Goal: Task Accomplishment & Management: Complete application form

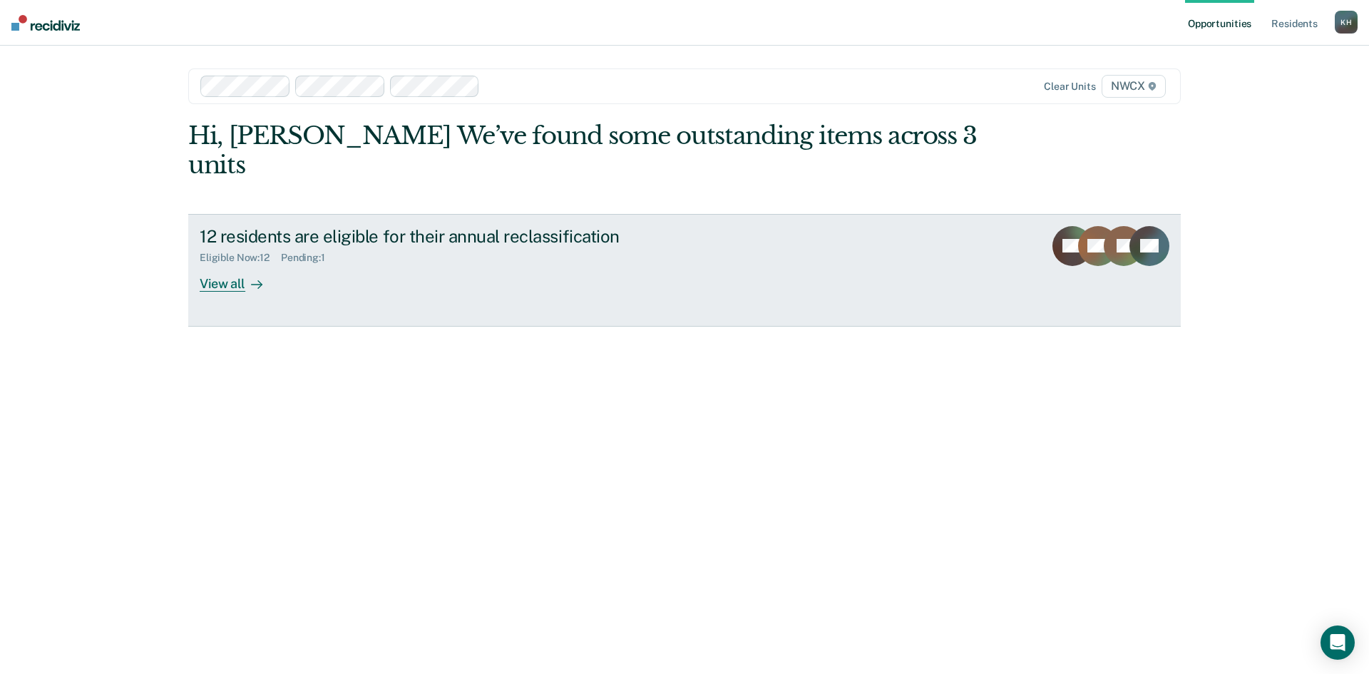
click at [244, 264] on div "View all" at bounding box center [240, 278] width 80 height 28
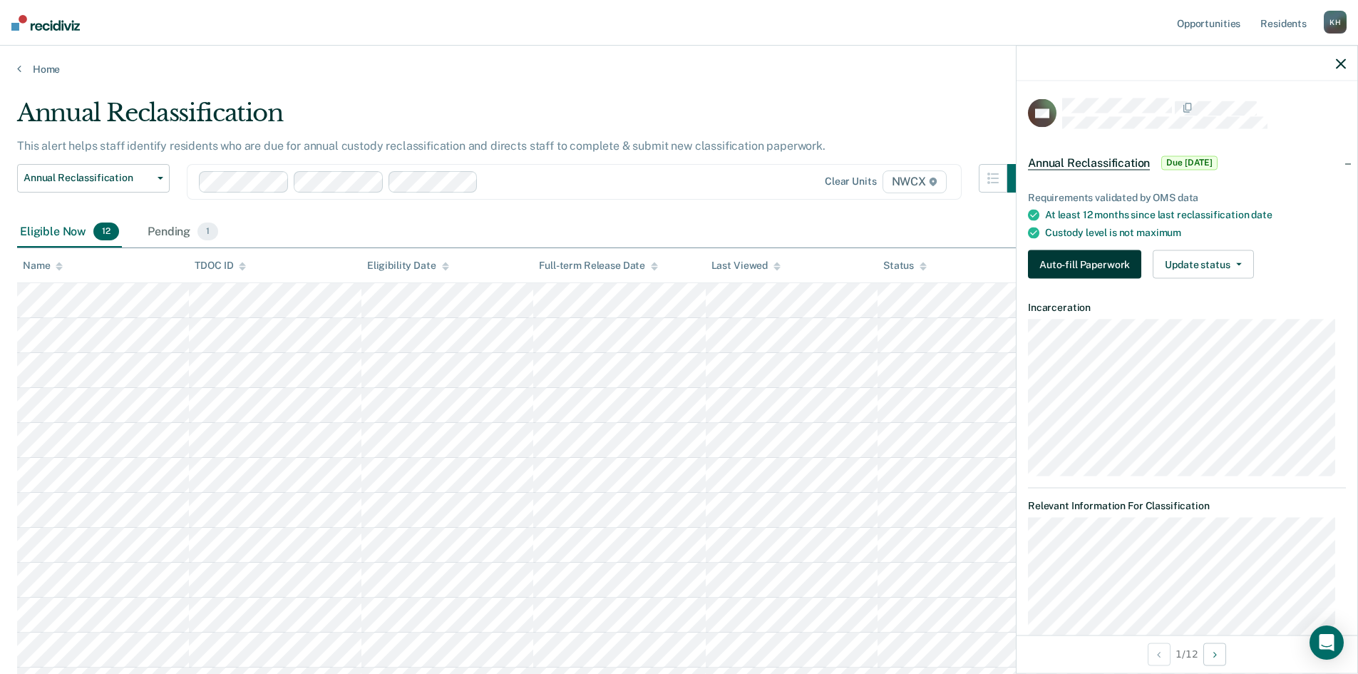
click at [1086, 266] on button "Auto-fill Paperwork" at bounding box center [1084, 264] width 113 height 29
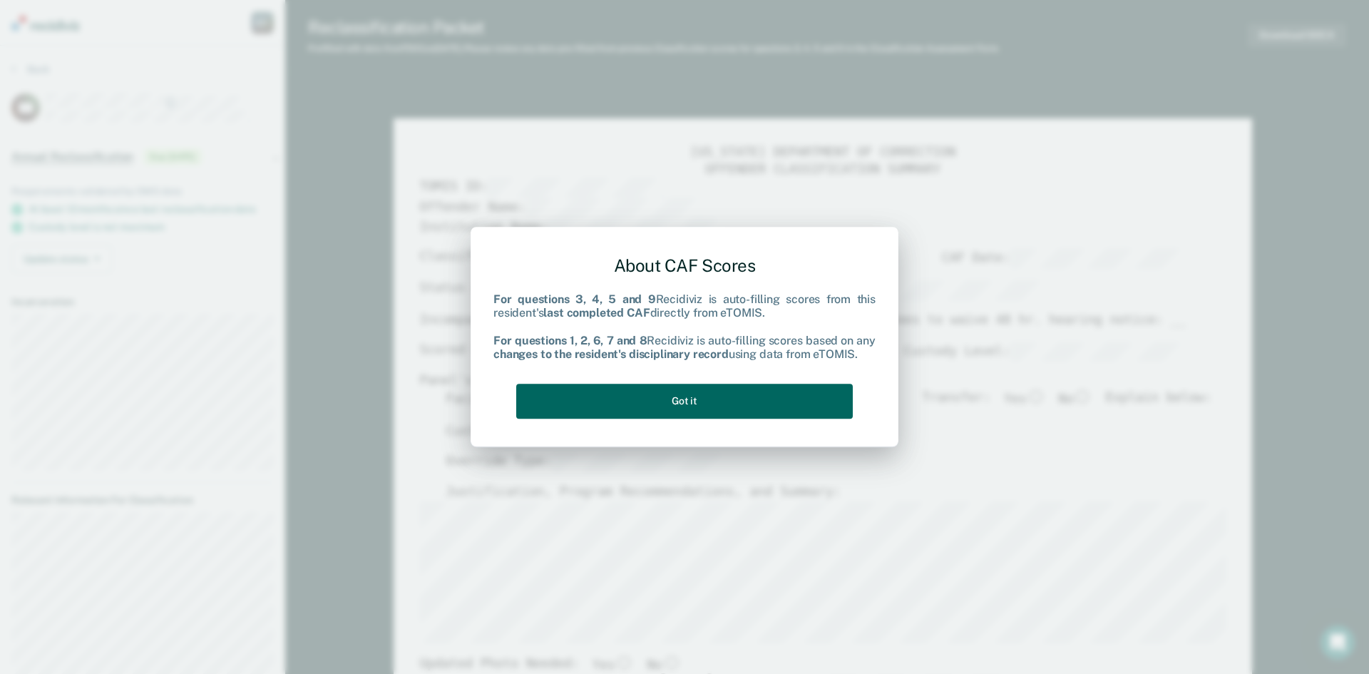
click at [801, 395] on button "Got it" at bounding box center [684, 400] width 336 height 35
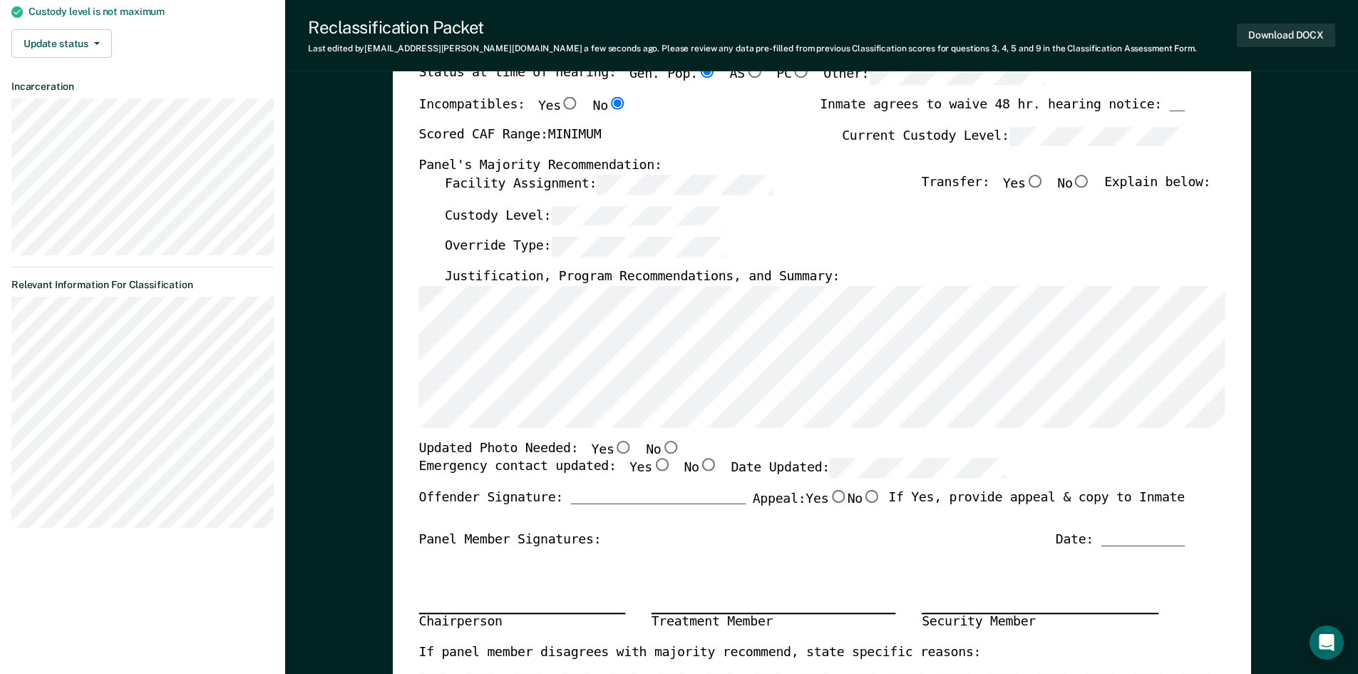
scroll to position [285, 0]
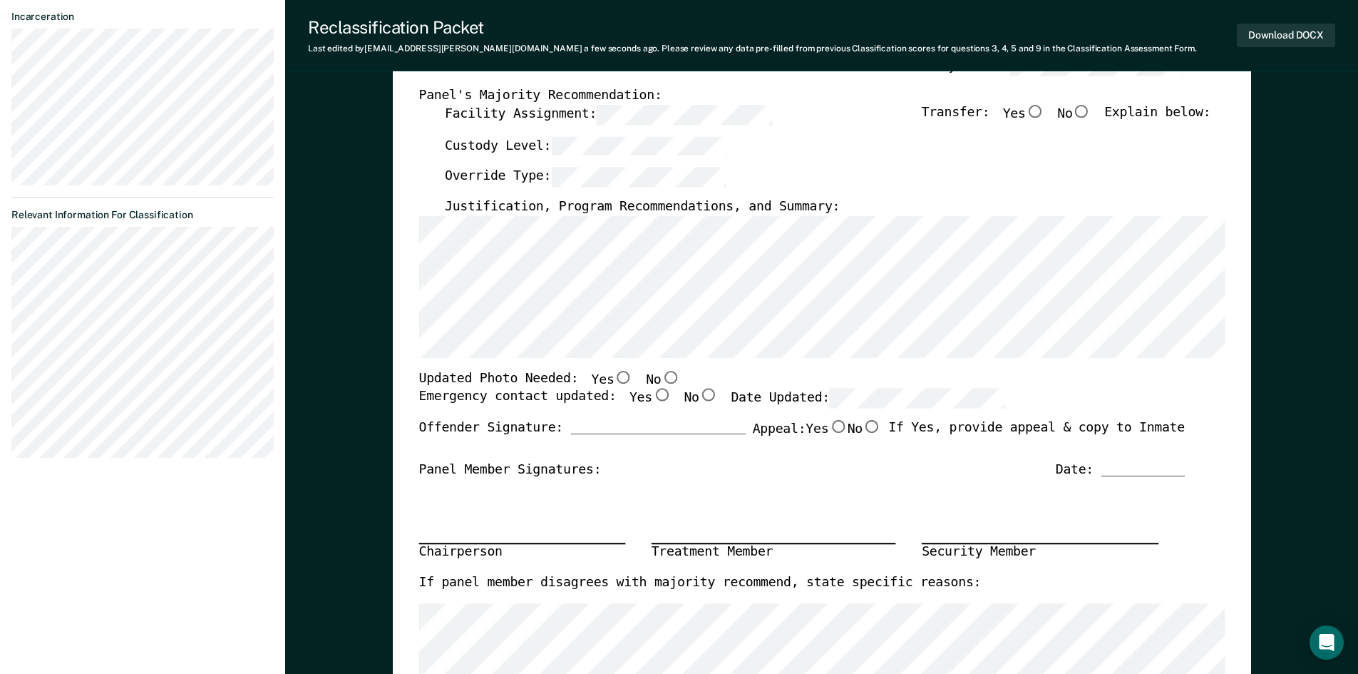
click at [661, 371] on input "No" at bounding box center [670, 376] width 19 height 13
type textarea "x"
radio input "true"
click at [652, 393] on input "Yes" at bounding box center [661, 394] width 19 height 13
type textarea "x"
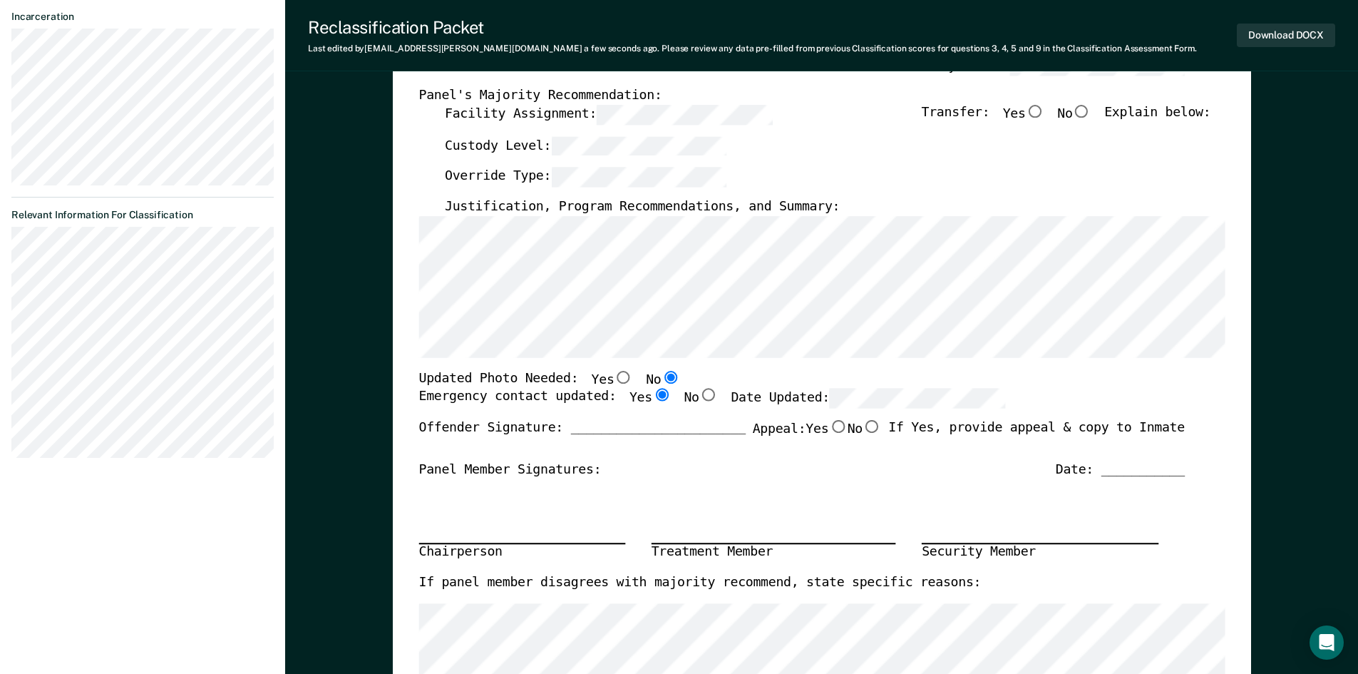
radio input "true"
click at [862, 423] on input "No" at bounding box center [871, 426] width 19 height 13
type textarea "x"
radio input "true"
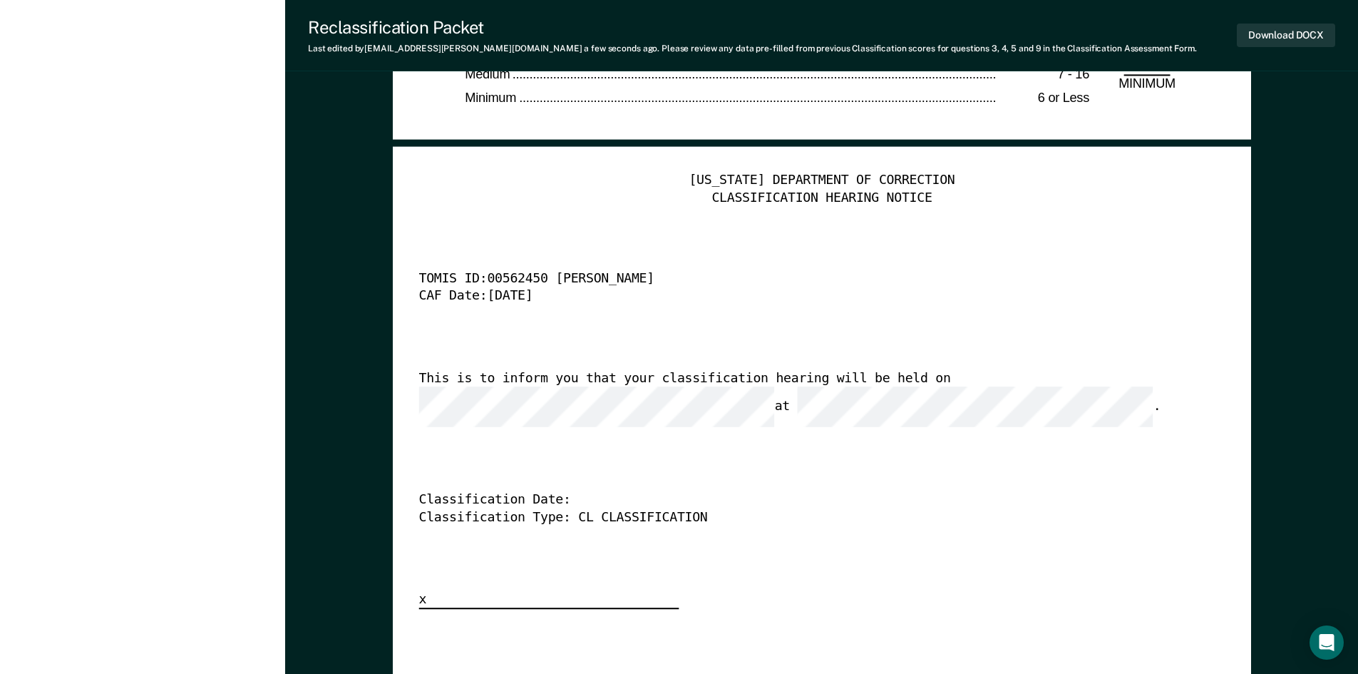
scroll to position [3448, 0]
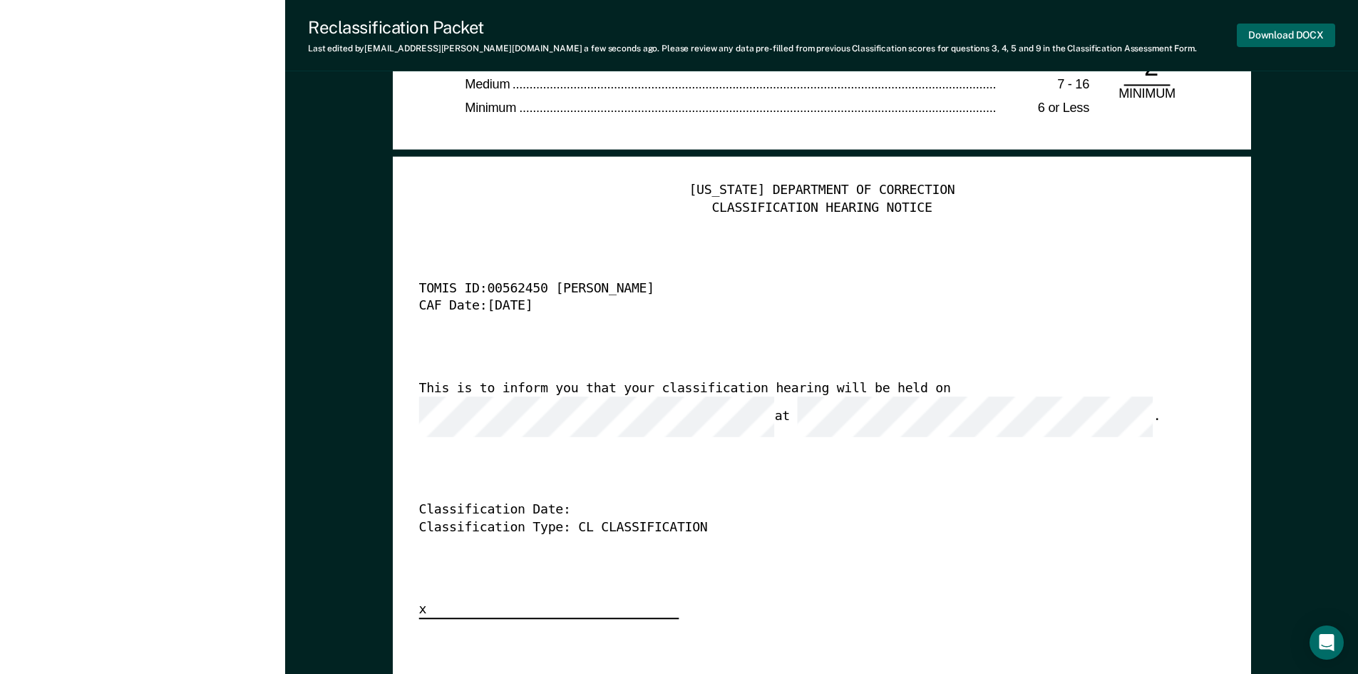
click at [1272, 35] on button "Download DOCX" at bounding box center [1286, 36] width 98 height 24
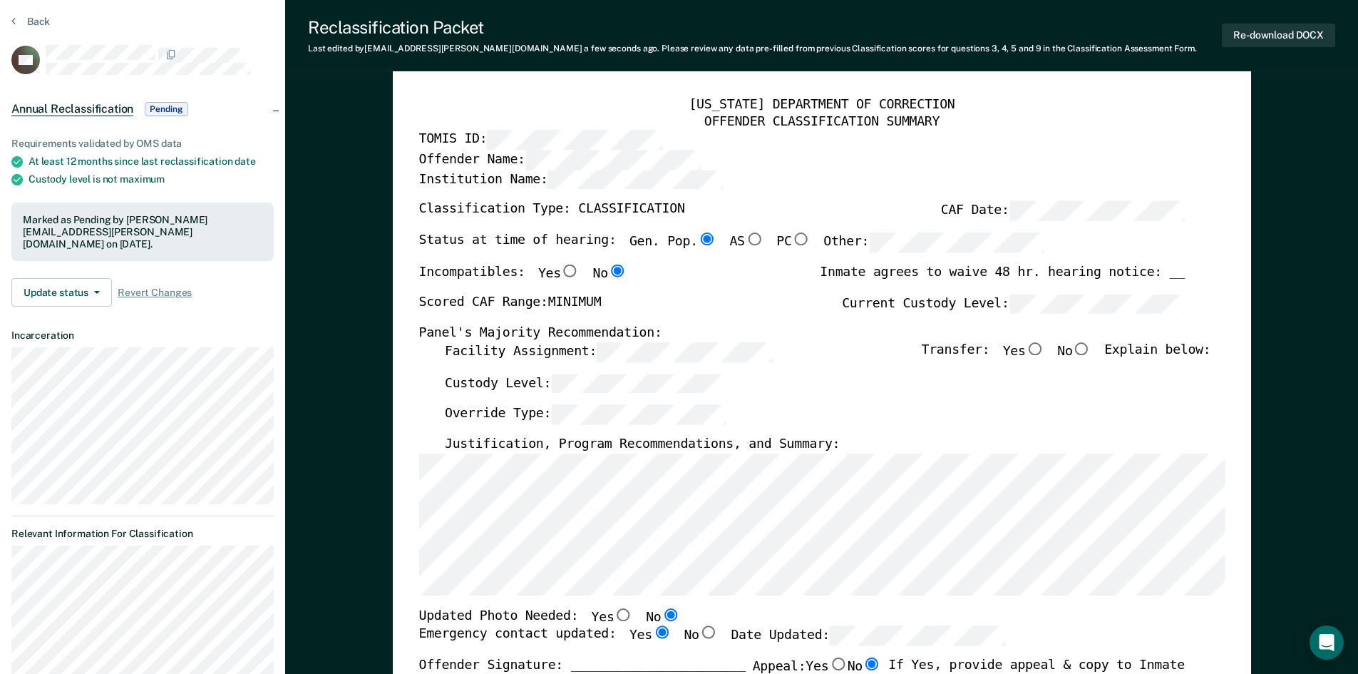
scroll to position [0, 0]
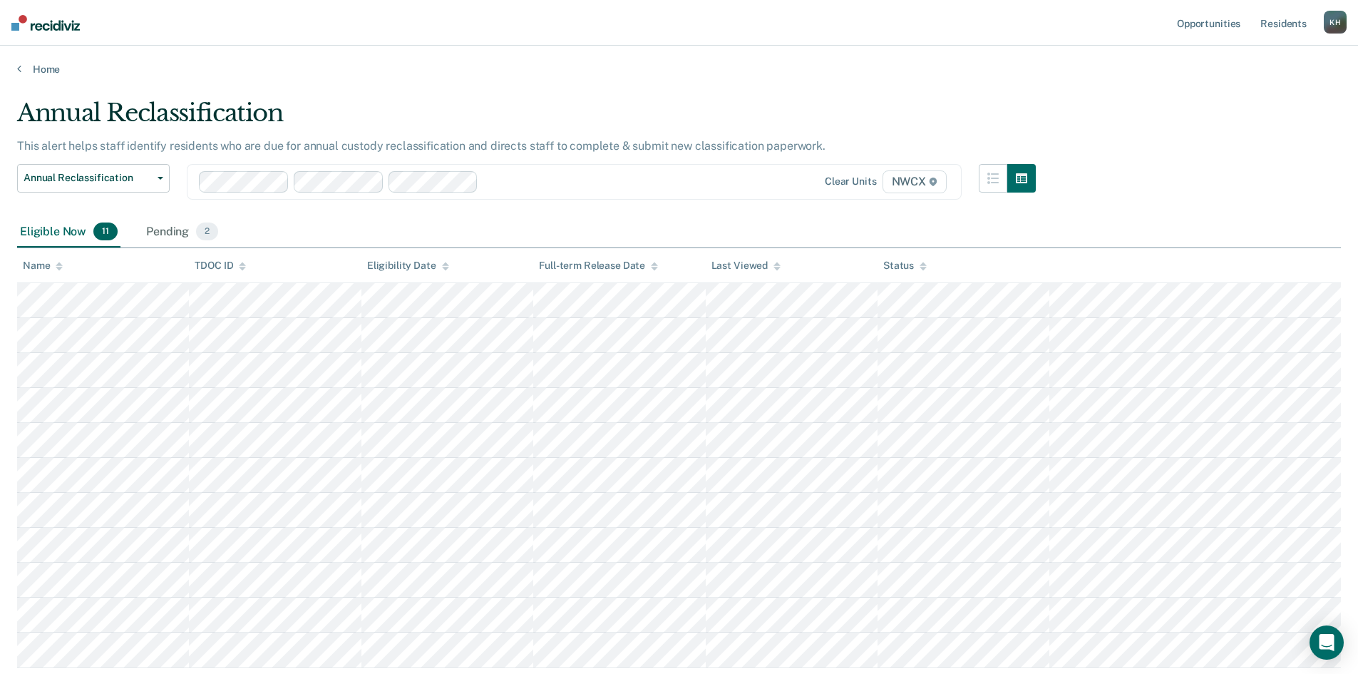
scroll to position [96, 0]
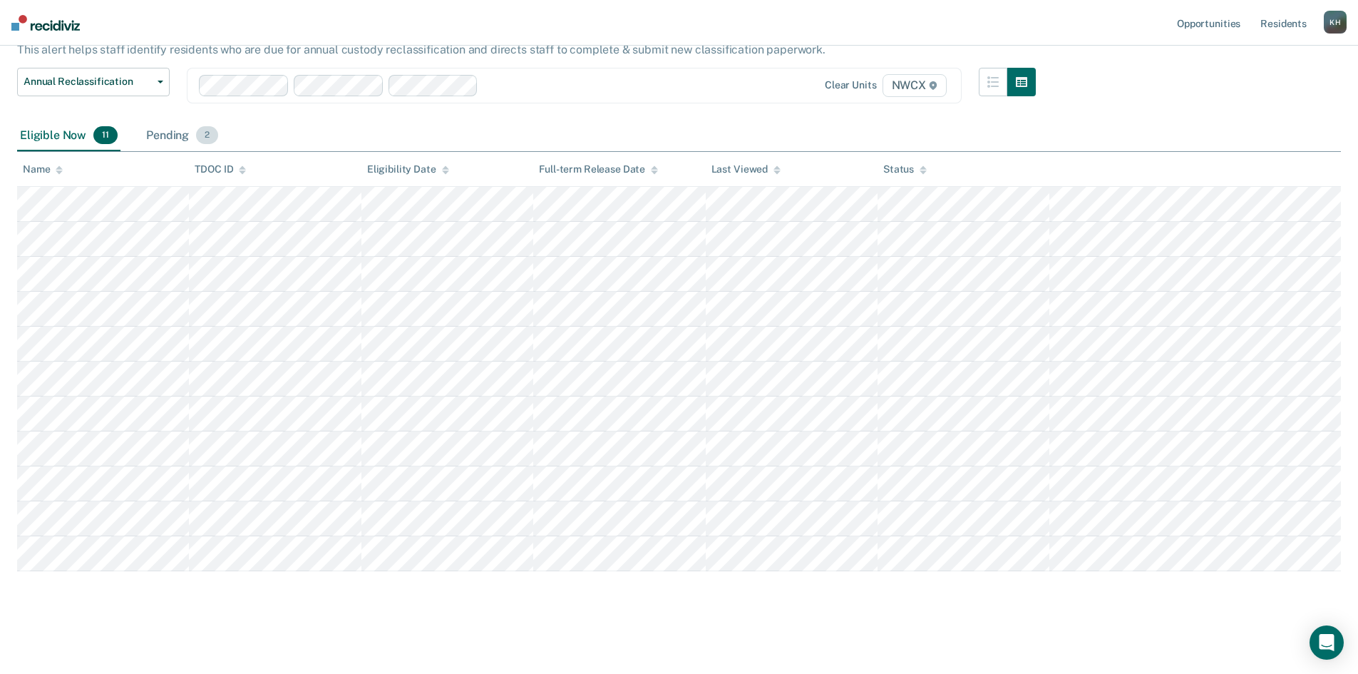
click at [178, 128] on div "Pending 2" at bounding box center [182, 135] width 78 height 31
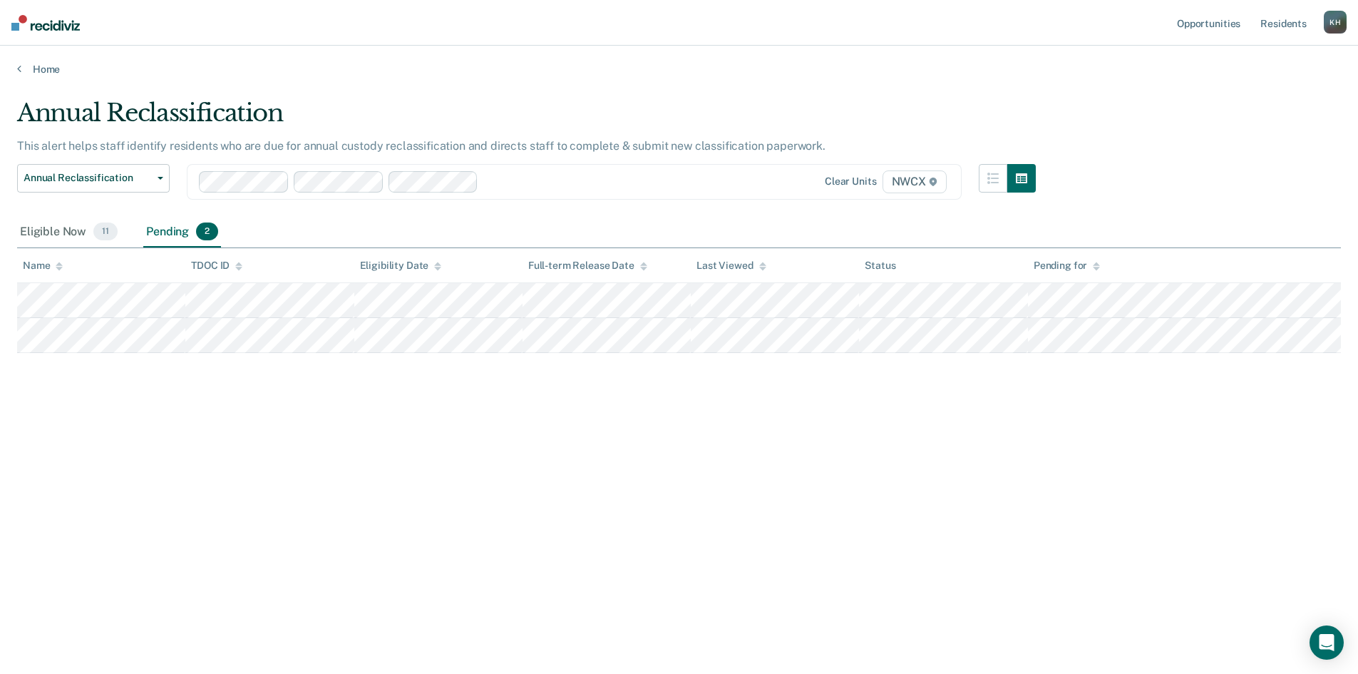
scroll to position [0, 0]
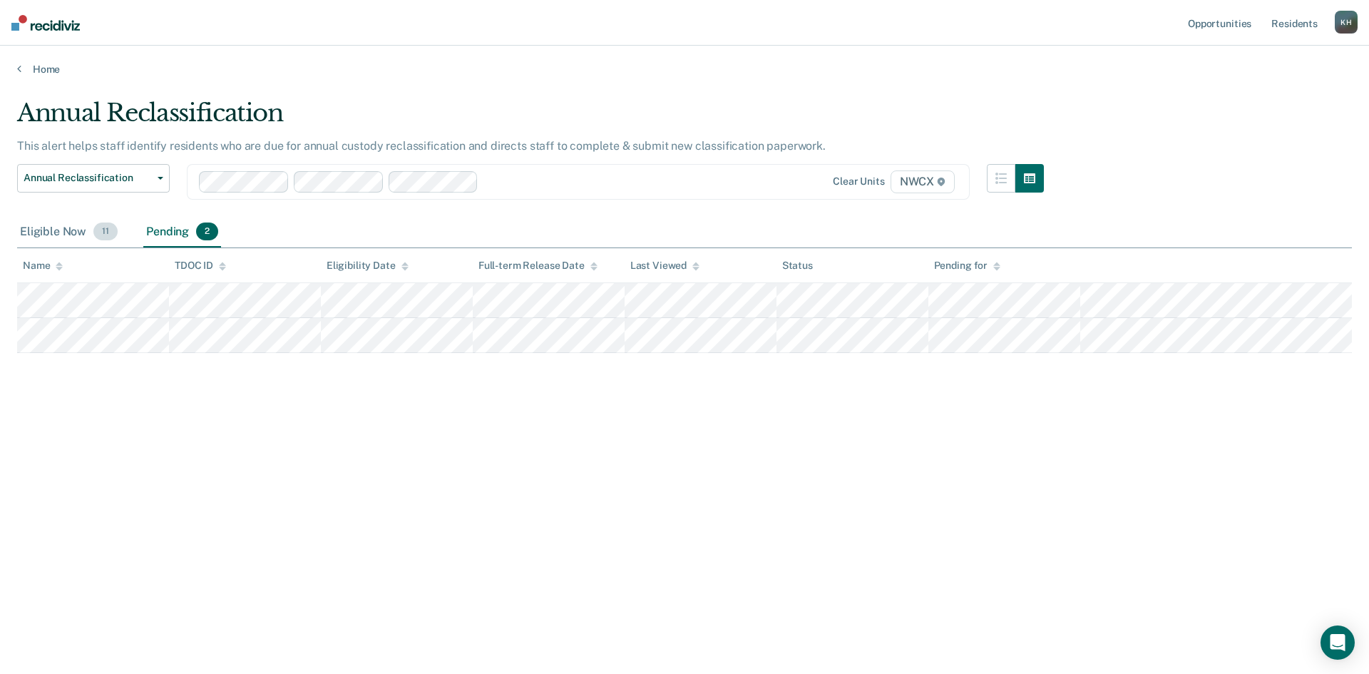
click at [64, 235] on div "Eligible Now 11" at bounding box center [68, 232] width 103 height 31
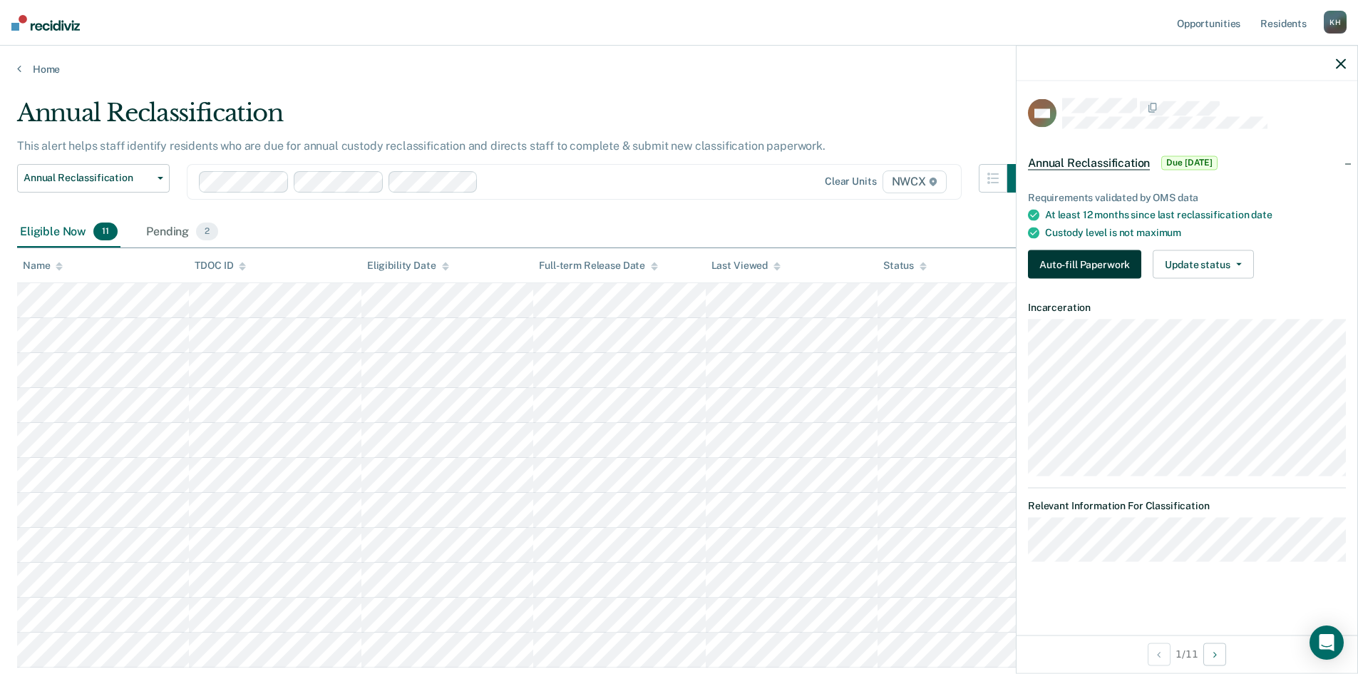
click at [1113, 261] on button "Auto-fill Paperwork" at bounding box center [1084, 264] width 113 height 29
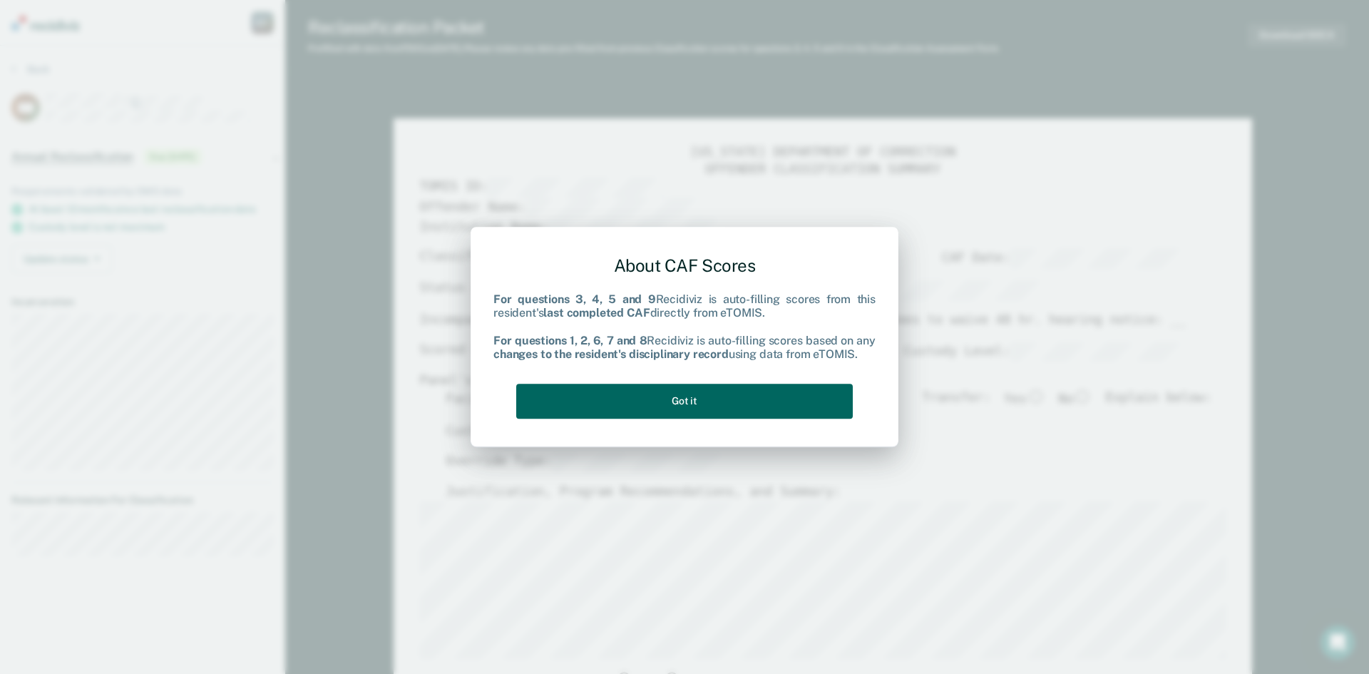
click at [733, 393] on button "Got it" at bounding box center [684, 400] width 336 height 35
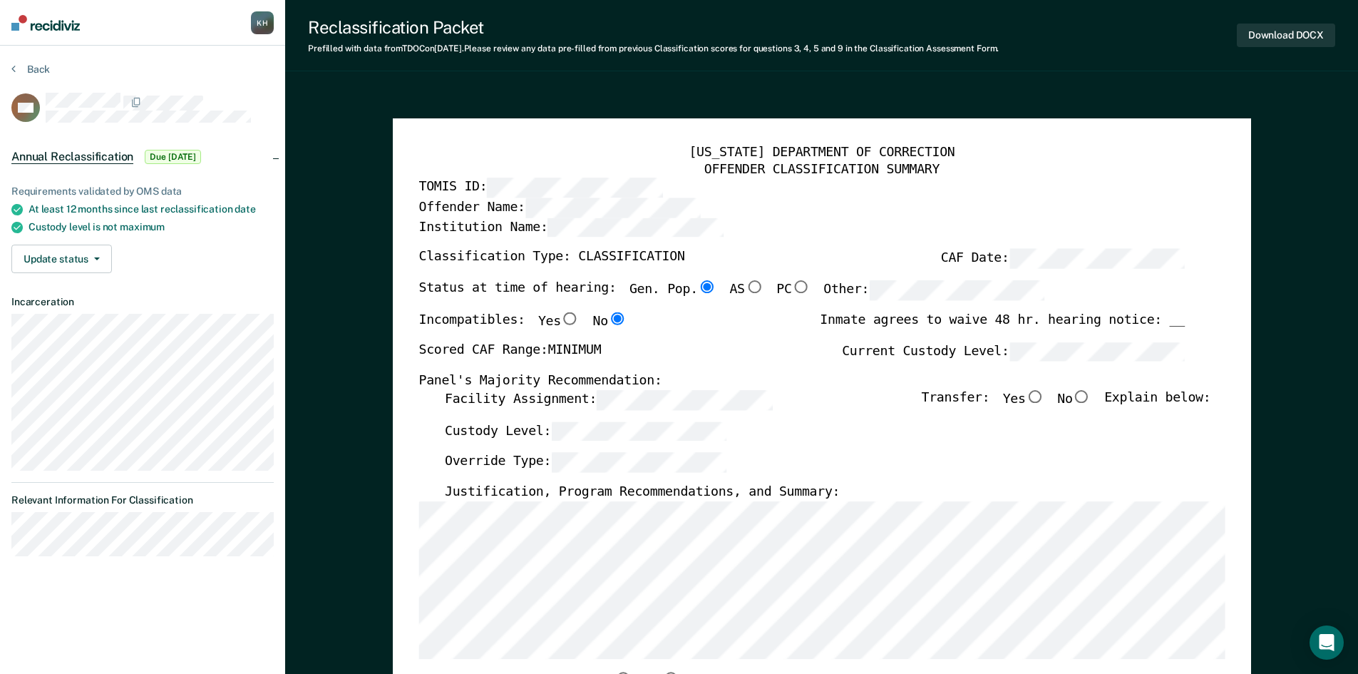
click at [1091, 398] on input "No" at bounding box center [1081, 396] width 19 height 13
type textarea "x"
radio input "true"
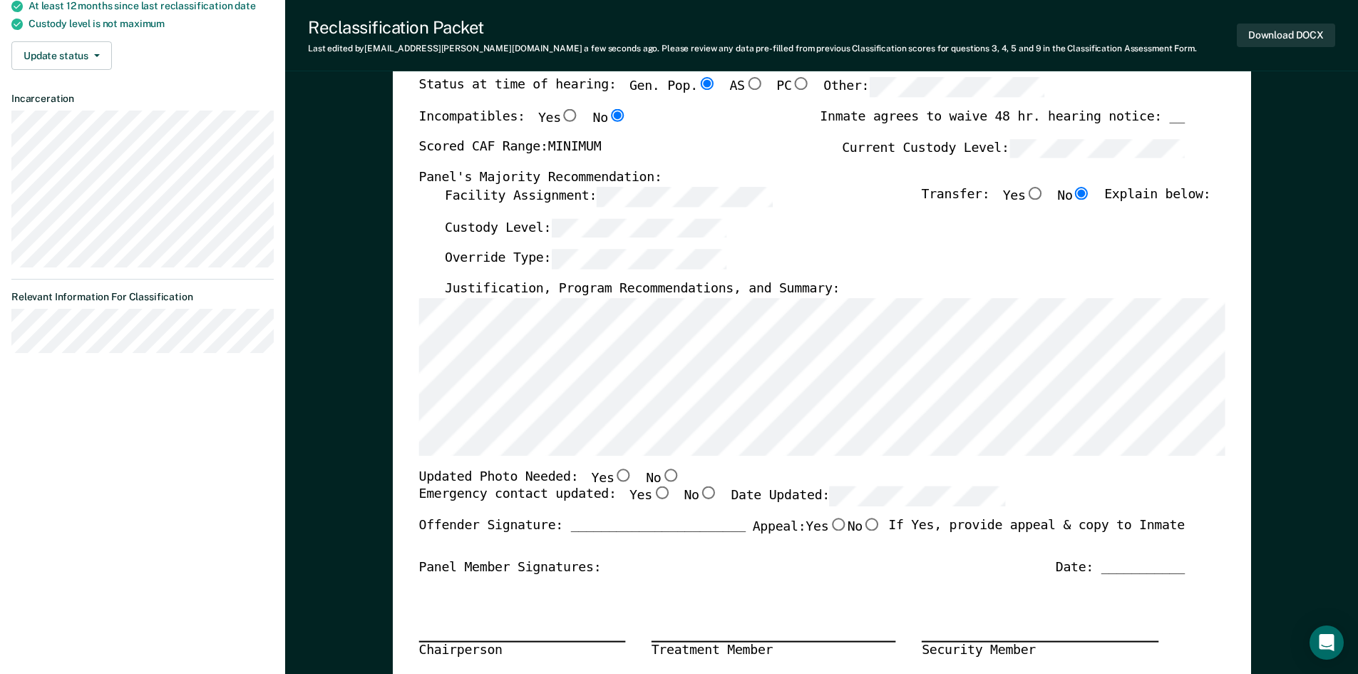
scroll to position [285, 0]
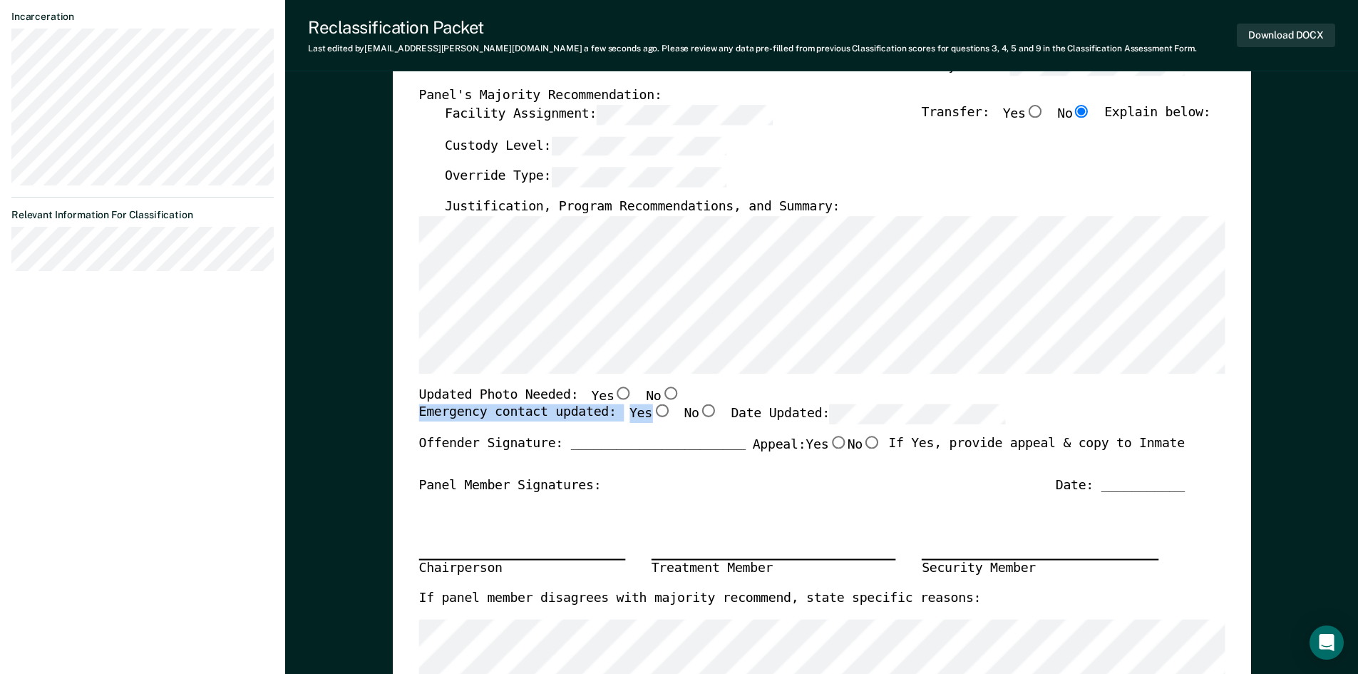
click at [650, 405] on div "[US_STATE] DEPARTMENT OF CORRECTION OFFENDER CLASSIFICATION SUMMARY TOMIS ID: O…" at bounding box center [821, 392] width 806 height 1064
click at [661, 387] on input "No" at bounding box center [670, 392] width 19 height 13
type textarea "x"
radio input "true"
click at [652, 406] on input "Yes" at bounding box center [661, 410] width 19 height 13
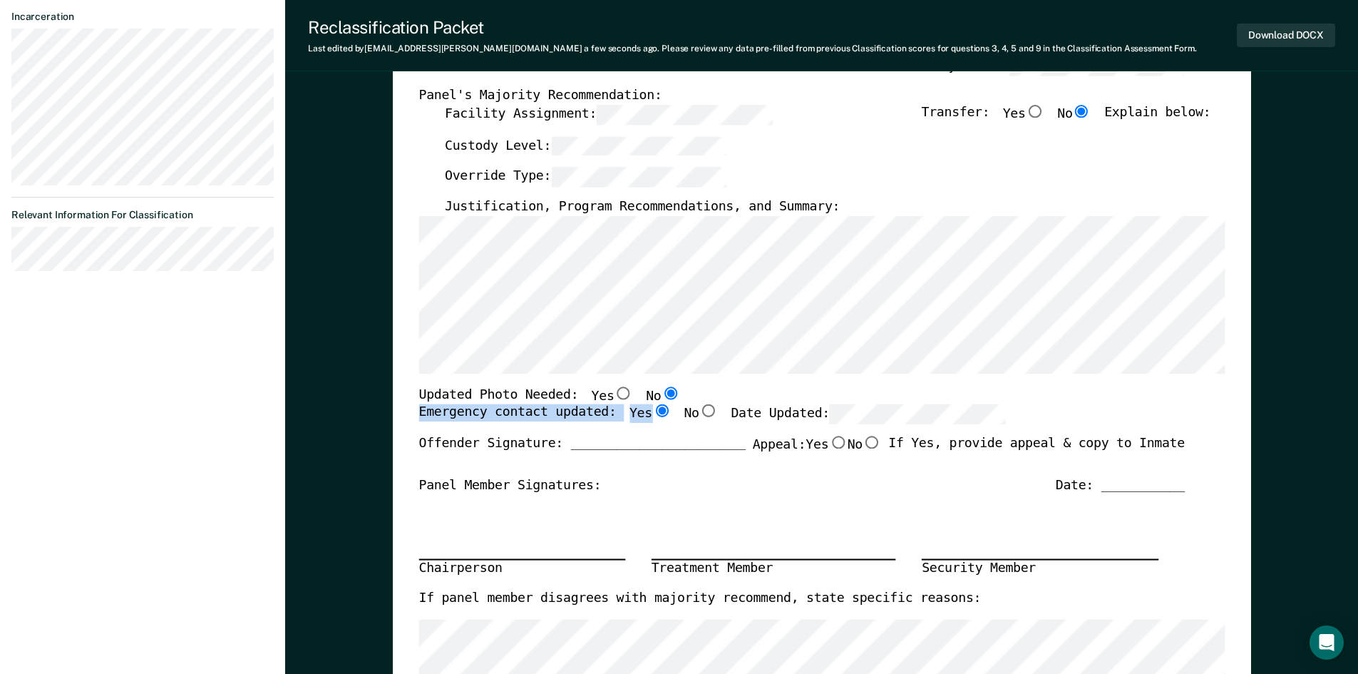
type textarea "x"
radio input "true"
click at [867, 435] on div "Emergency contact updated: Yes No Date Updated:" at bounding box center [711, 419] width 587 height 31
click at [863, 442] on input "No" at bounding box center [871, 442] width 19 height 13
type textarea "x"
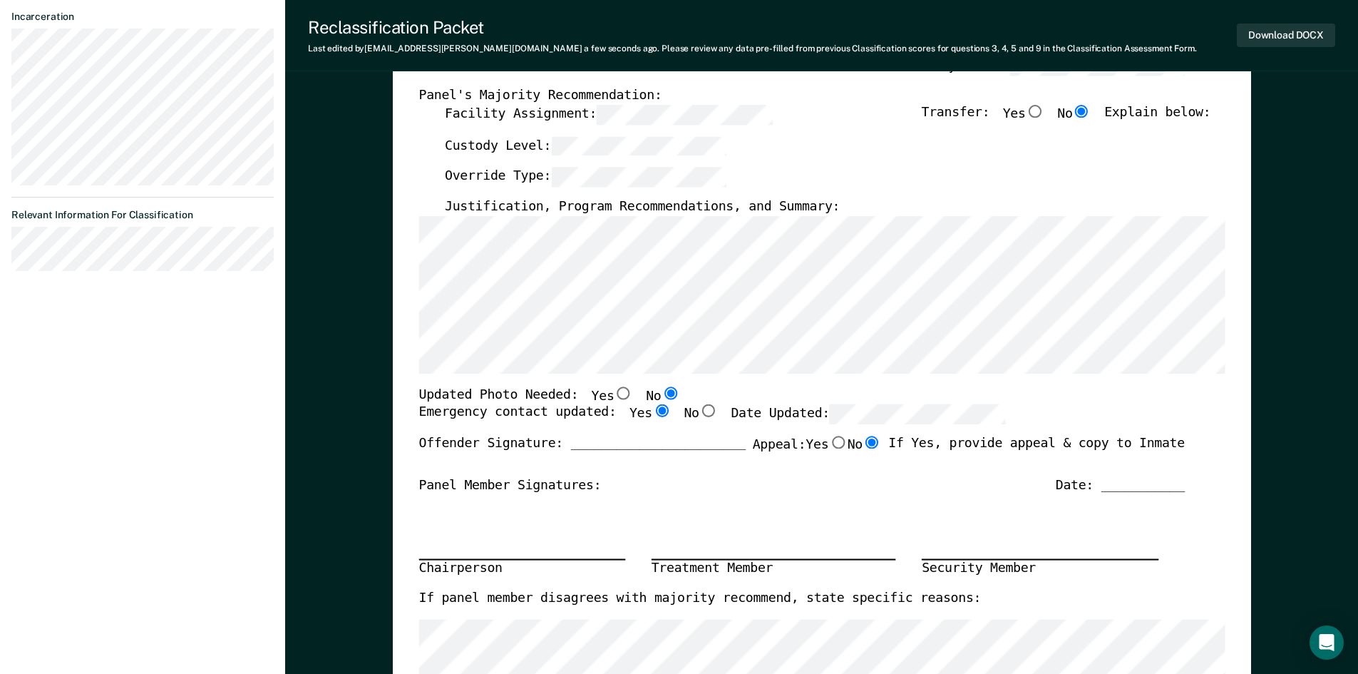
radio input "true"
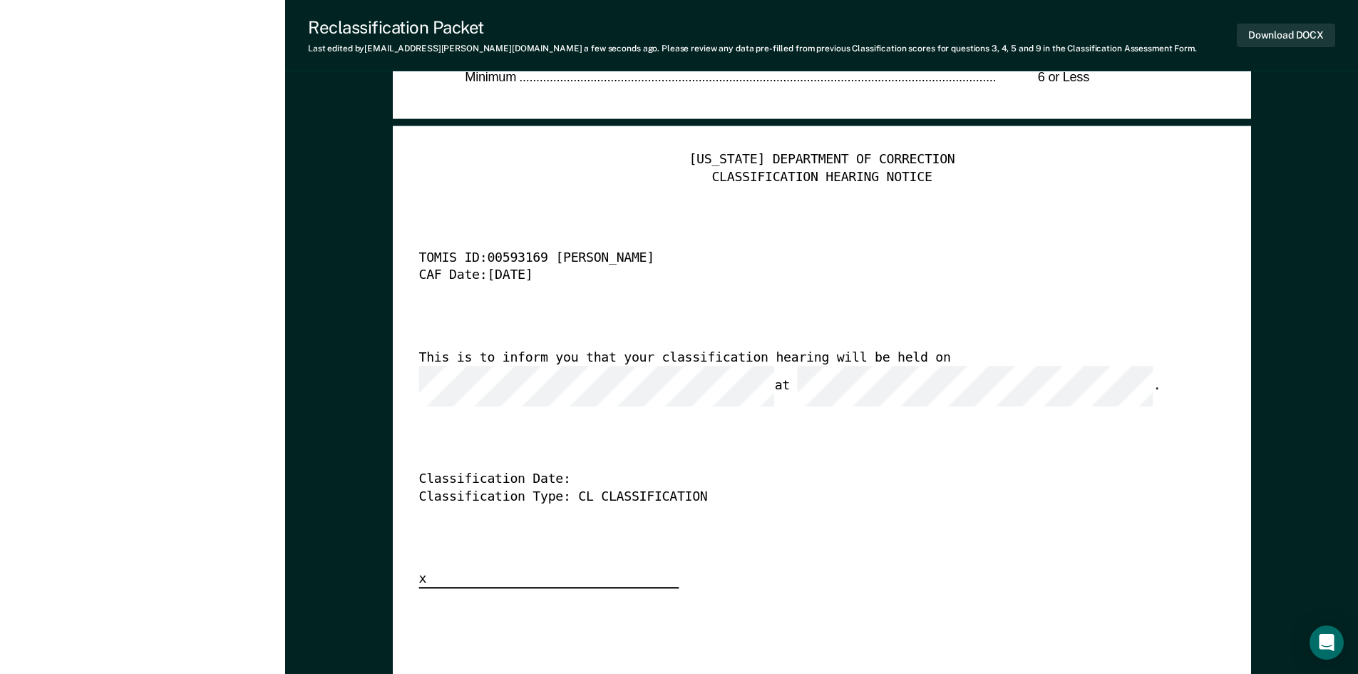
scroll to position [3635, 0]
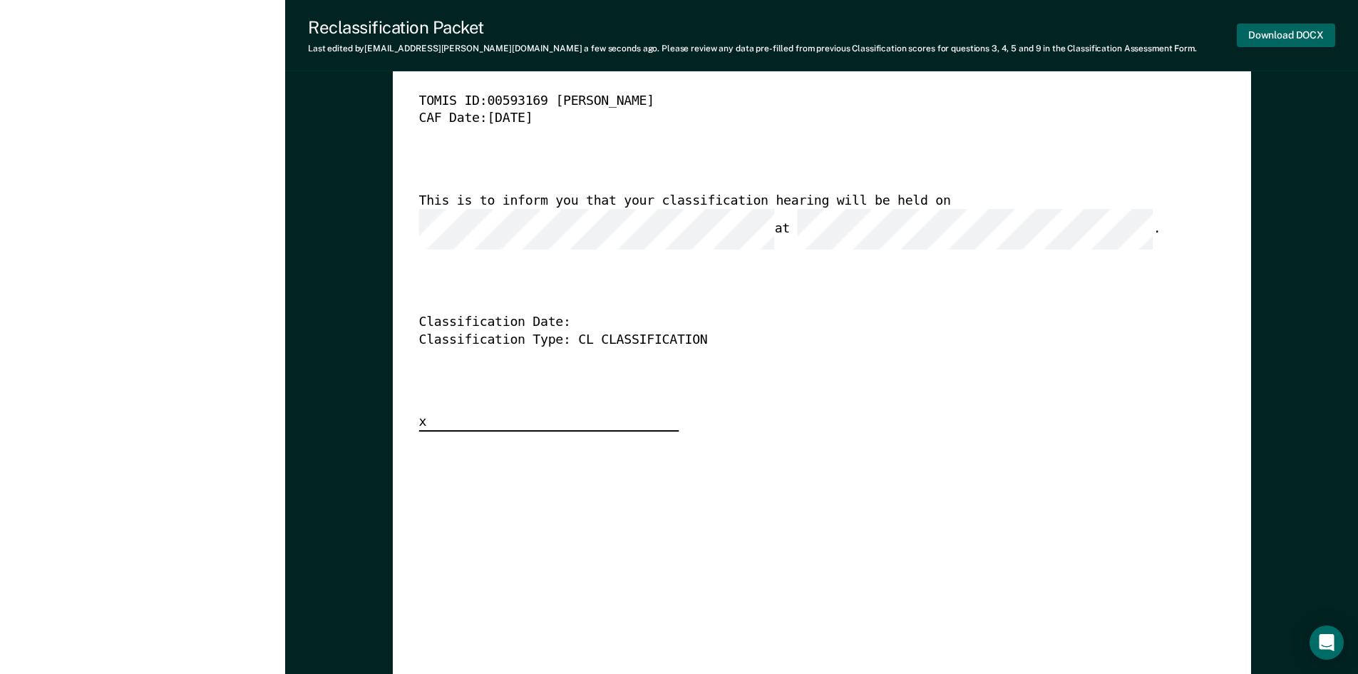
click at [1269, 36] on button "Download DOCX" at bounding box center [1286, 36] width 98 height 24
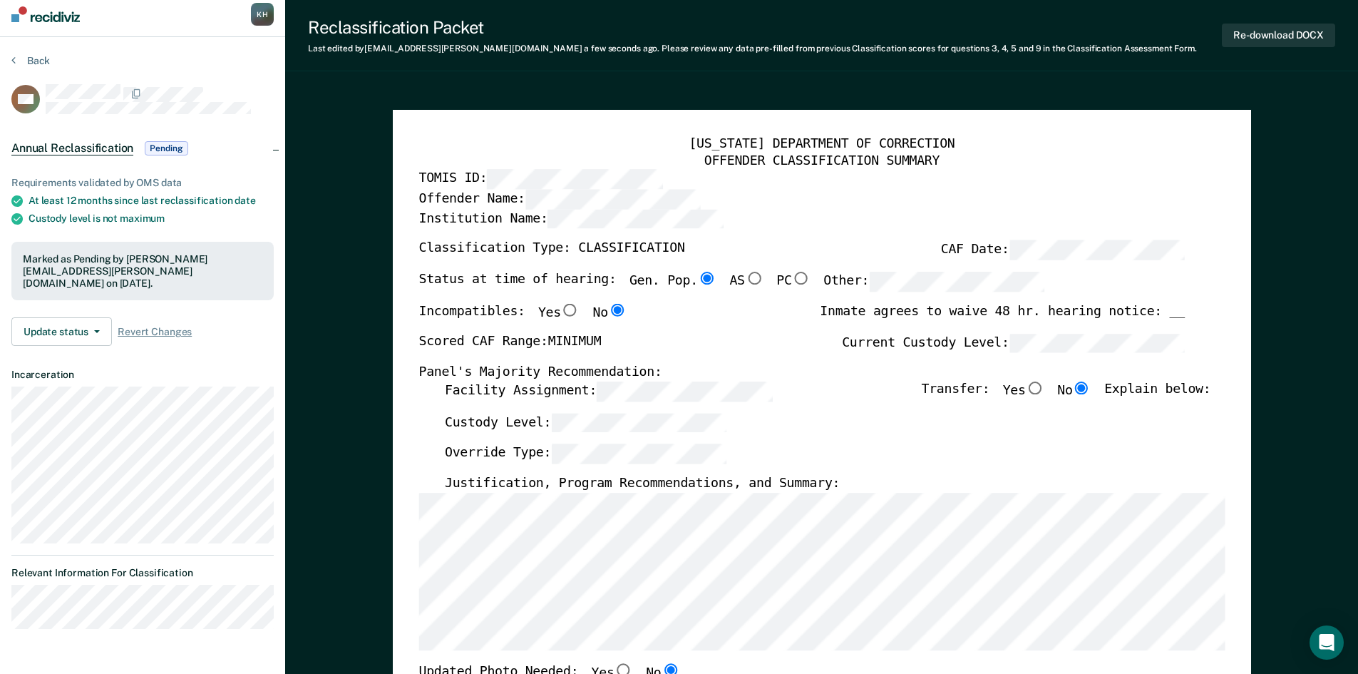
scroll to position [0, 0]
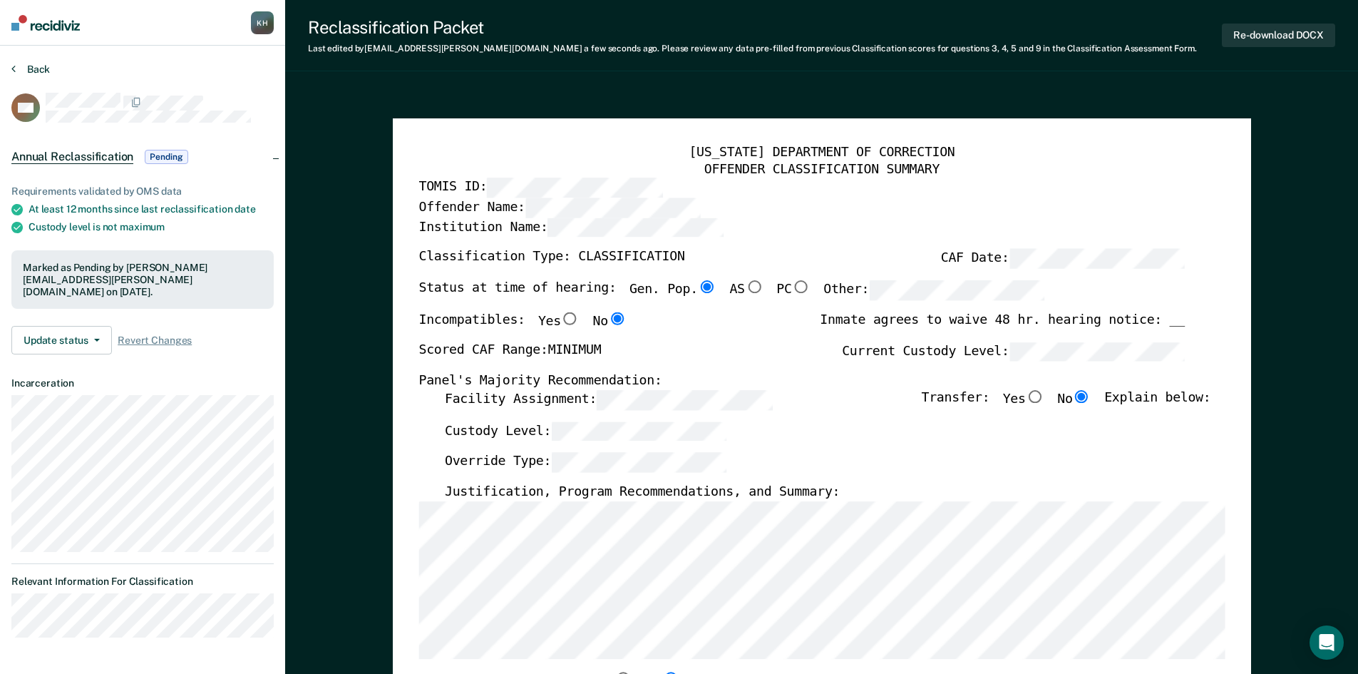
click at [30, 68] on button "Back" at bounding box center [30, 69] width 38 height 13
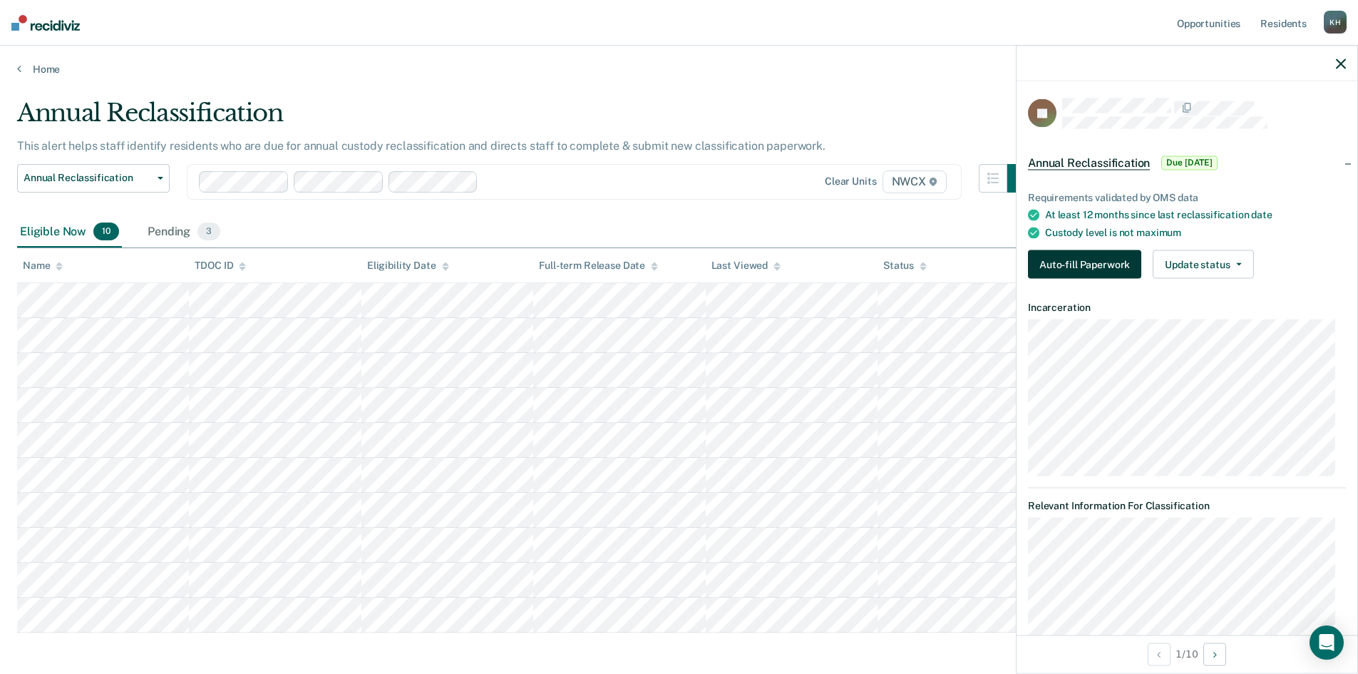
click at [1039, 272] on button "Auto-fill Paperwork" at bounding box center [1084, 264] width 113 height 29
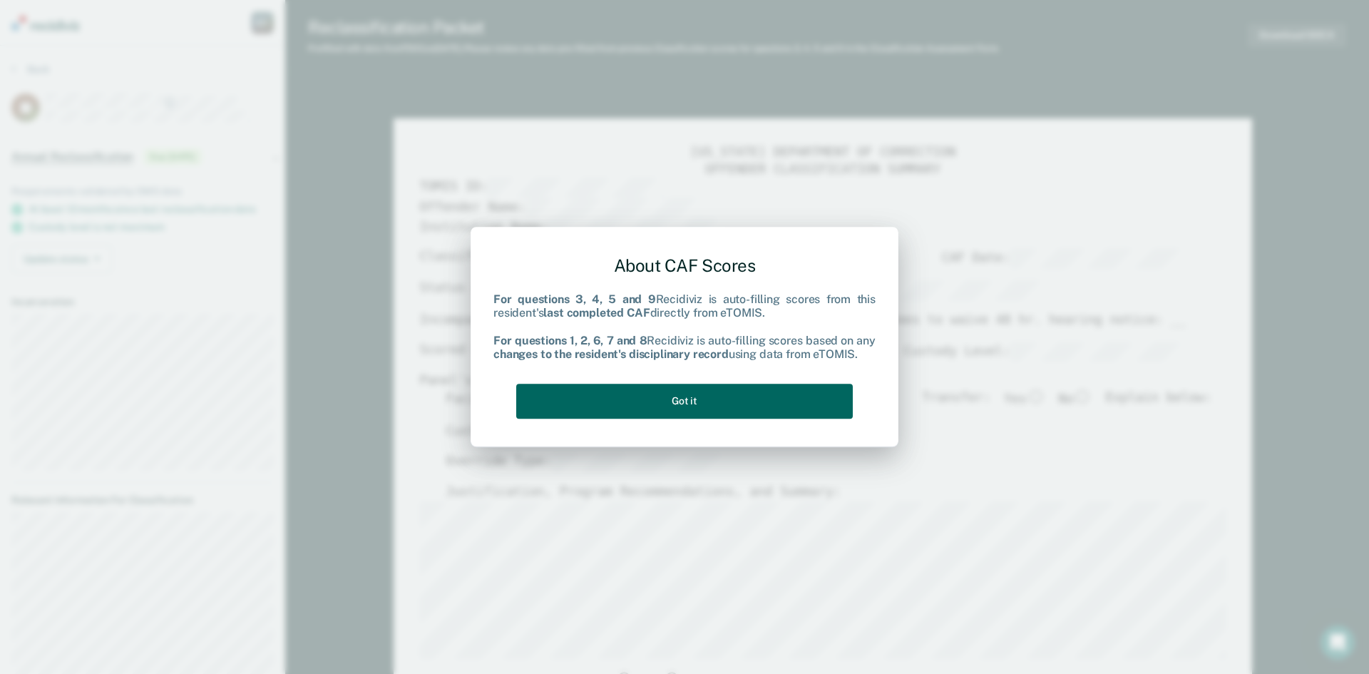
click at [783, 407] on button "Got it" at bounding box center [684, 400] width 336 height 35
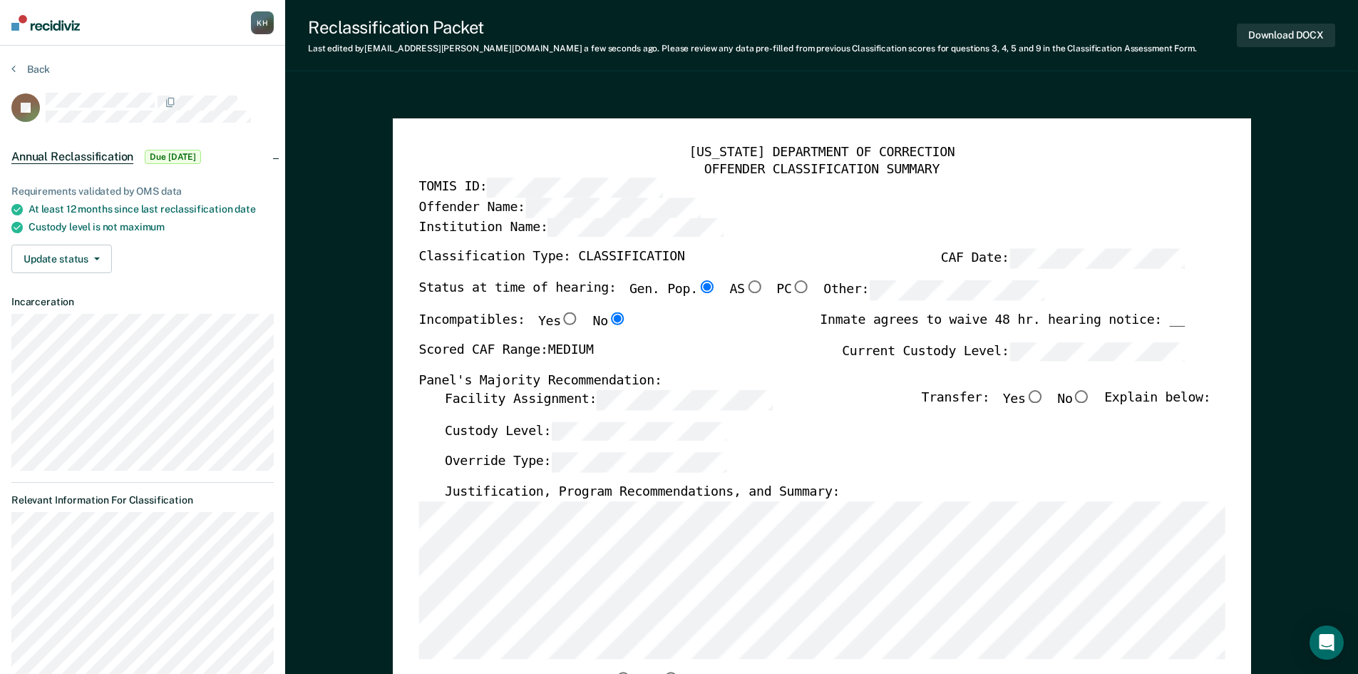
click at [1091, 406] on label "No" at bounding box center [1074, 400] width 34 height 20
click at [1091, 403] on input "No" at bounding box center [1081, 396] width 19 height 13
type textarea "x"
radio input "true"
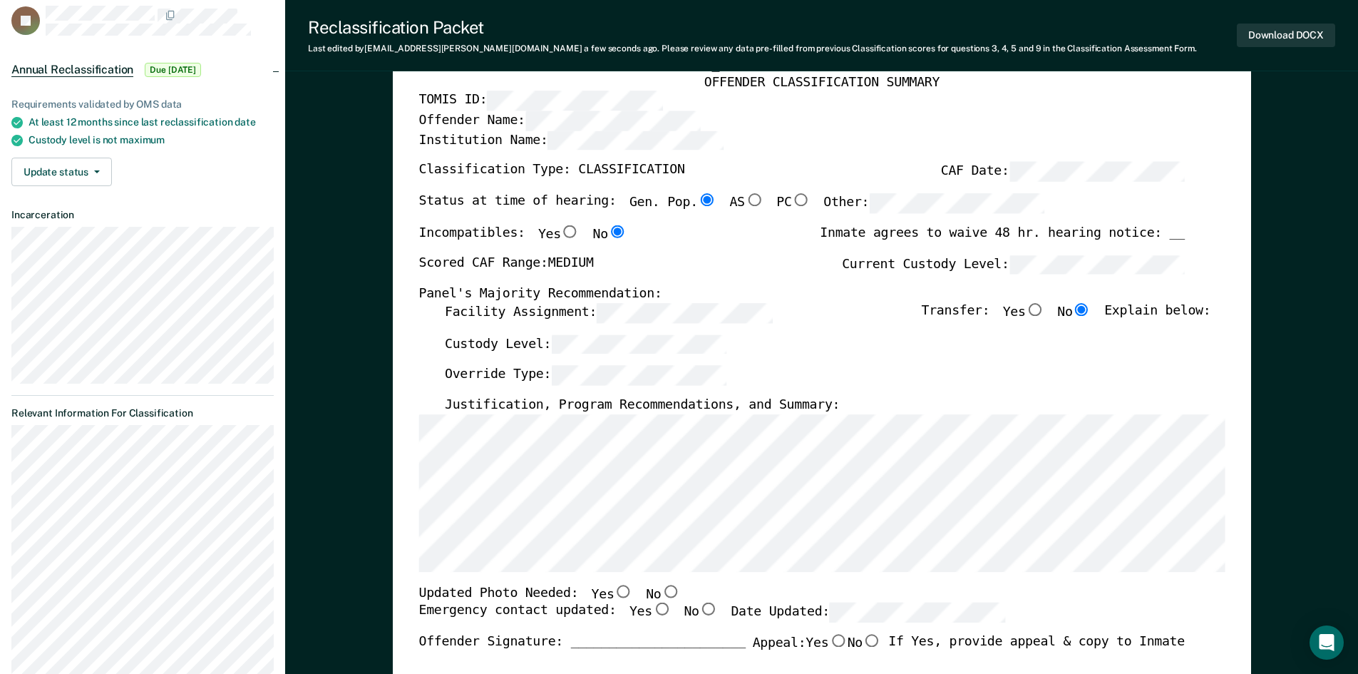
scroll to position [71, 0]
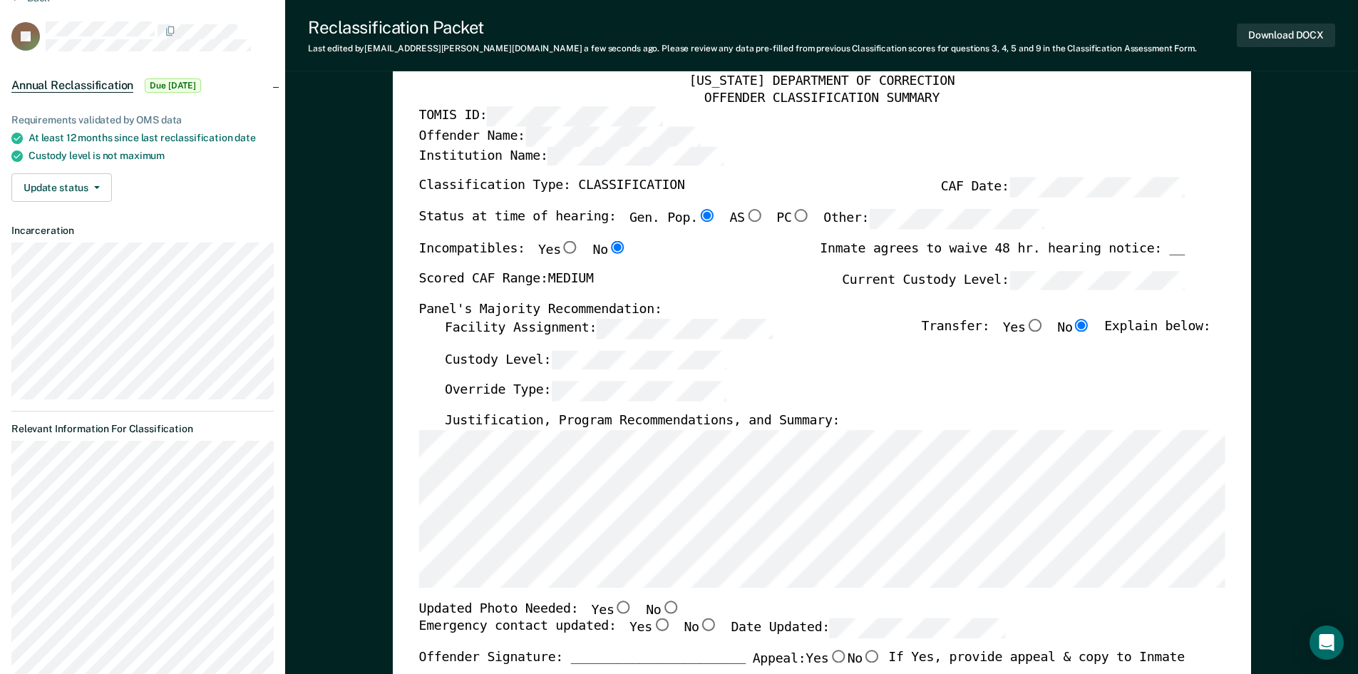
drag, startPoint x: 661, startPoint y: 612, endPoint x: 661, endPoint y: 628, distance: 15.7
click at [659, 614] on label "No" at bounding box center [663, 609] width 34 height 19
click at [661, 613] on input "No" at bounding box center [670, 606] width 19 height 13
type textarea "x"
radio input "true"
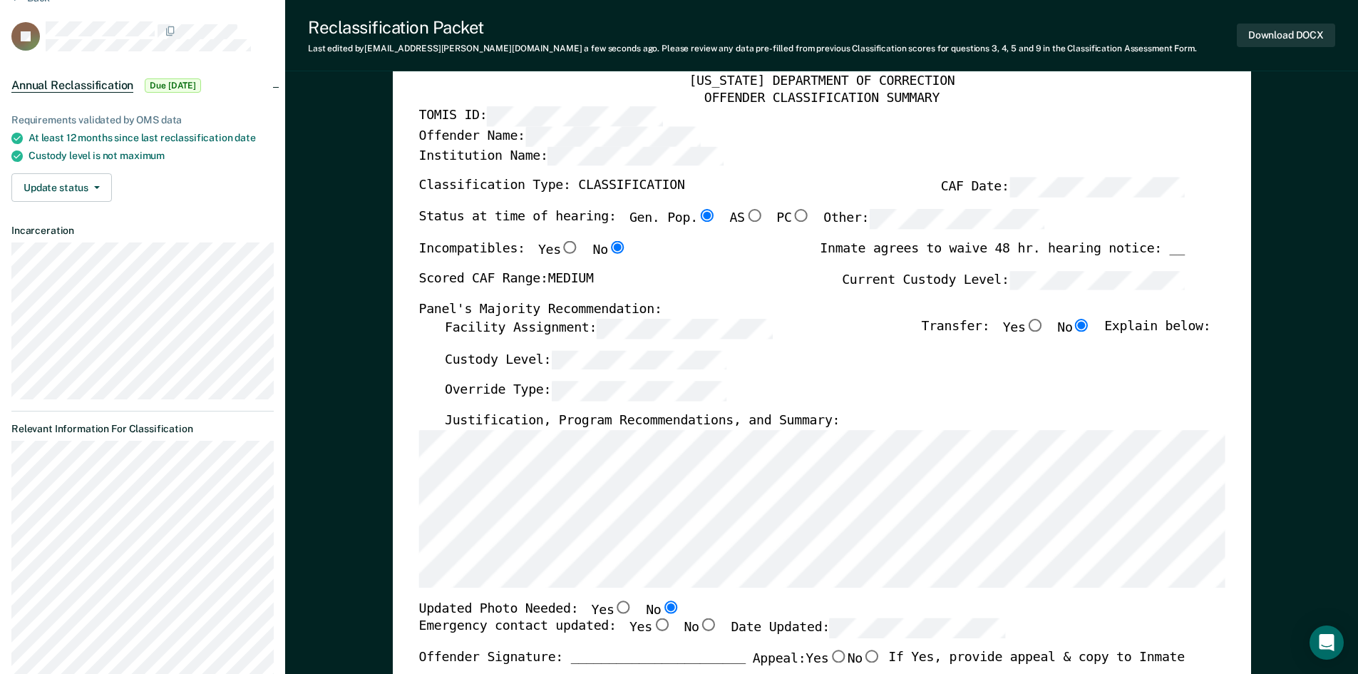
click at [652, 628] on input "Yes" at bounding box center [661, 624] width 19 height 13
type textarea "x"
radio input "true"
click at [862, 661] on input "No" at bounding box center [871, 655] width 19 height 13
type textarea "x"
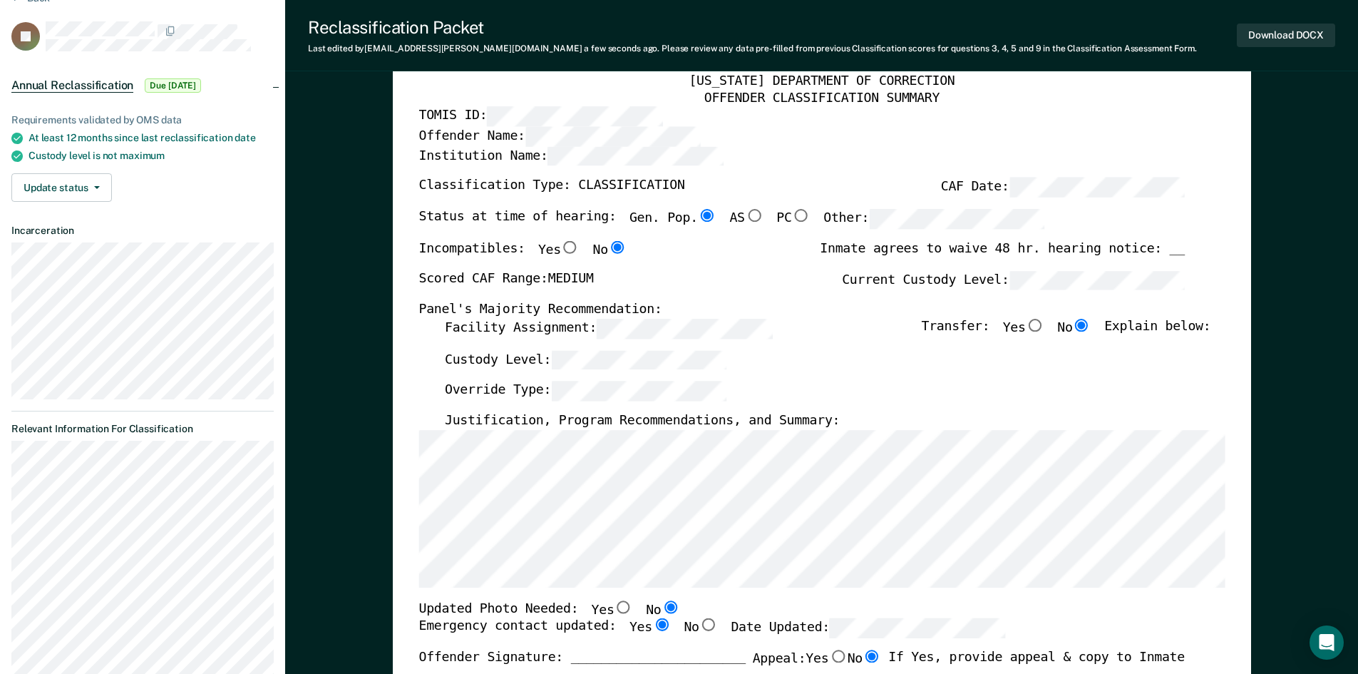
radio input "true"
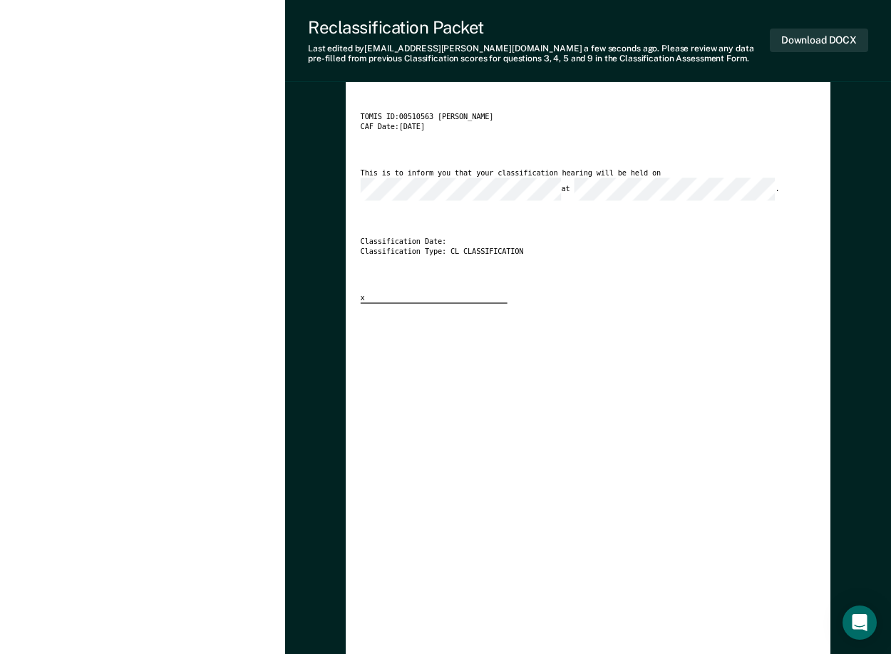
scroll to position [1950, 0]
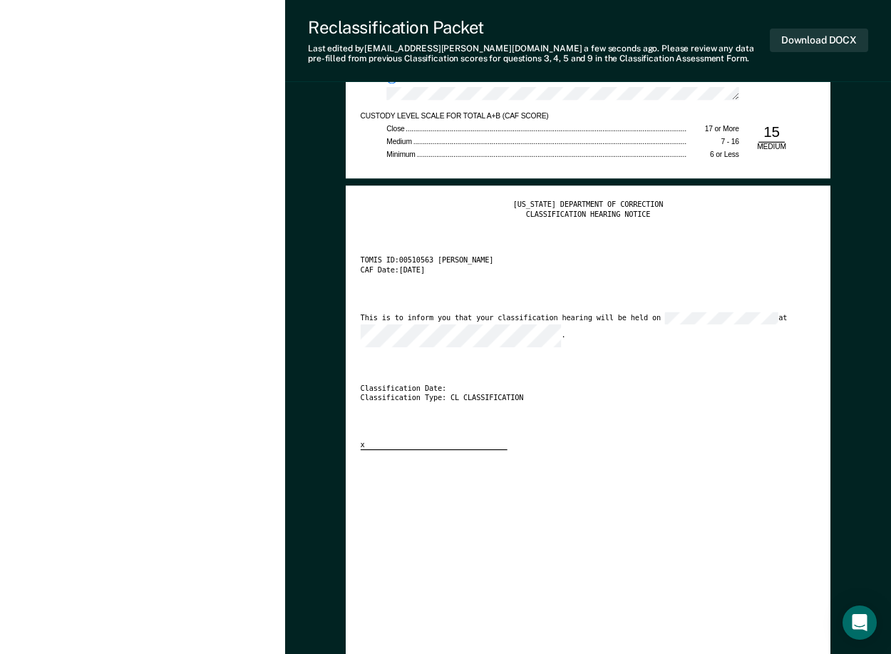
click at [423, 319] on div "This is to inform you that your classification hearing will be held on at ." at bounding box center [577, 330] width 433 height 36
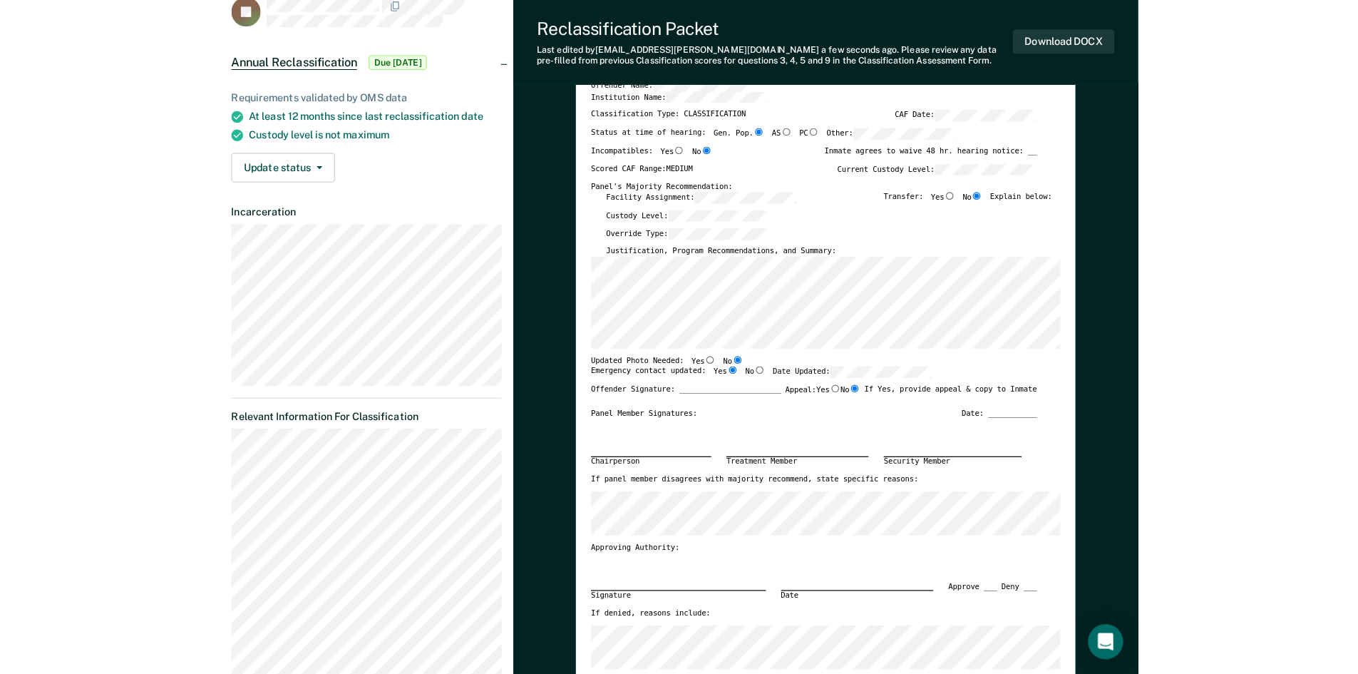
scroll to position [0, 0]
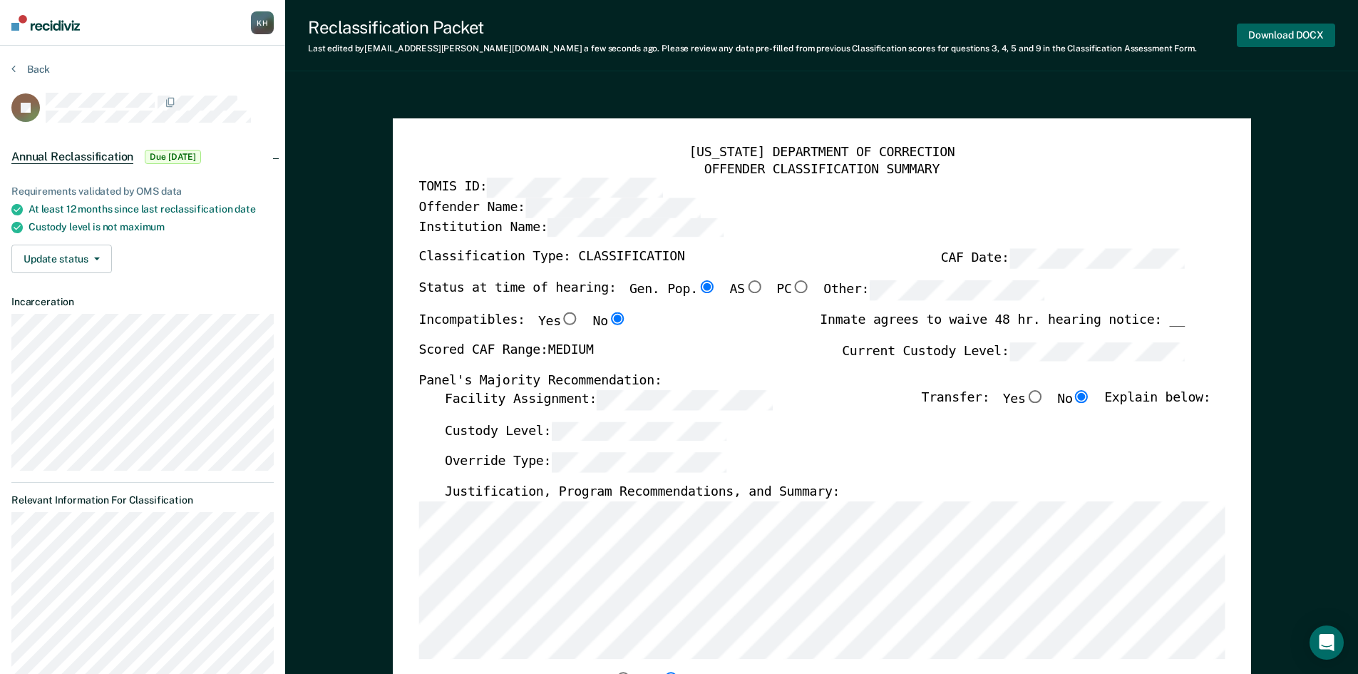
click at [1307, 26] on button "Download DOCX" at bounding box center [1286, 36] width 98 height 24
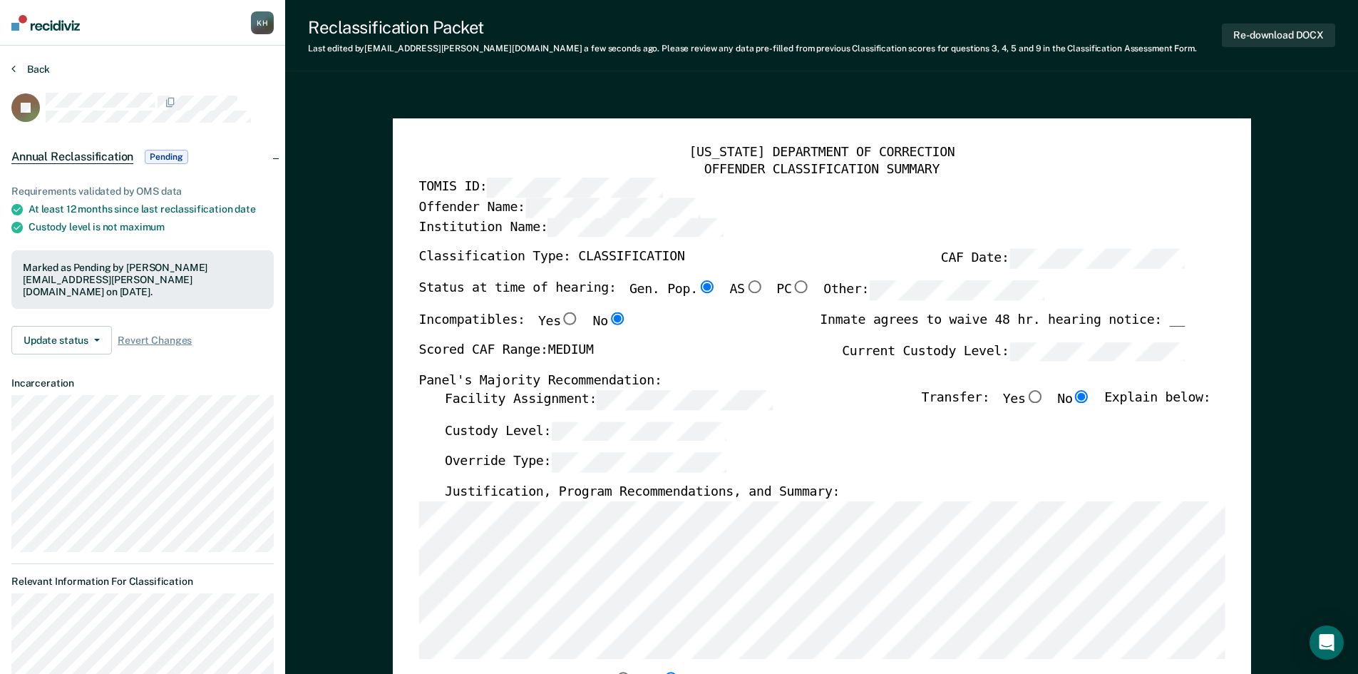
click at [28, 63] on button "Back" at bounding box center [30, 69] width 38 height 13
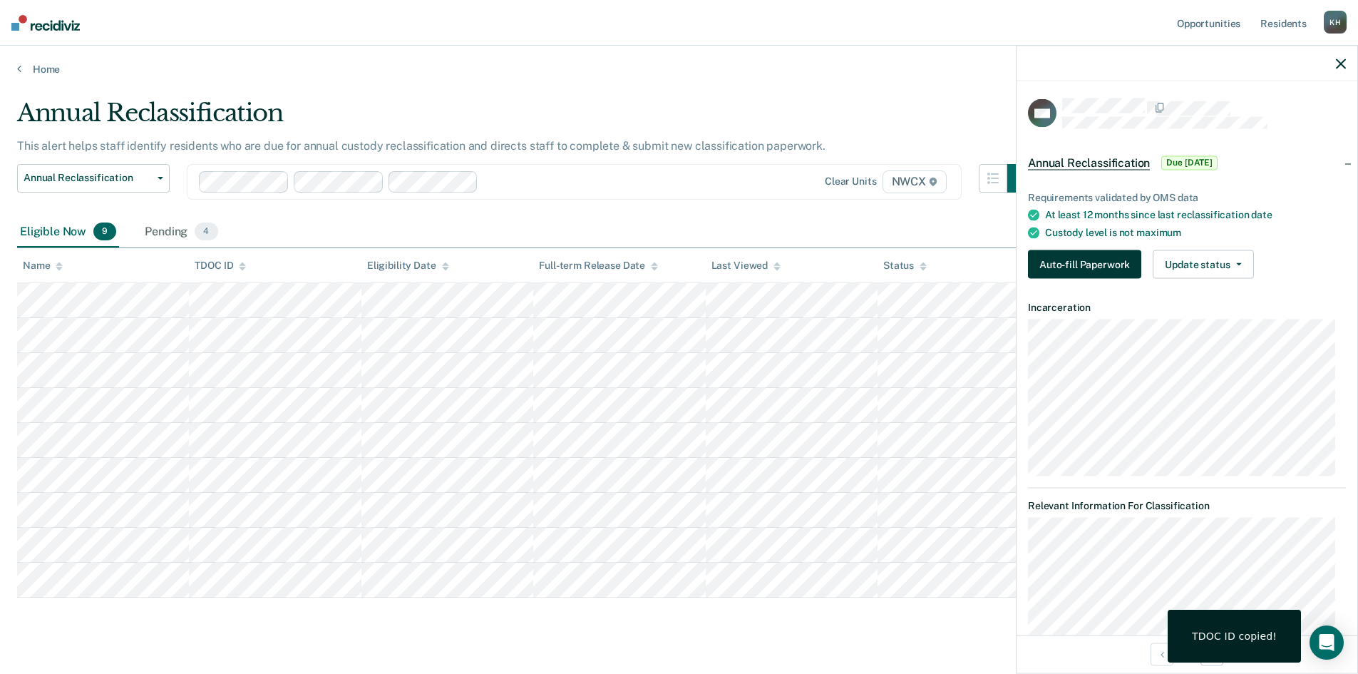
click at [1074, 267] on button "Auto-fill Paperwork" at bounding box center [1084, 264] width 113 height 29
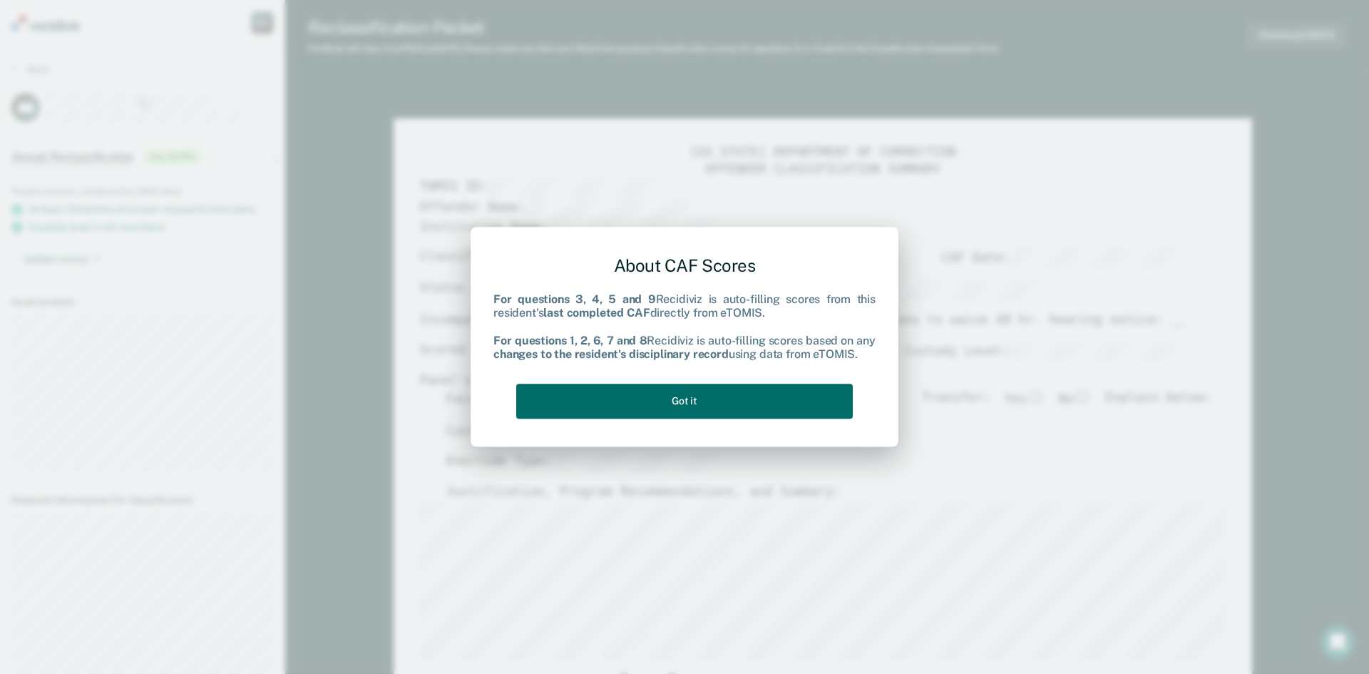
click at [630, 376] on div "About CAF Scores For questions 3, 4, 5 and 9 Recidiviz is auto-filling scores f…" at bounding box center [684, 334] width 382 height 181
click at [656, 406] on button "Got it" at bounding box center [684, 400] width 336 height 35
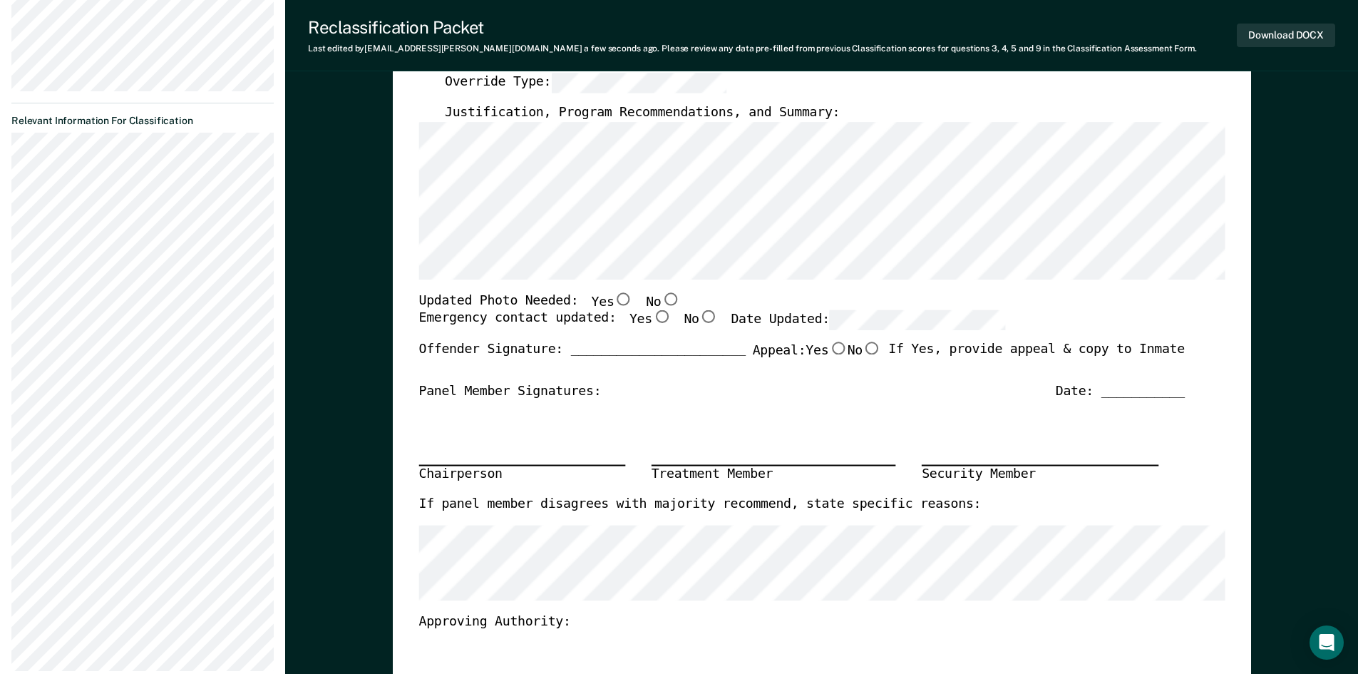
scroll to position [428, 0]
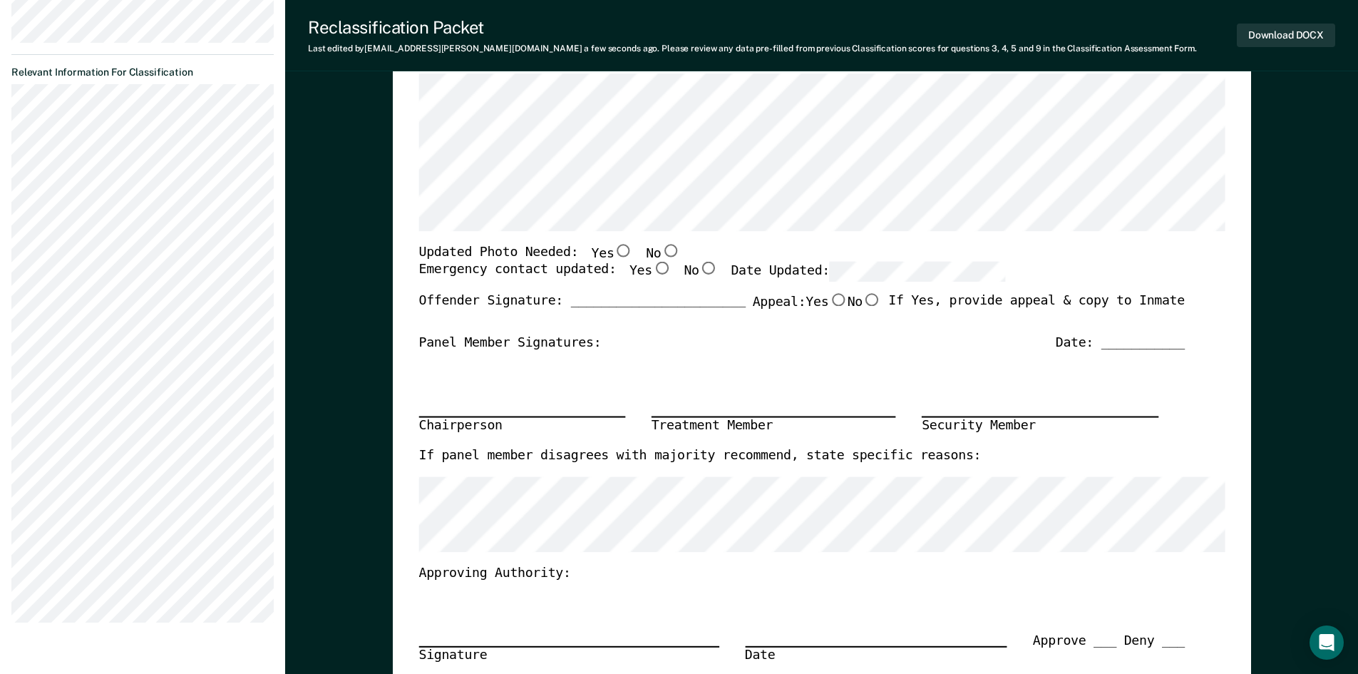
click at [661, 249] on input "No" at bounding box center [670, 250] width 19 height 13
type textarea "x"
radio input "true"
click at [652, 266] on input "Yes" at bounding box center [661, 268] width 19 height 13
type textarea "x"
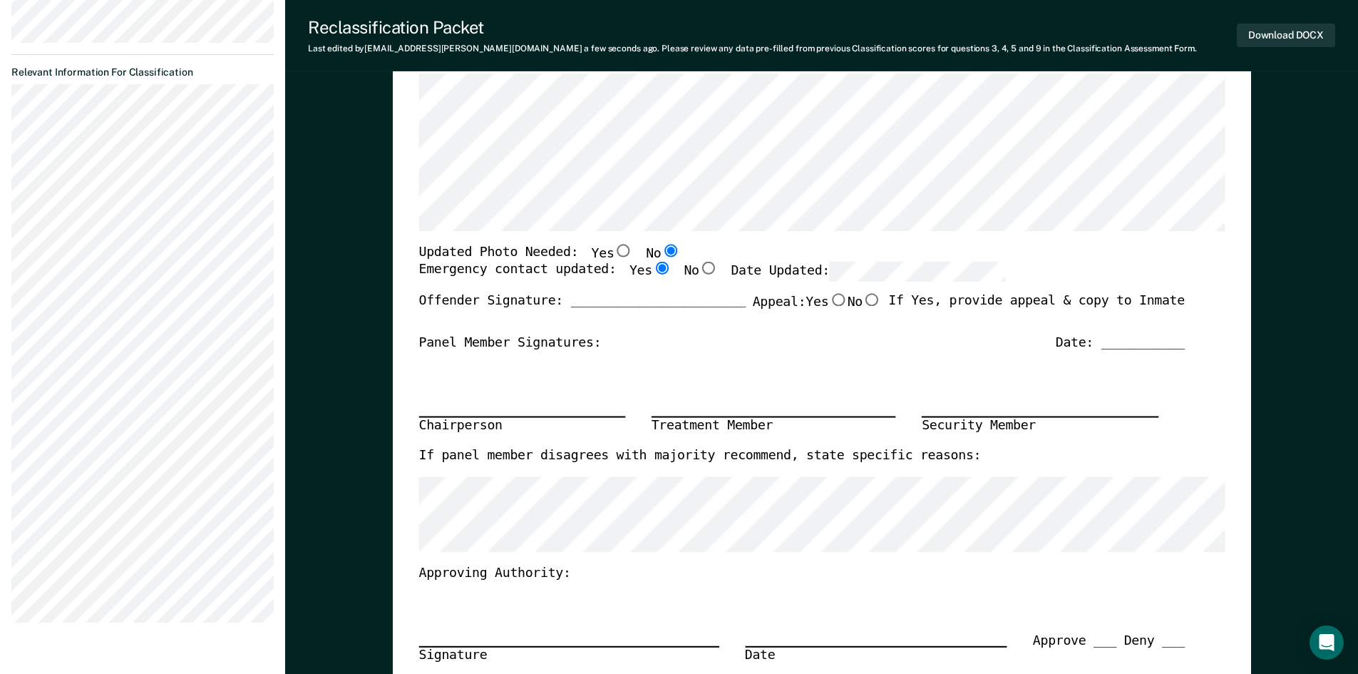
radio input "true"
click at [875, 299] on input "No" at bounding box center [871, 299] width 19 height 13
type textarea "x"
radio input "true"
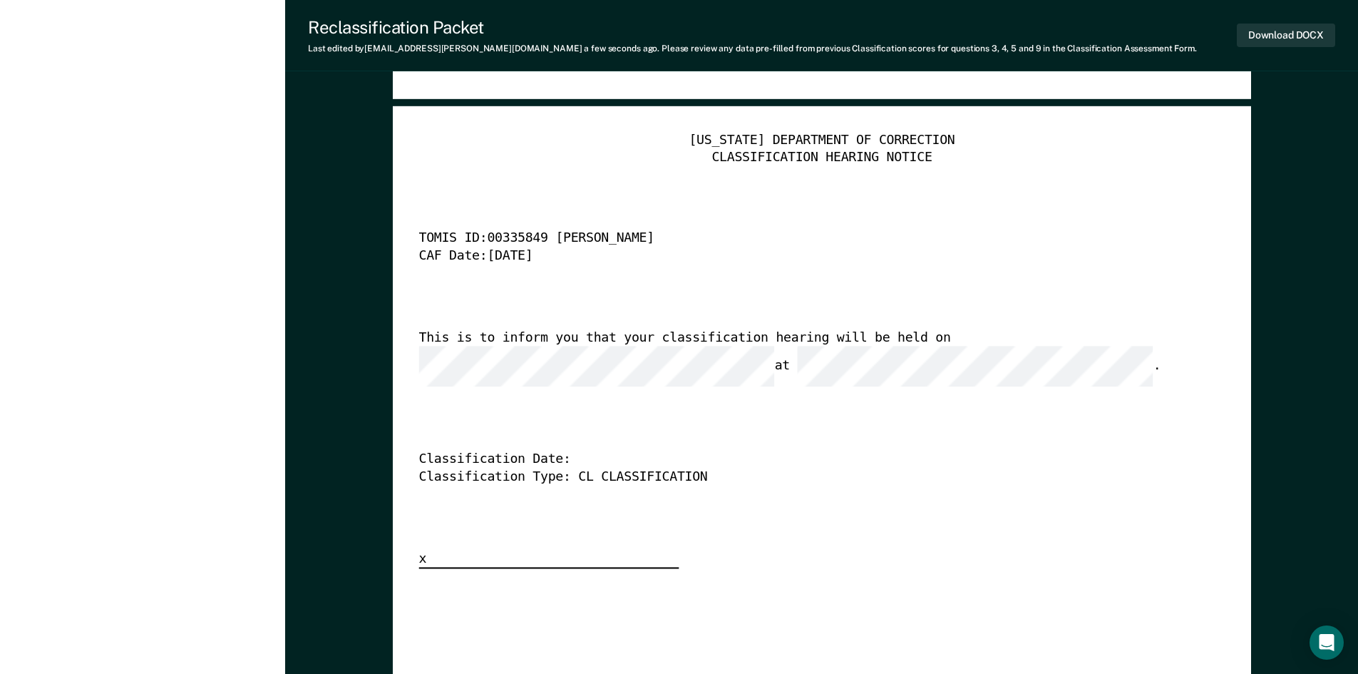
scroll to position [3564, 0]
click at [1314, 26] on button "Download DOCX" at bounding box center [1286, 36] width 98 height 24
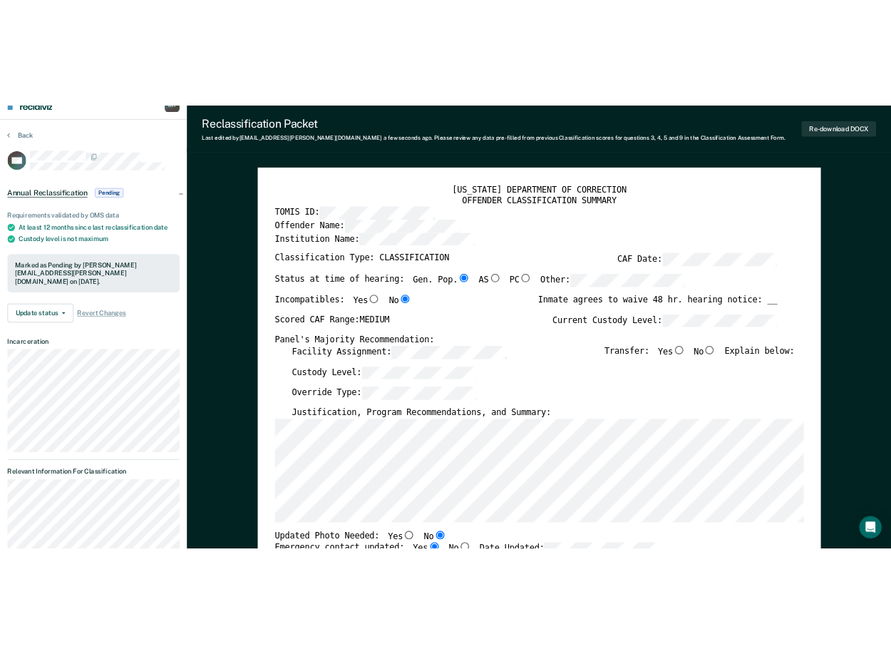
scroll to position [0, 0]
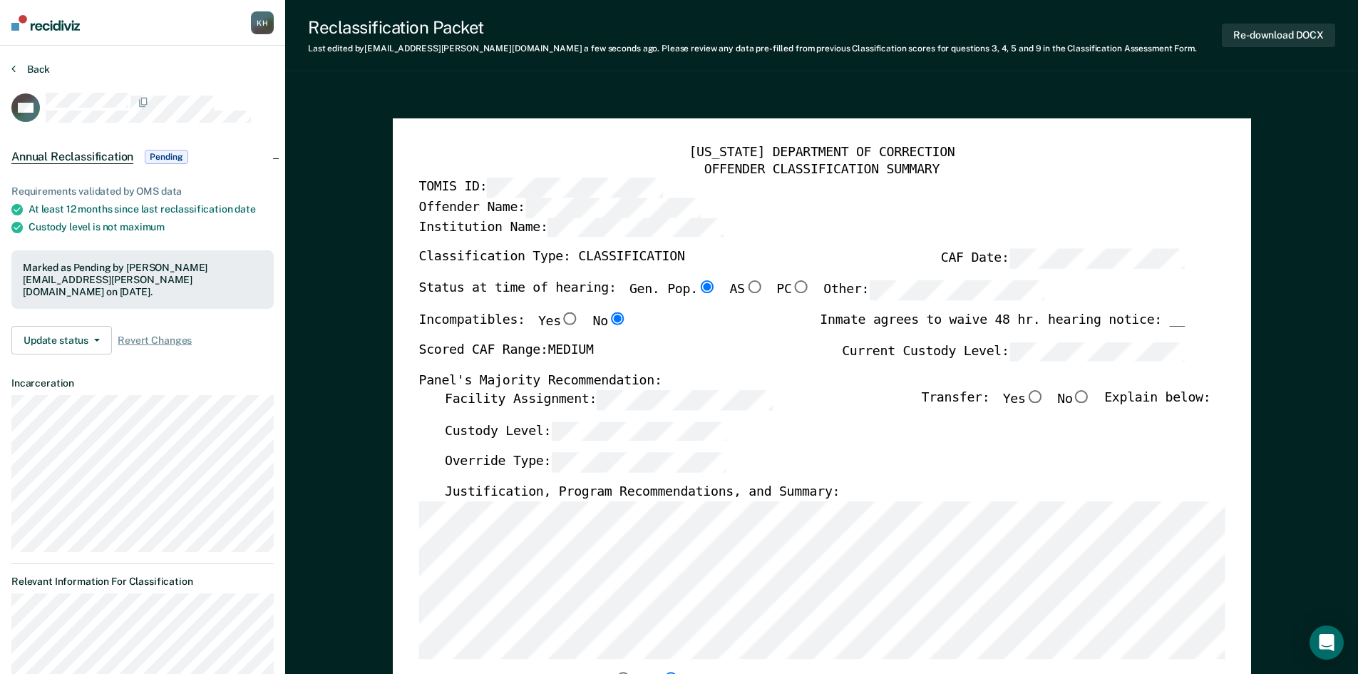
click at [33, 64] on button "Back" at bounding box center [30, 69] width 38 height 13
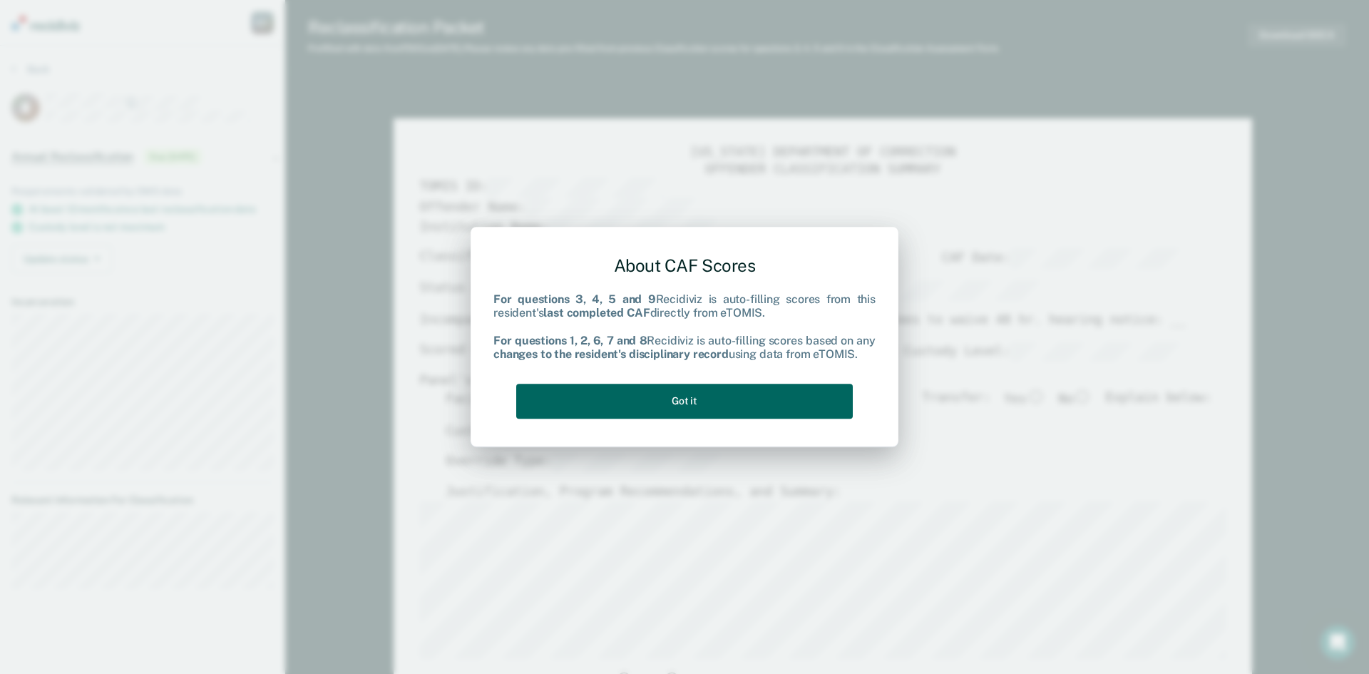
click at [681, 412] on button "Got it" at bounding box center [684, 400] width 336 height 35
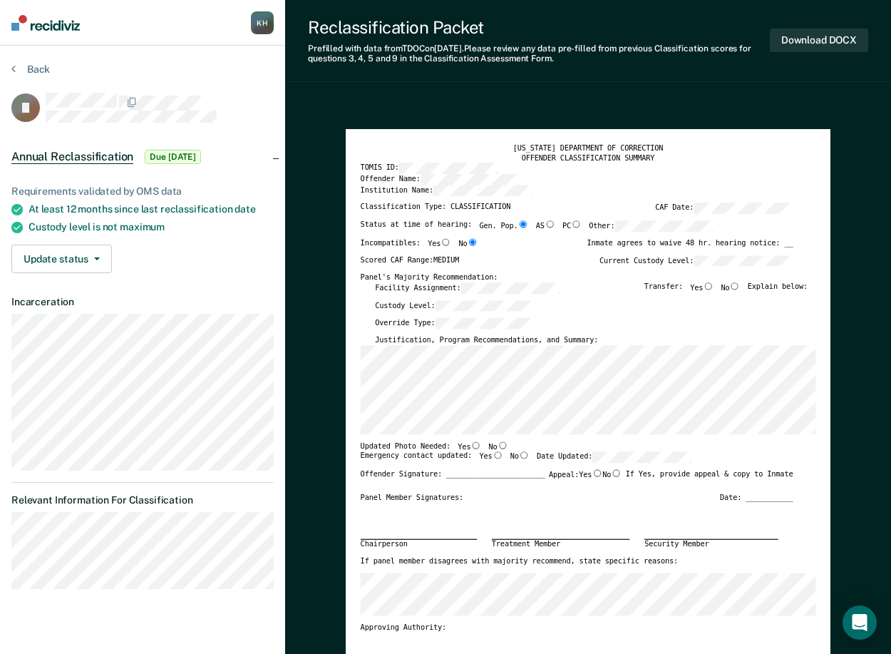
click at [738, 290] on label "No" at bounding box center [730, 287] width 19 height 11
click at [738, 289] on input "No" at bounding box center [735, 285] width 11 height 7
type textarea "x"
radio input "true"
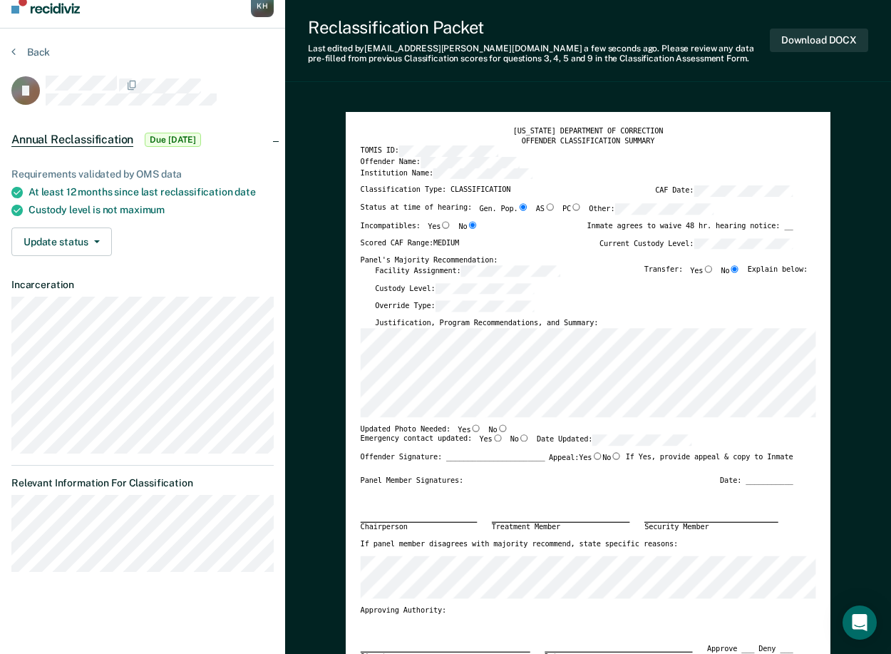
scroll to position [71, 0]
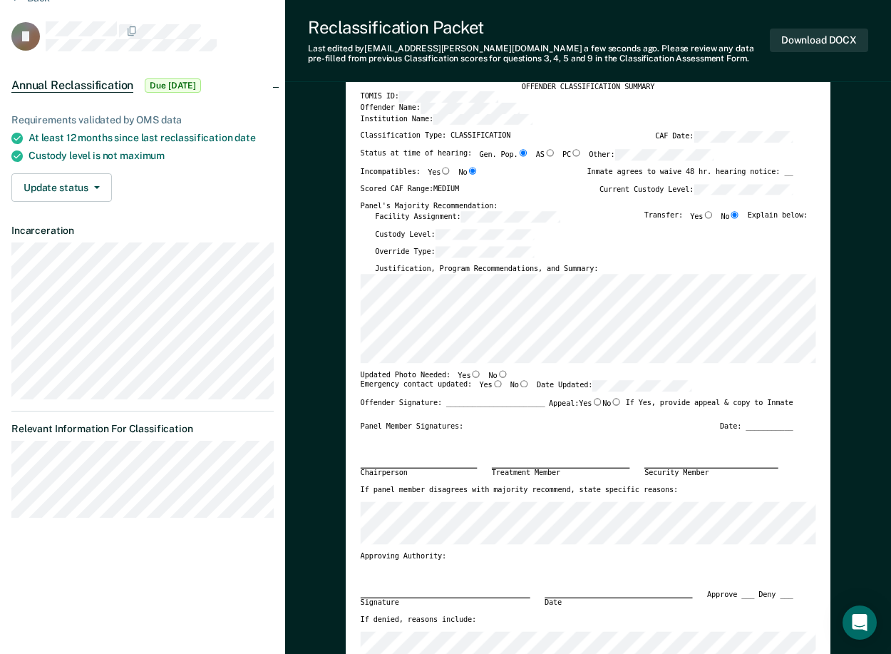
click at [498, 376] on input "No" at bounding box center [503, 373] width 11 height 7
type textarea "x"
radio input "true"
click at [493, 383] on input "Yes" at bounding box center [498, 383] width 11 height 7
type textarea "x"
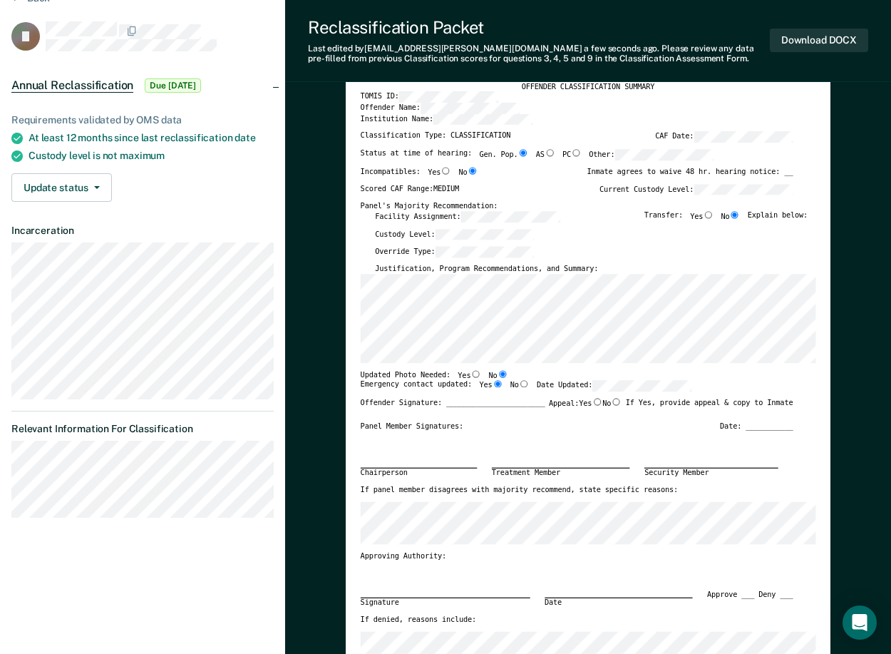
radio input "true"
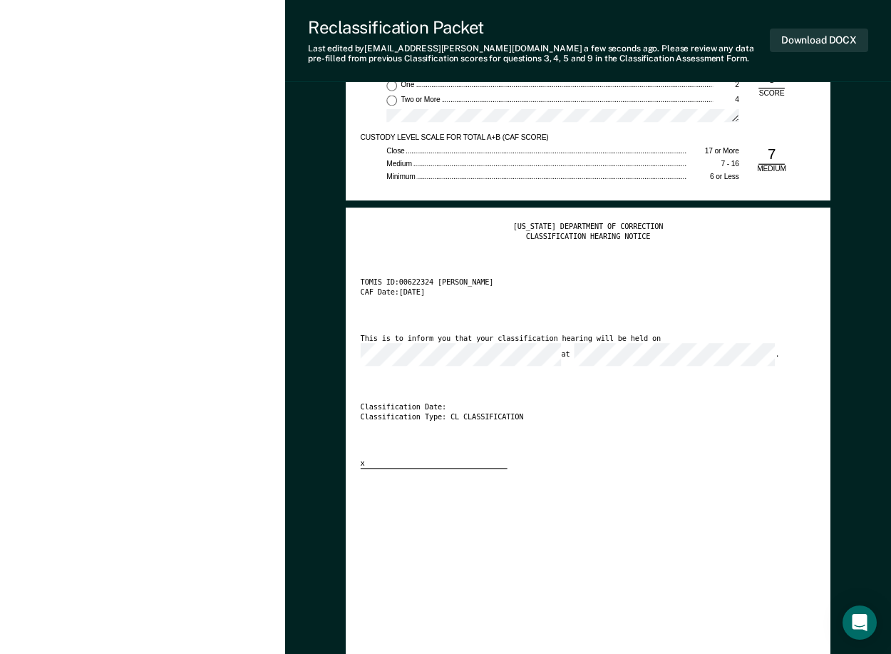
scroll to position [1853, 0]
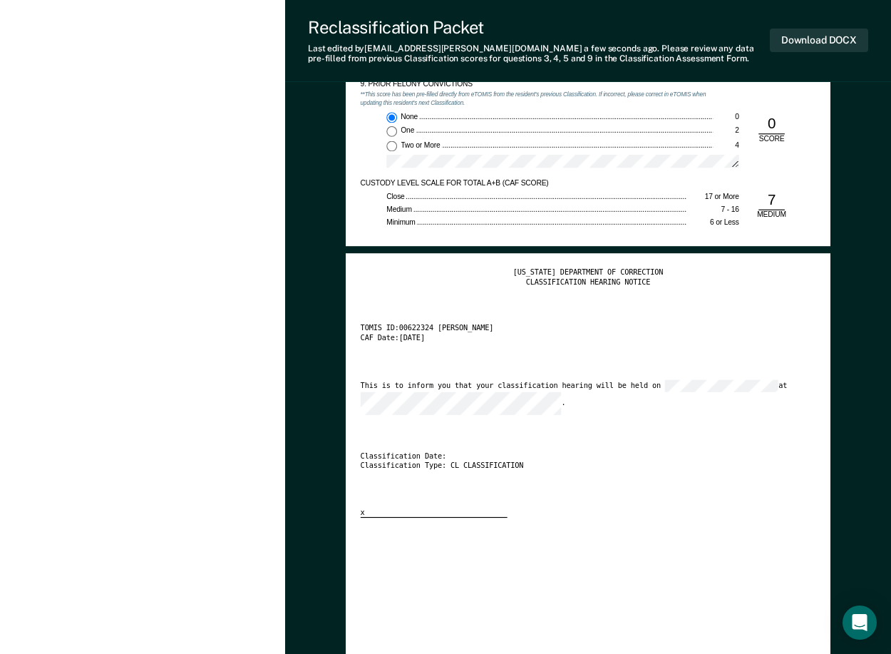
click at [411, 403] on div "[US_STATE] DEPARTMENT OF CORRECTION CLASSIFICATION HEARING NOTICE TOMIS ID: 006…" at bounding box center [588, 393] width 455 height 250
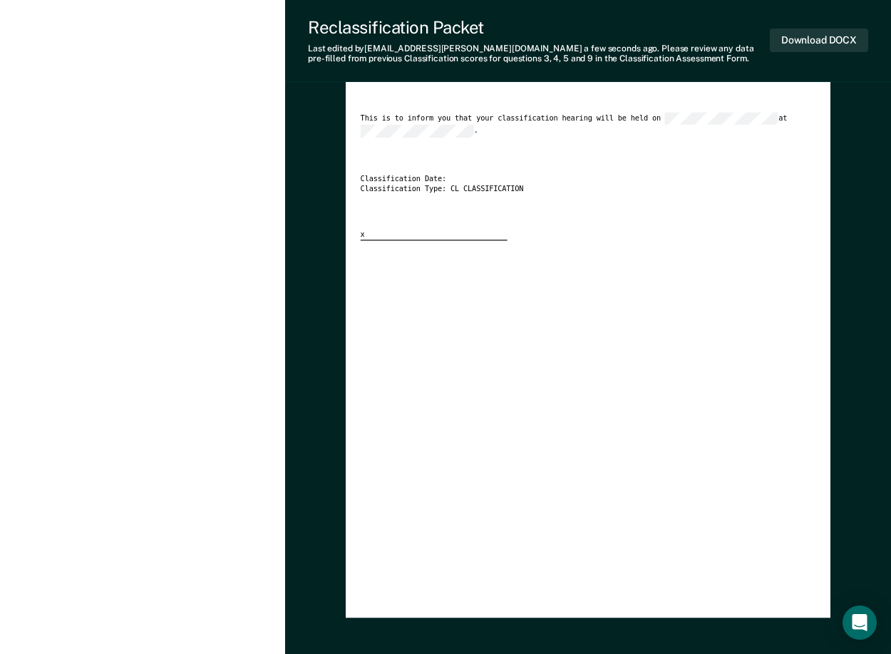
scroll to position [2206, 0]
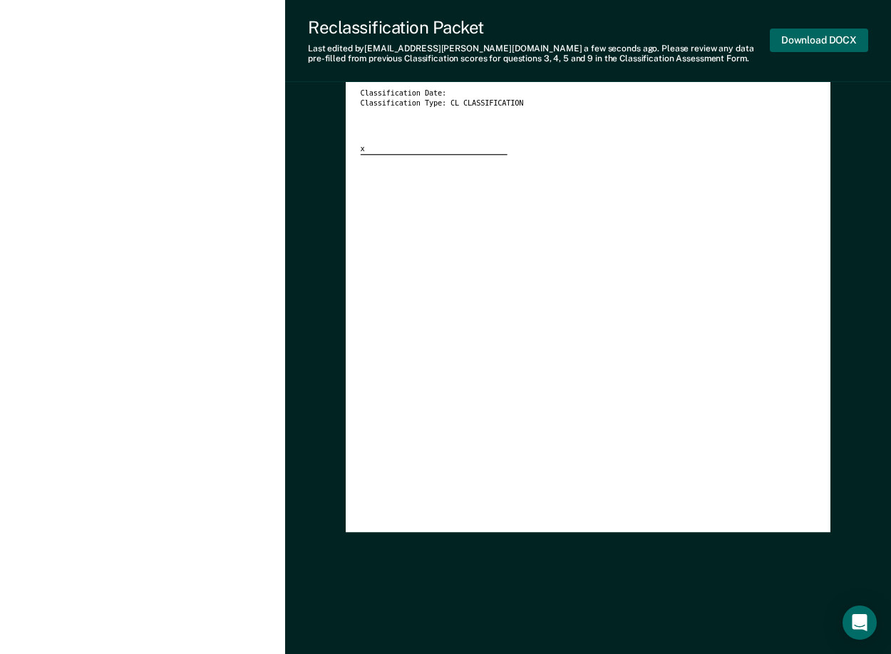
click at [795, 37] on button "Download DOCX" at bounding box center [819, 41] width 98 height 24
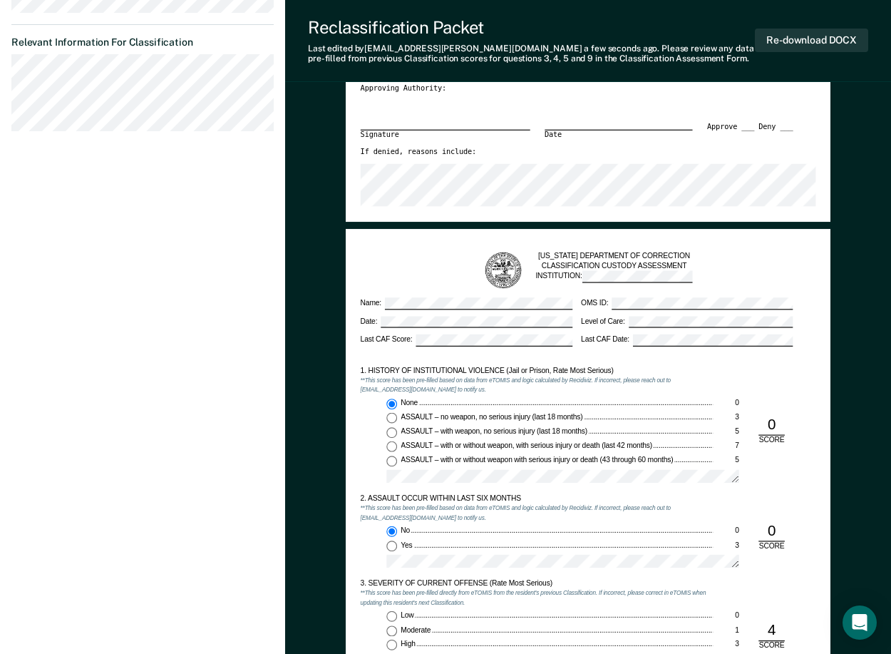
scroll to position [0, 0]
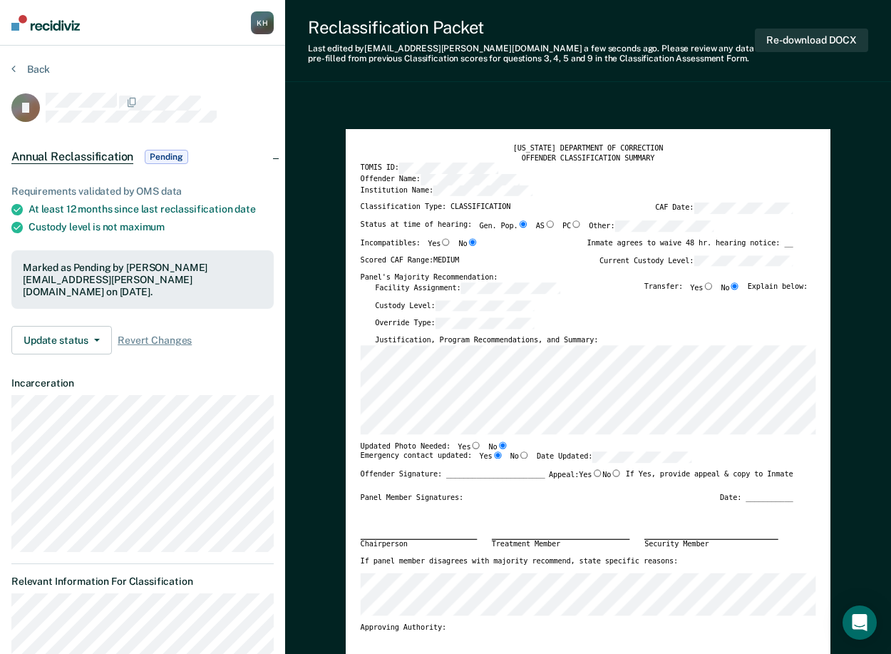
drag, startPoint x: 346, startPoint y: 103, endPoint x: 208, endPoint y: 83, distance: 138.9
drag, startPoint x: 207, startPoint y: 80, endPoint x: 101, endPoint y: 56, distance: 109.6
click at [18, 64] on button "Back" at bounding box center [30, 69] width 38 height 13
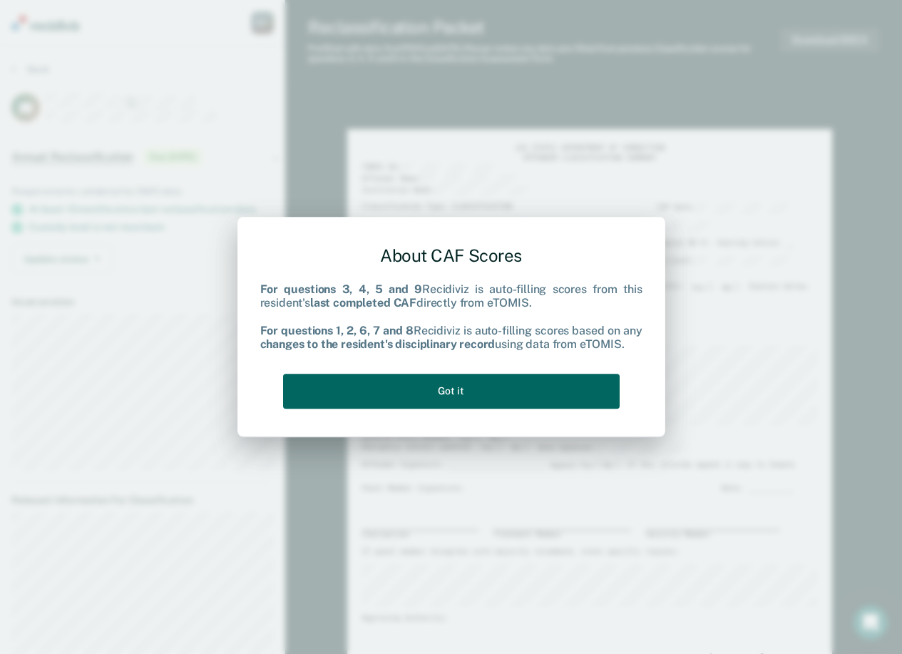
click at [485, 390] on button "Got it" at bounding box center [451, 391] width 336 height 35
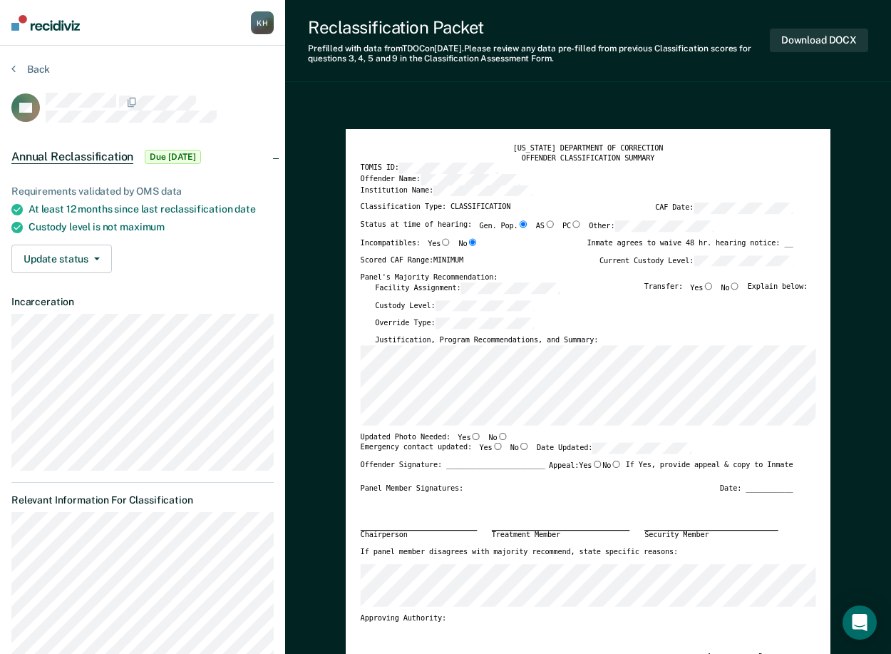
click at [741, 284] on input "No" at bounding box center [735, 285] width 11 height 7
type textarea "x"
radio input "true"
click at [498, 436] on input "No" at bounding box center [503, 435] width 11 height 7
type textarea "x"
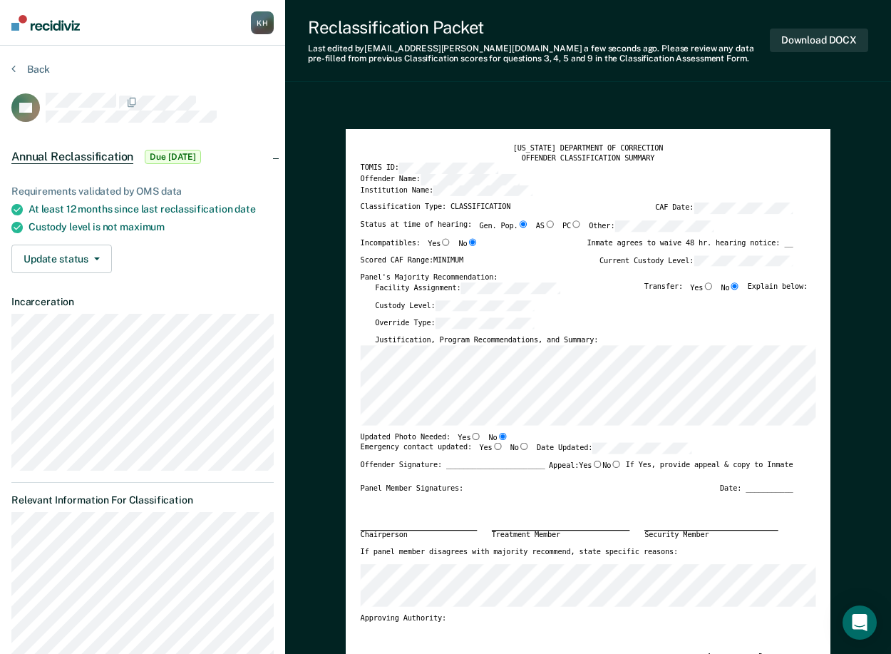
radio input "true"
click at [493, 448] on input "Yes" at bounding box center [498, 446] width 11 height 7
type textarea "x"
radio input "true"
click at [612, 463] on input "No" at bounding box center [616, 463] width 11 height 7
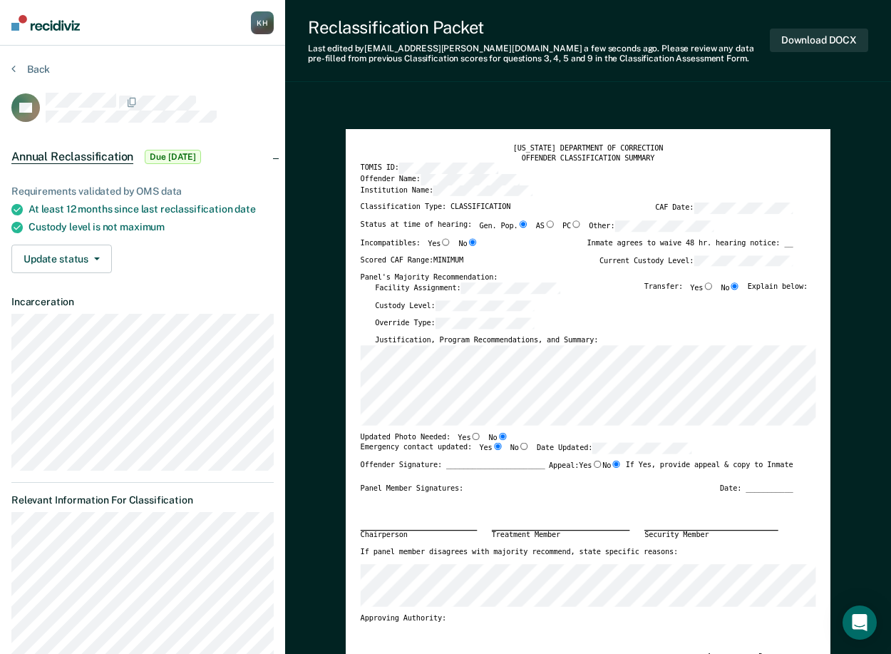
type textarea "x"
radio input "true"
click at [797, 40] on button "Download DOCX" at bounding box center [819, 41] width 98 height 24
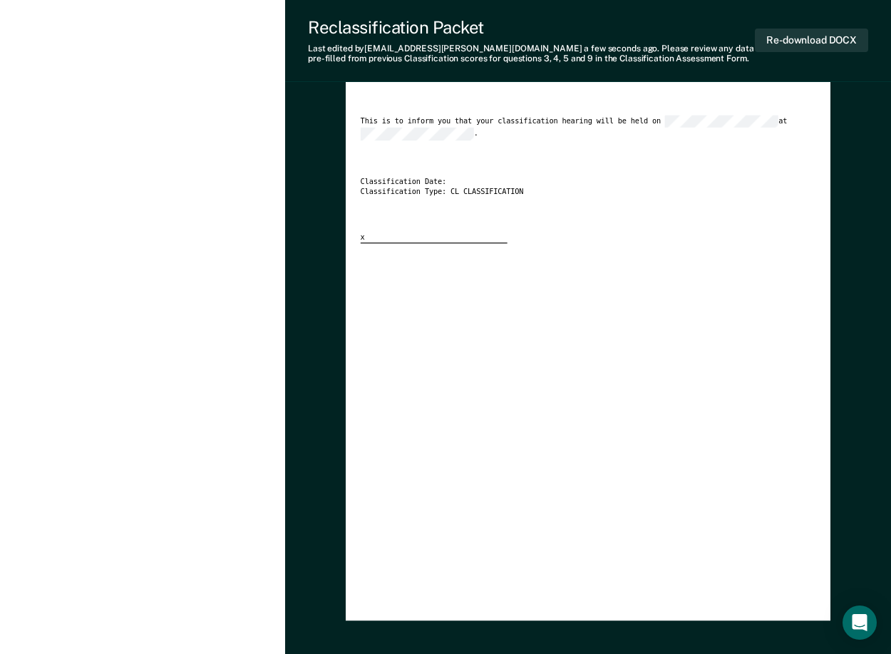
scroll to position [2206, 0]
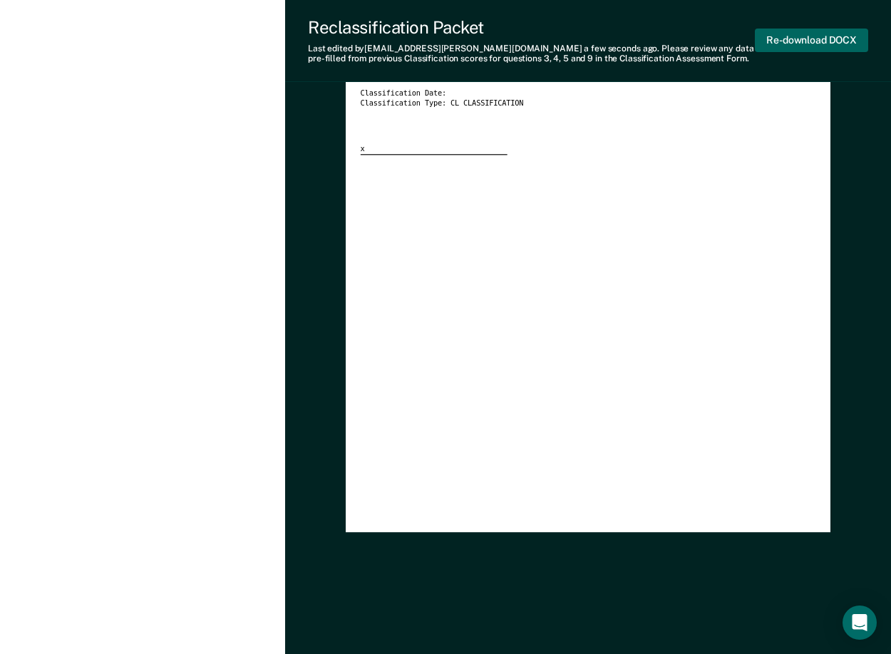
click at [823, 47] on button "Re-download DOCX" at bounding box center [811, 41] width 113 height 24
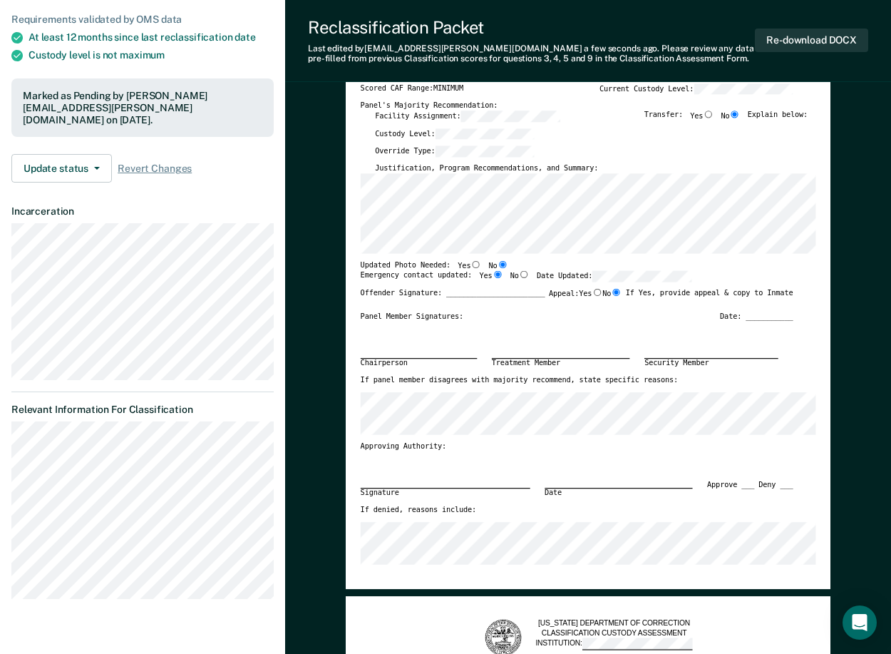
scroll to position [0, 0]
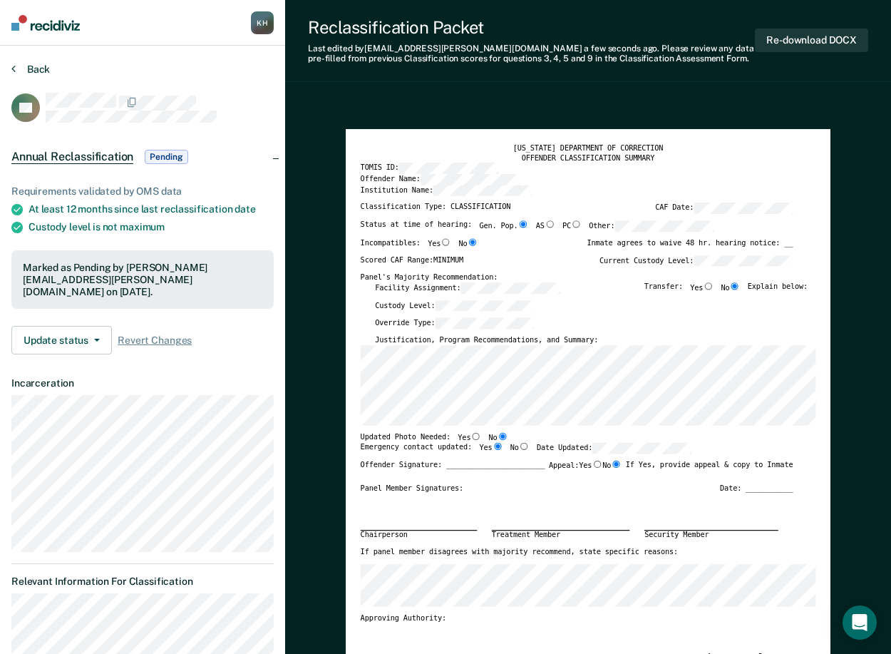
click at [38, 68] on button "Back" at bounding box center [30, 69] width 38 height 13
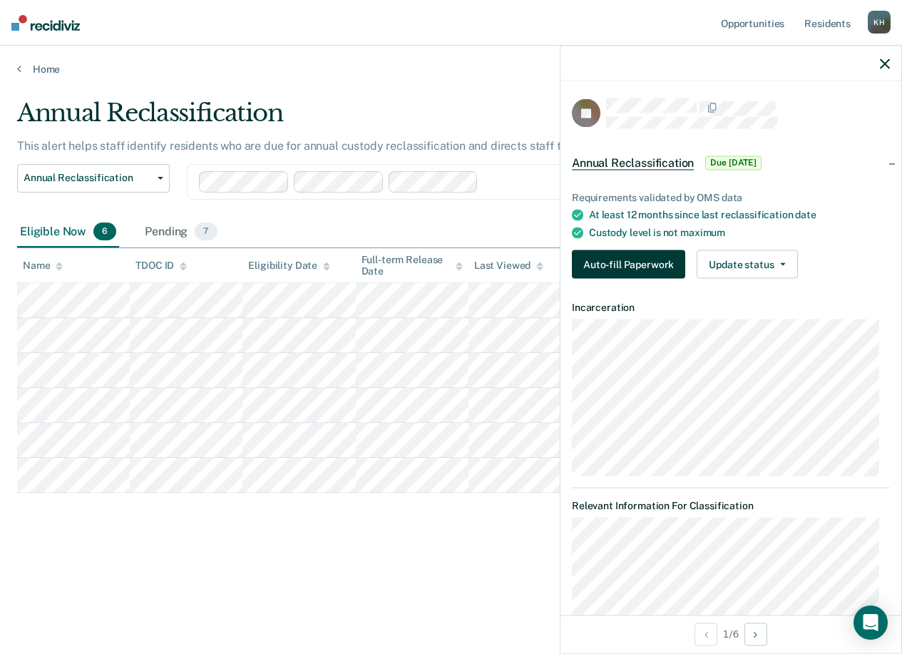
click at [649, 262] on button "Auto-fill Paperwork" at bounding box center [628, 264] width 113 height 29
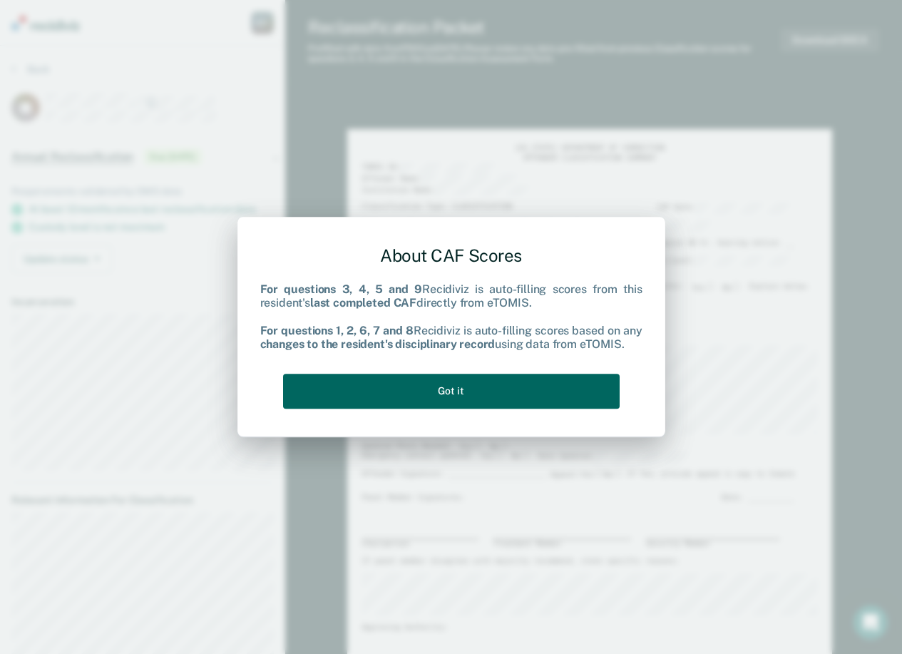
click at [582, 405] on button "Got it" at bounding box center [451, 391] width 336 height 35
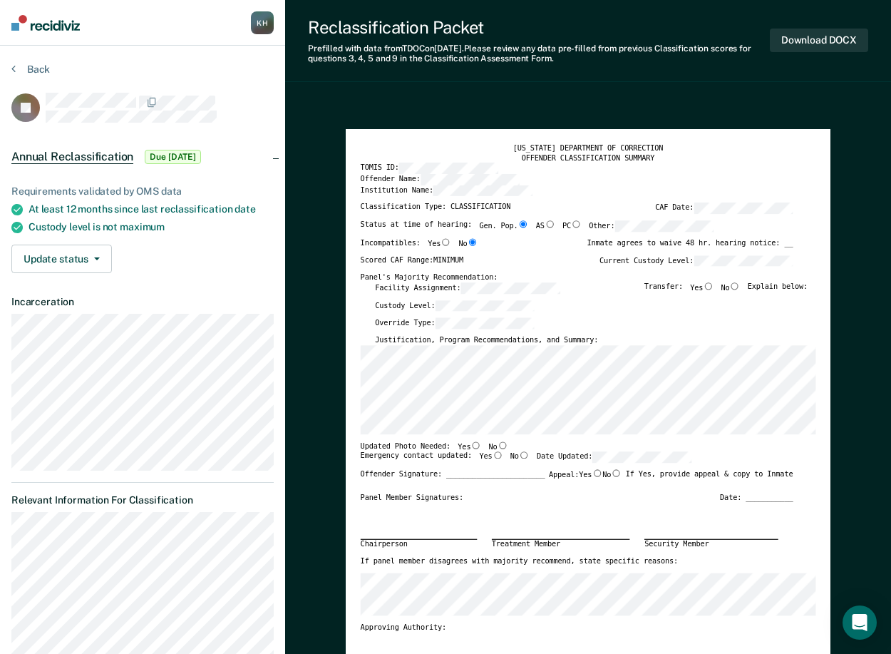
click at [746, 286] on div "Transfer: Yes No Explain below:" at bounding box center [725, 291] width 163 height 18
click at [741, 285] on input "No" at bounding box center [735, 285] width 11 height 7
type textarea "x"
radio input "true"
click at [493, 453] on input "Yes" at bounding box center [498, 454] width 11 height 7
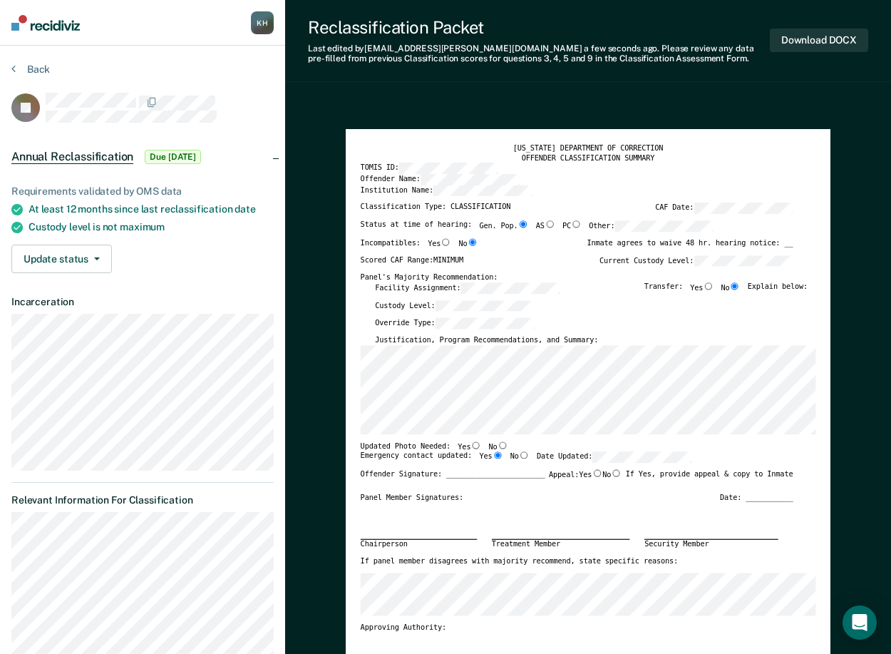
type textarea "x"
radio input "true"
click at [498, 443] on input "No" at bounding box center [503, 444] width 11 height 7
type textarea "x"
radio input "true"
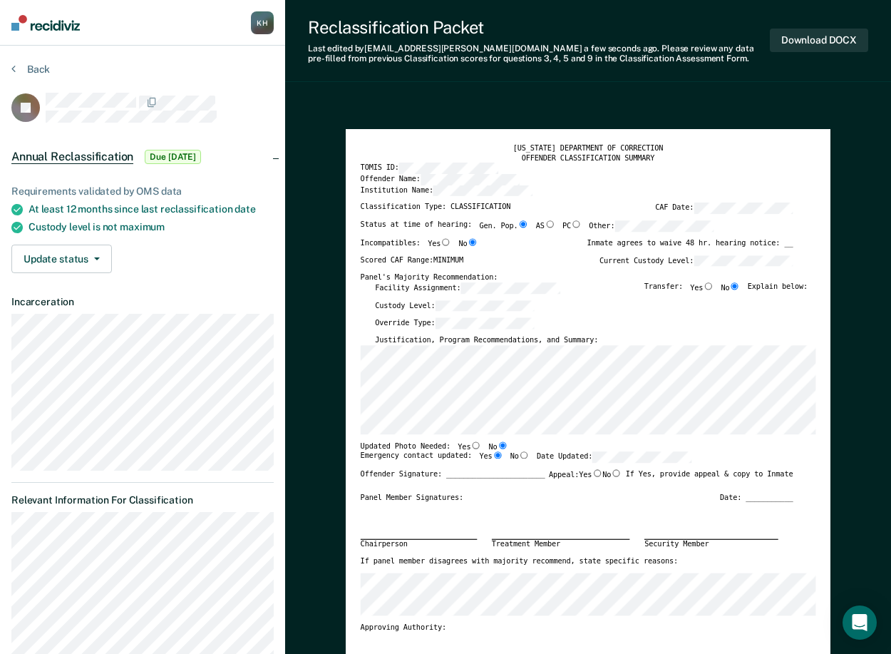
click at [612, 470] on input "No" at bounding box center [616, 472] width 11 height 7
type textarea "x"
radio input "true"
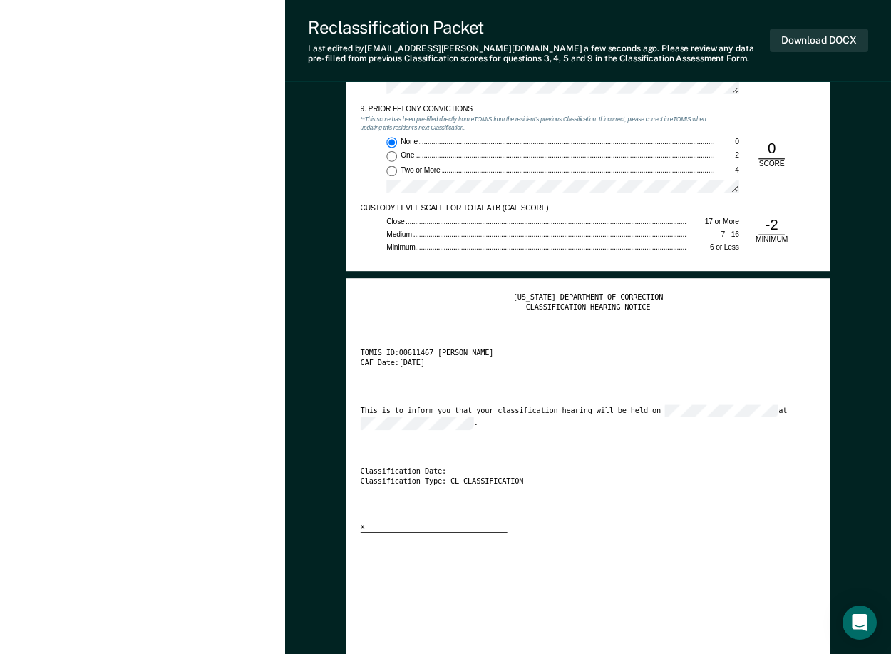
scroll to position [1850, 0]
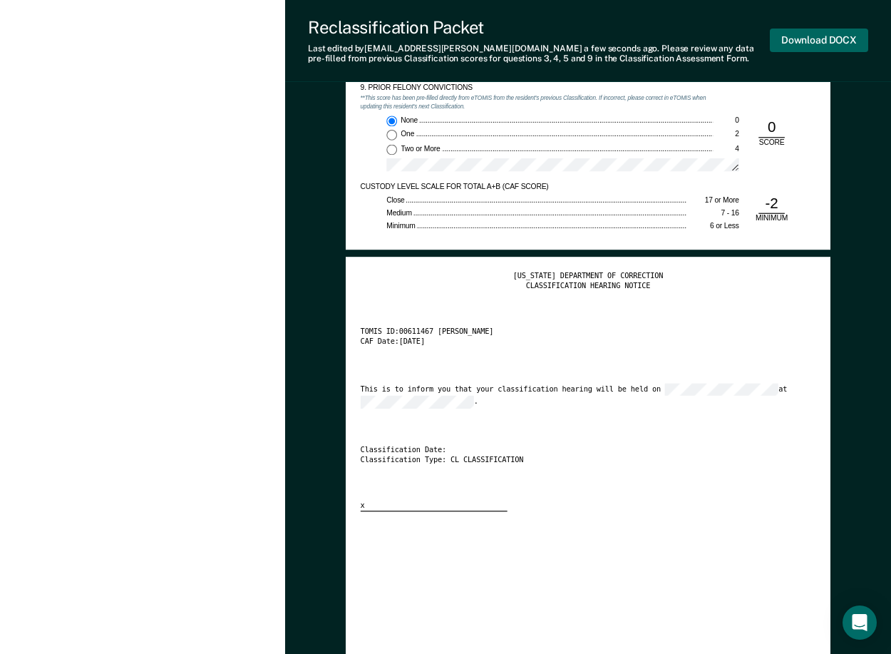
click at [800, 34] on button "Download DOCX" at bounding box center [819, 41] width 98 height 24
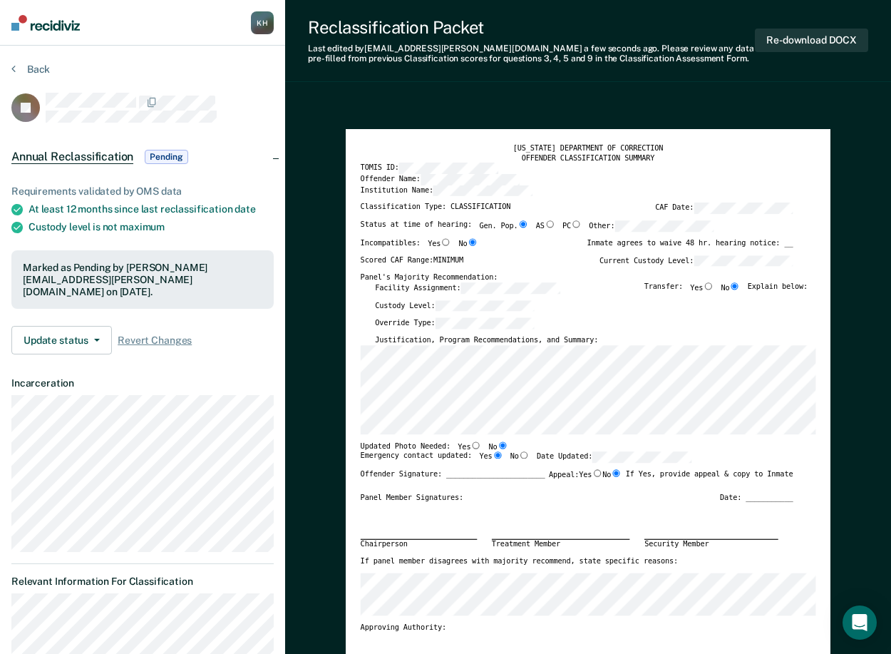
click at [24, 58] on section "Back JB Annual Reclassification Pending Requirements validated by OMS data At l…" at bounding box center [142, 476] width 285 height 860
click at [32, 66] on button "Back" at bounding box center [30, 69] width 38 height 13
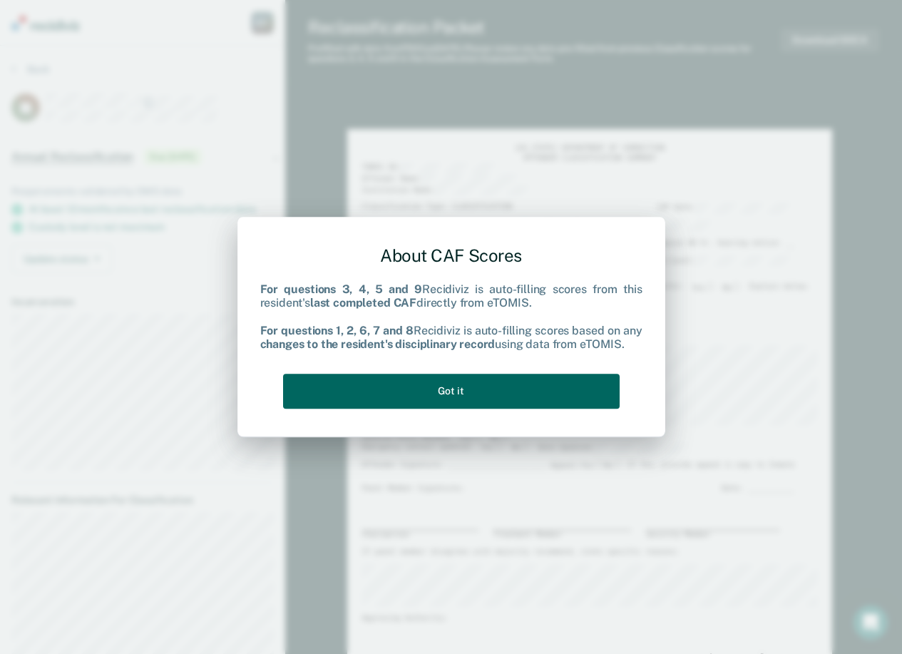
click at [560, 376] on button "Got it" at bounding box center [451, 391] width 336 height 35
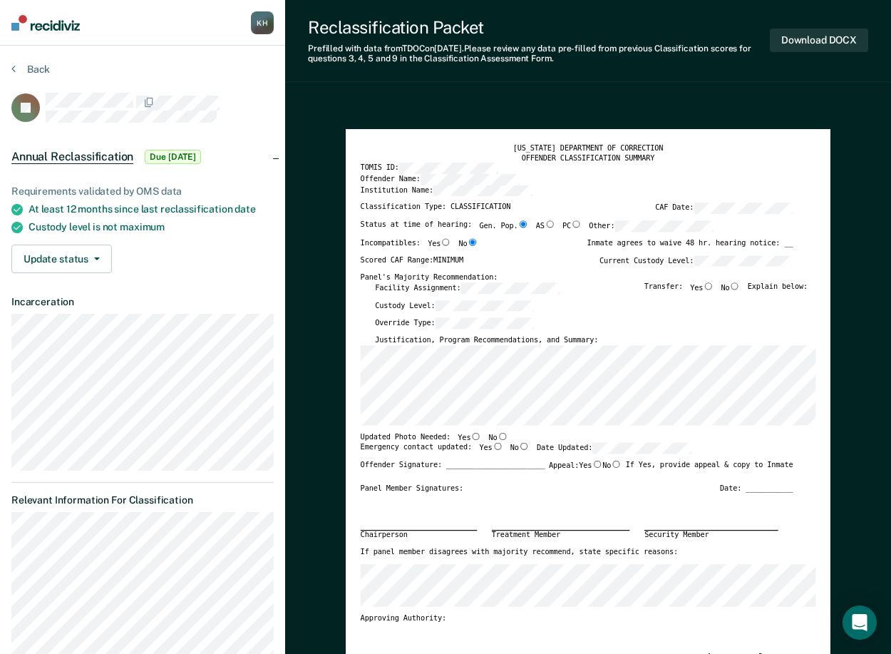
click at [738, 288] on input "No" at bounding box center [735, 285] width 11 height 7
type textarea "x"
radio input "true"
click at [498, 439] on input "No" at bounding box center [503, 435] width 11 height 7
type textarea "x"
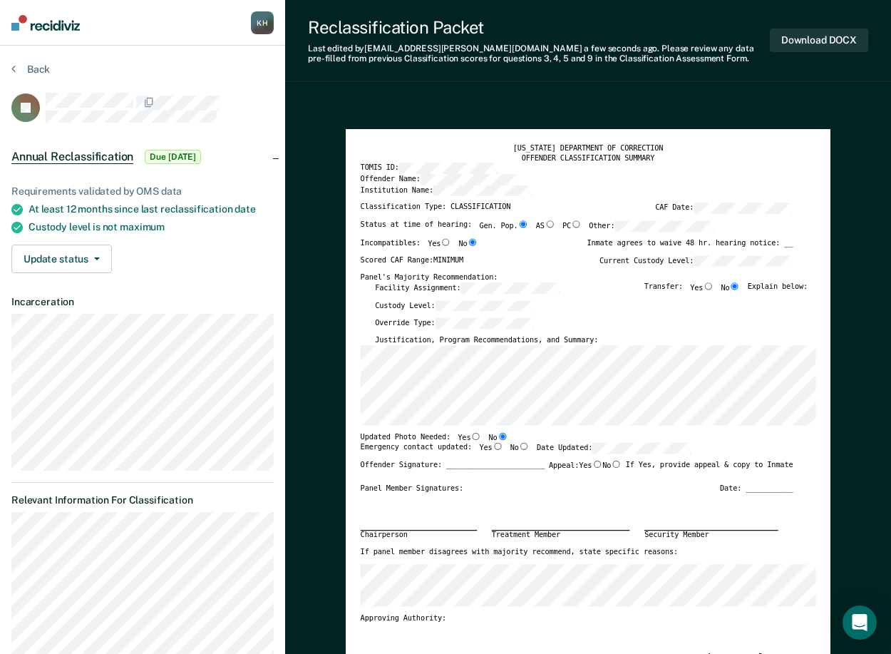
radio input "true"
click at [493, 448] on input "Yes" at bounding box center [498, 446] width 11 height 7
type textarea "x"
radio input "true"
click at [611, 467] on input "No" at bounding box center [616, 463] width 11 height 7
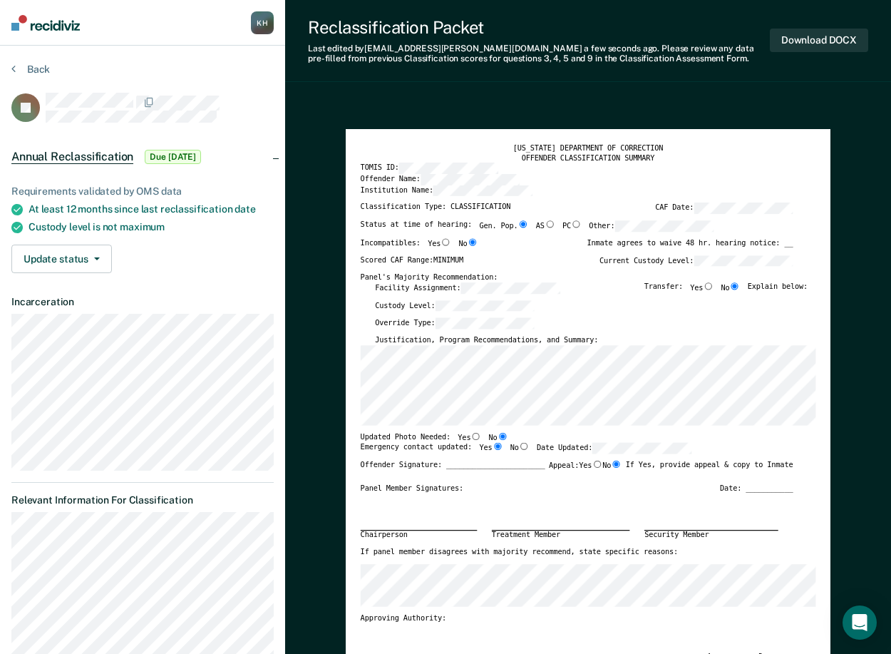
type textarea "x"
radio input "true"
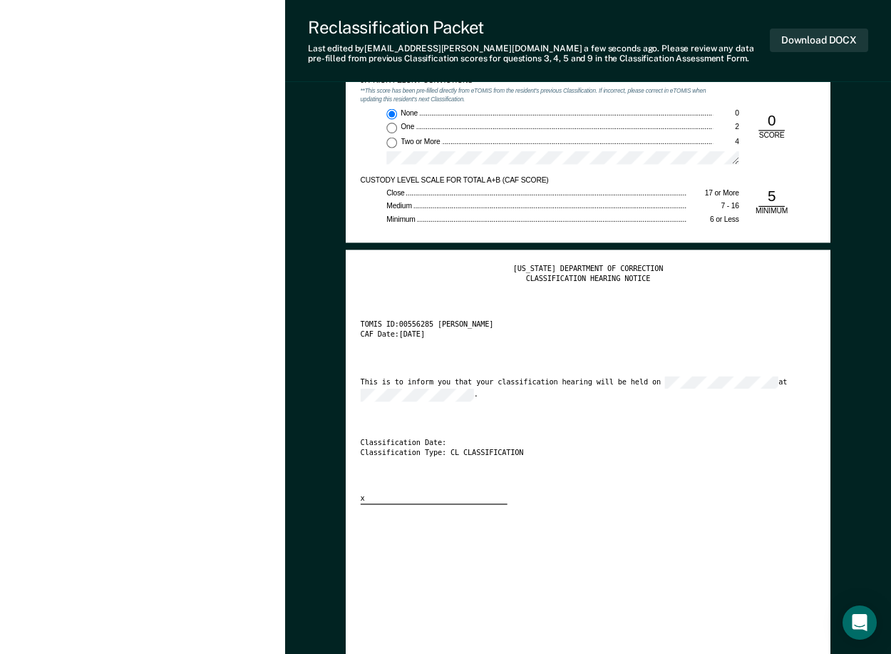
scroll to position [1868, 0]
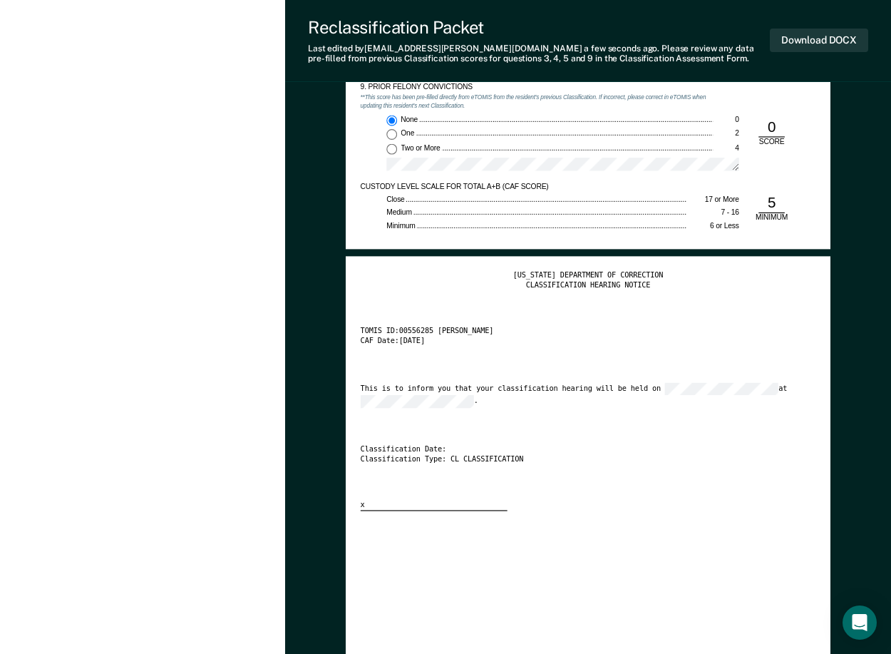
click at [680, 381] on div "[US_STATE] DEPARTMENT OF CORRECTION CLASSIFICATION HEARING NOTICE TOMIS ID: 005…" at bounding box center [588, 391] width 455 height 240
click at [857, 41] on button "Download DOCX" at bounding box center [819, 41] width 98 height 24
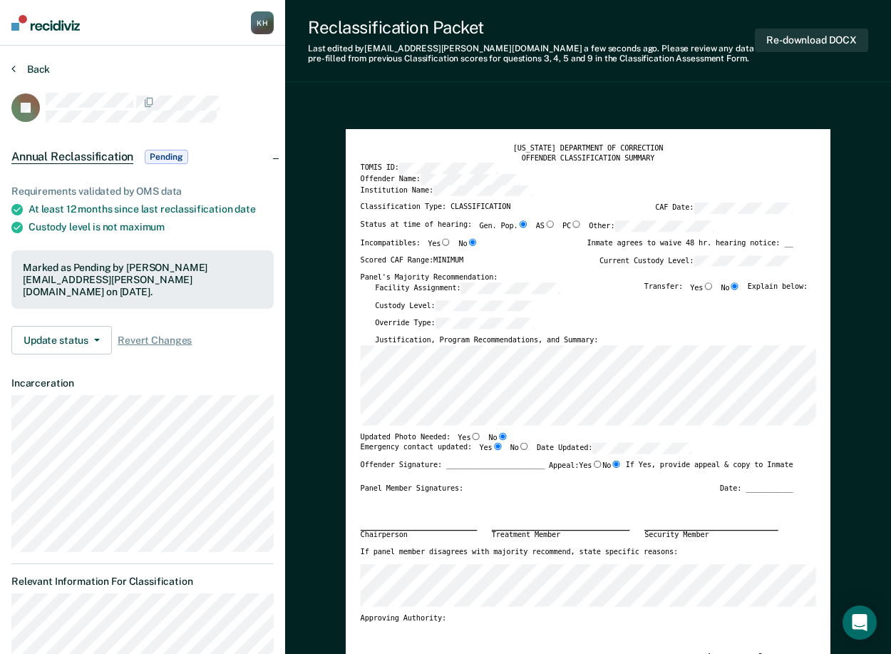
click at [26, 68] on button "Back" at bounding box center [30, 69] width 38 height 13
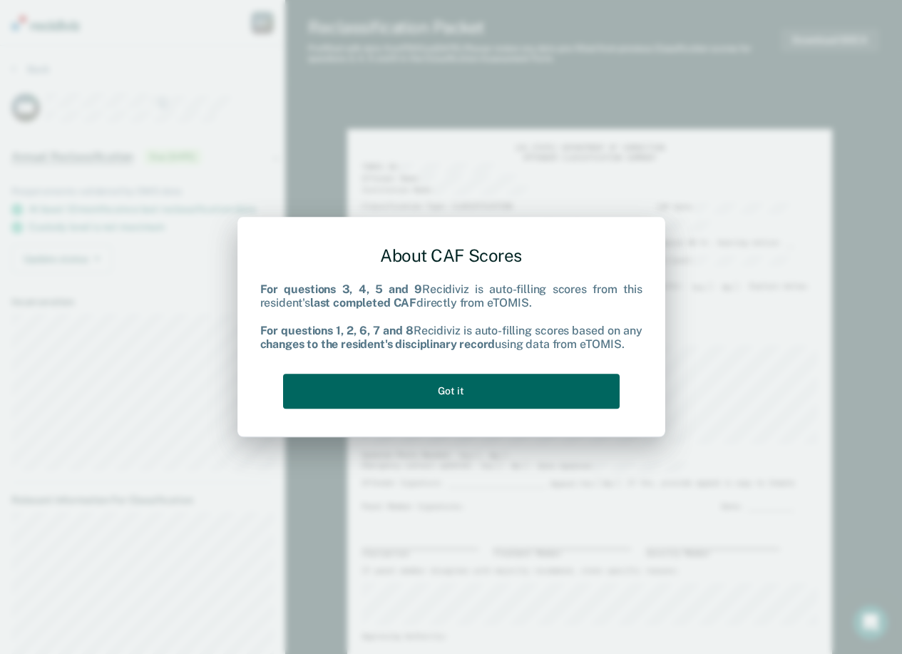
click at [460, 382] on button "Got it" at bounding box center [451, 391] width 336 height 35
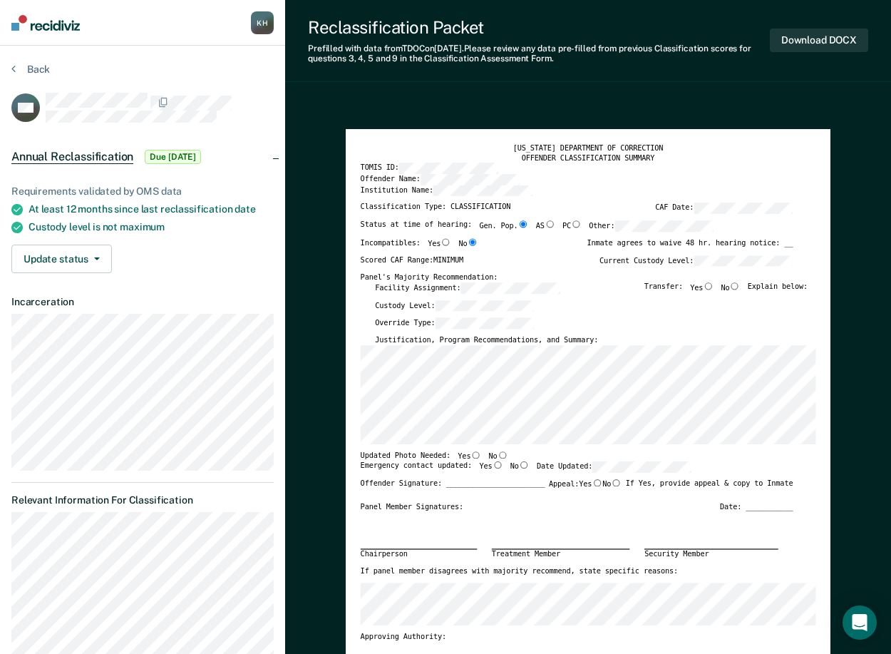
click at [498, 457] on input "No" at bounding box center [503, 453] width 11 height 7
type textarea "x"
radio input "true"
click at [493, 466] on div "Emergency contact updated: Yes No Date Updated:" at bounding box center [526, 470] width 331 height 18
click at [493, 467] on input "Yes" at bounding box center [498, 464] width 11 height 7
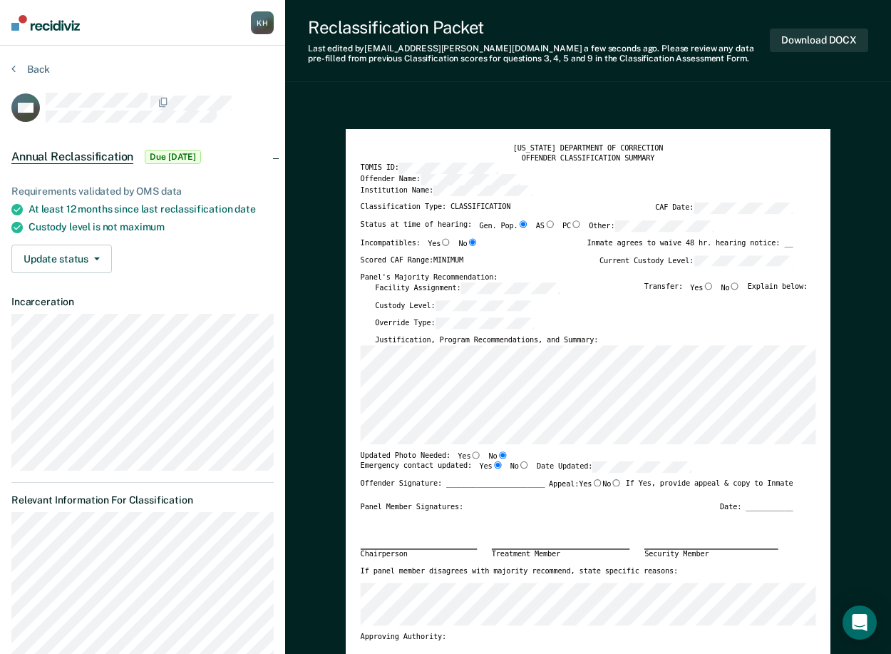
type textarea "x"
radio input "true"
click at [515, 344] on label "Justification, Program Recommendations, and Summary:" at bounding box center [486, 339] width 223 height 9
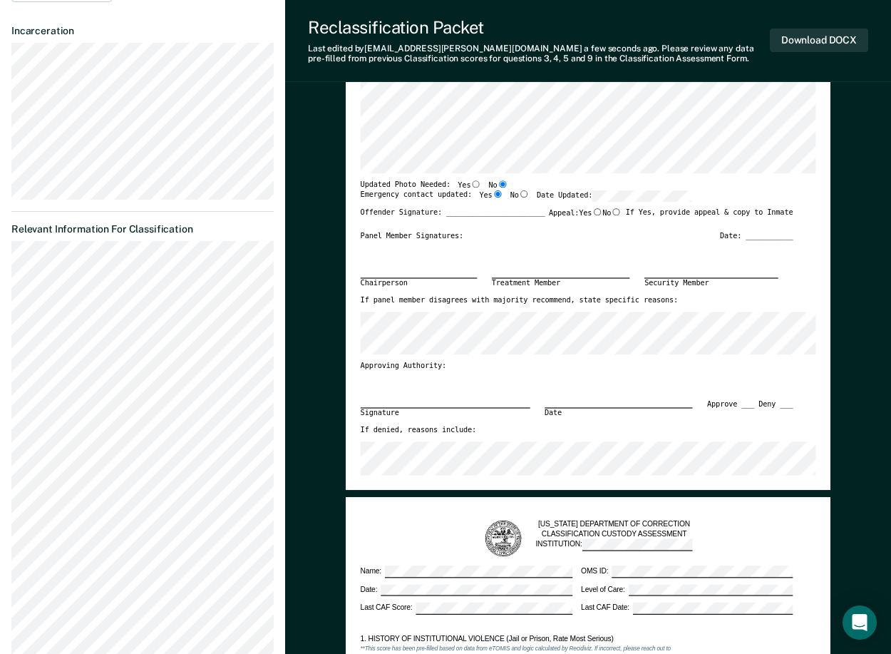
scroll to position [285, 0]
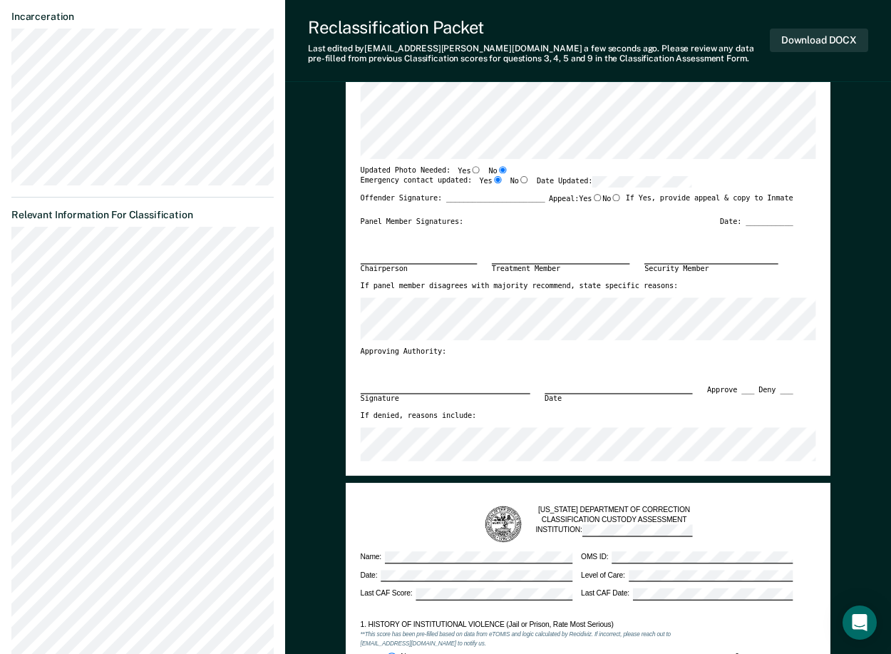
click at [612, 198] on input "No" at bounding box center [616, 197] width 11 height 7
type textarea "x"
radio input "true"
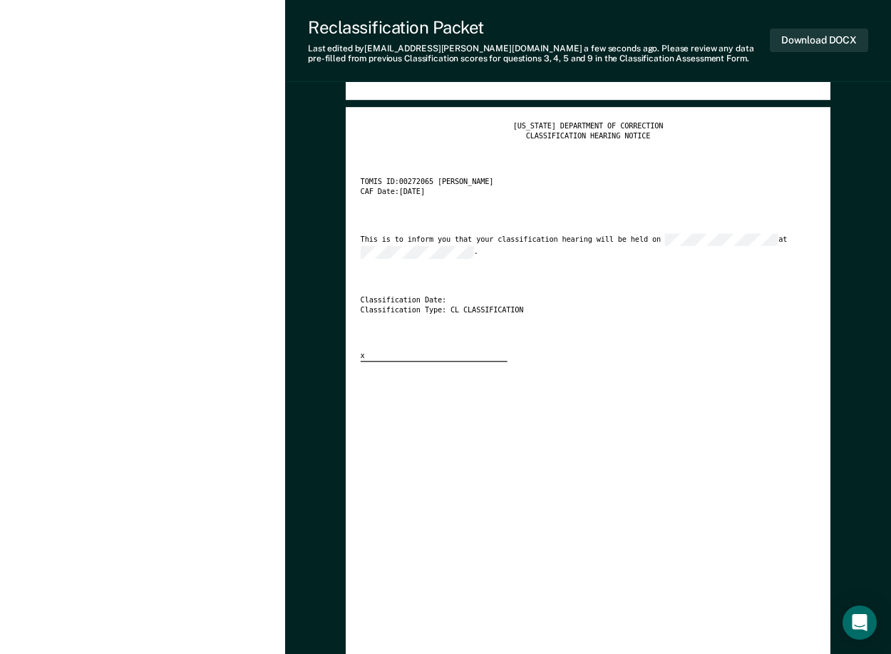
scroll to position [1992, 0]
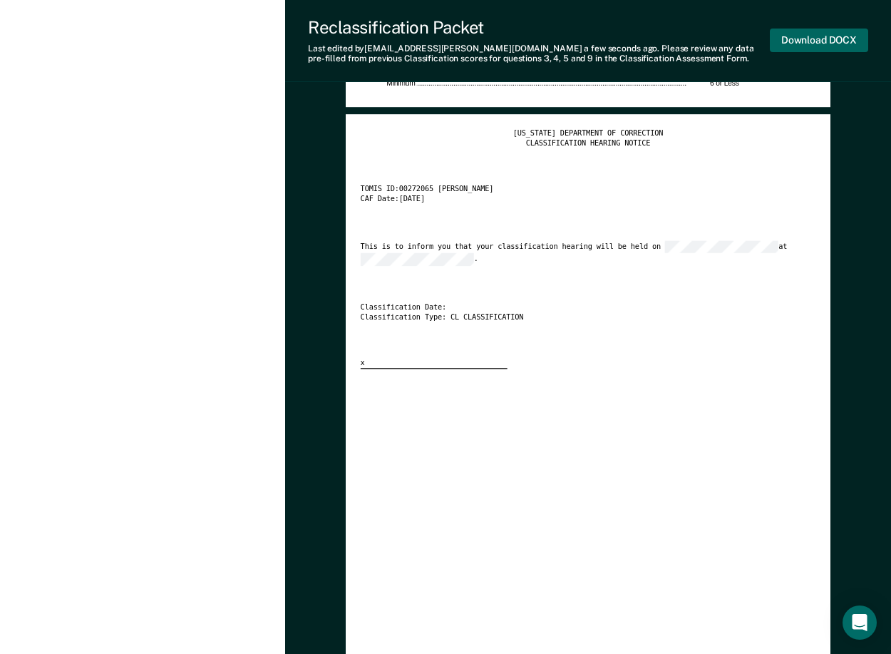
click at [833, 40] on button "Download DOCX" at bounding box center [819, 41] width 98 height 24
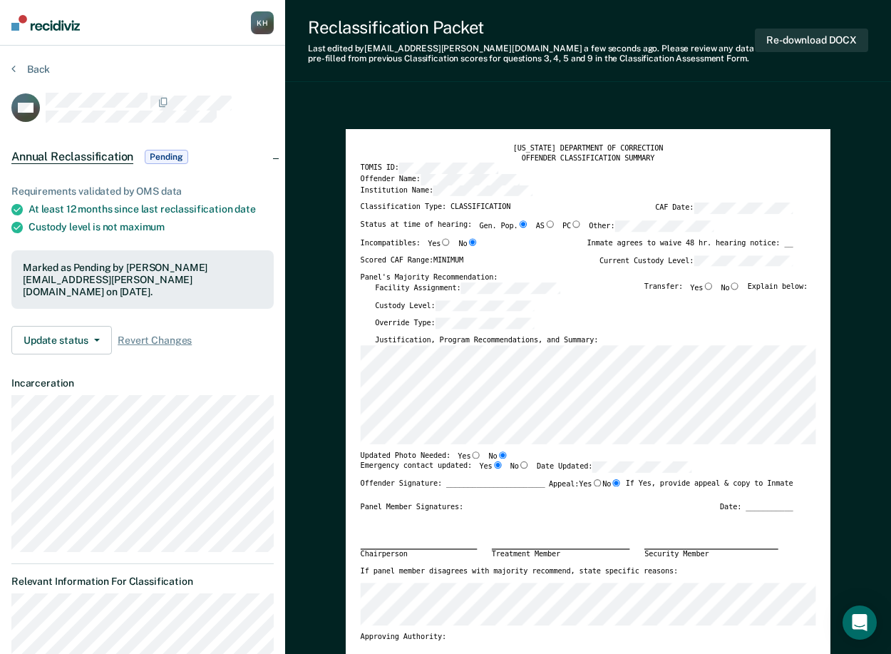
click at [38, 61] on section "Back SW Annual Reclassification Pending Requirements validated by OMS data At l…" at bounding box center [142, 579] width 285 height 1067
click at [38, 76] on div "Back" at bounding box center [142, 78] width 262 height 30
click at [43, 73] on button "Back" at bounding box center [30, 69] width 38 height 13
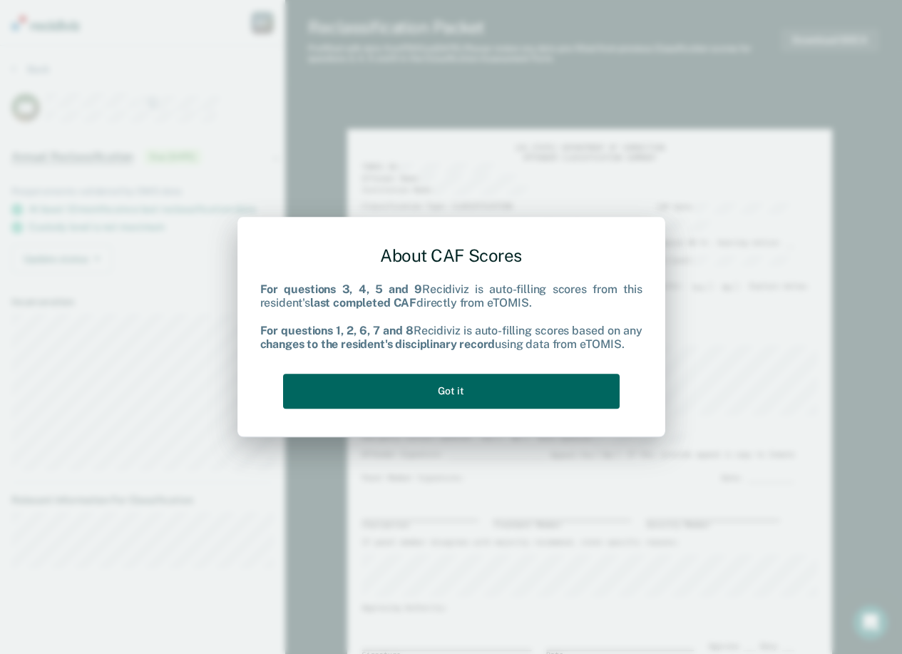
click at [552, 390] on button "Got it" at bounding box center [451, 391] width 336 height 35
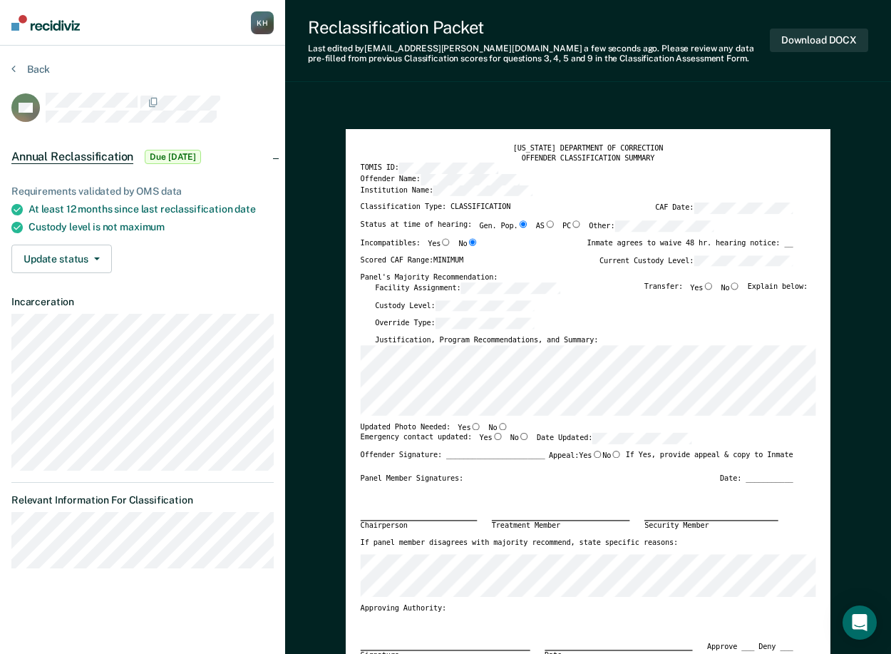
click at [735, 286] on input "No" at bounding box center [735, 285] width 11 height 7
type textarea "x"
radio input "true"
click at [498, 425] on input "No" at bounding box center [503, 425] width 11 height 7
type textarea "x"
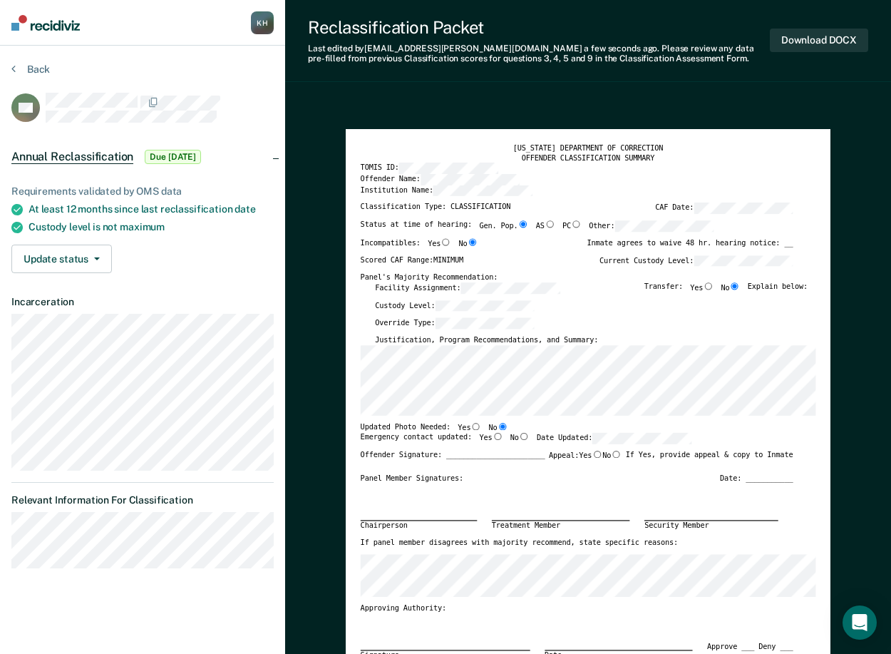
radio input "true"
click at [493, 438] on input "Yes" at bounding box center [498, 436] width 11 height 7
type textarea "x"
radio input "true"
click at [614, 459] on label "No" at bounding box center [611, 455] width 19 height 11
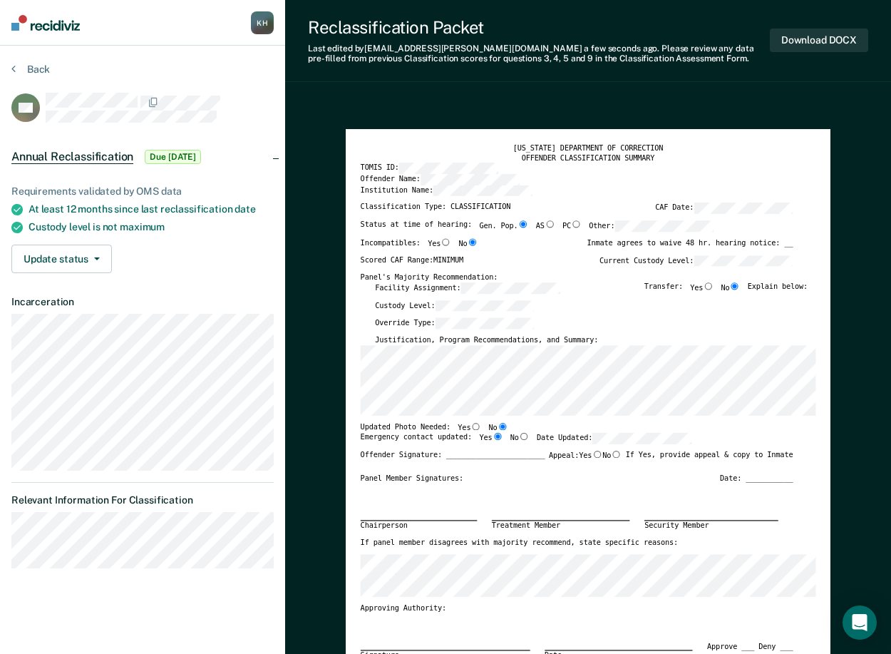
click at [614, 458] on input "No" at bounding box center [616, 453] width 11 height 7
type textarea "x"
radio input "true"
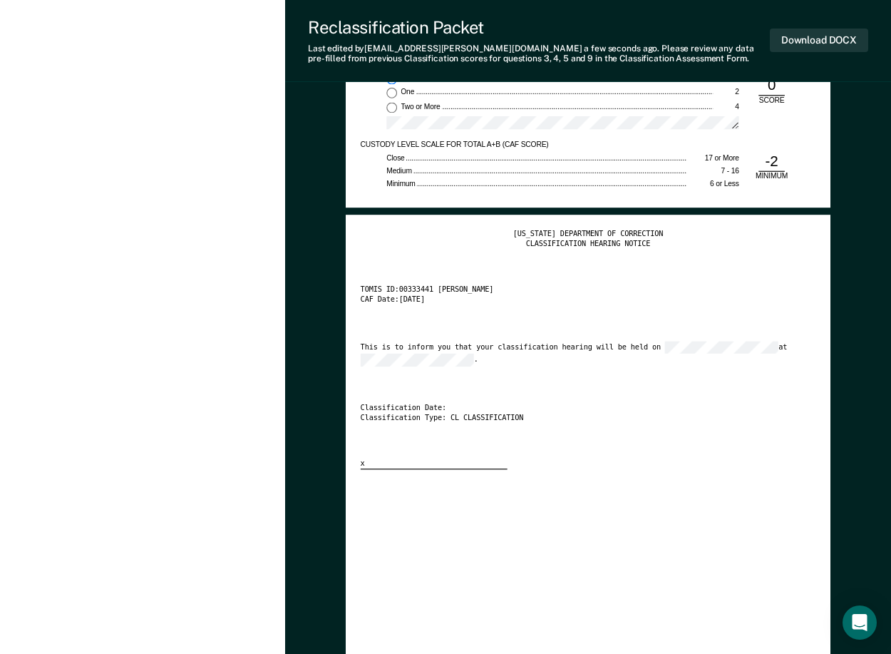
scroll to position [1840, 0]
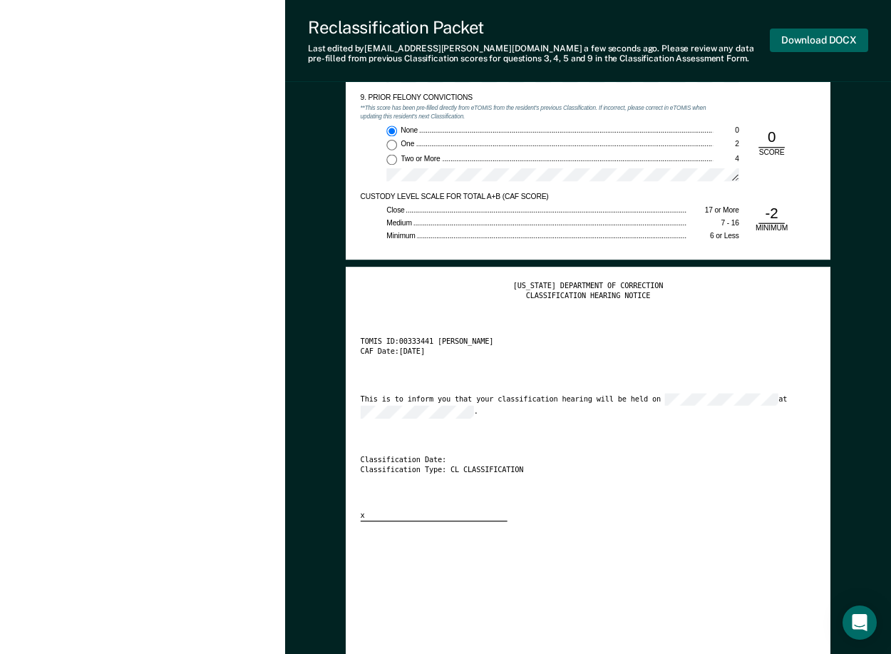
click at [857, 41] on button "Download DOCX" at bounding box center [819, 41] width 98 height 24
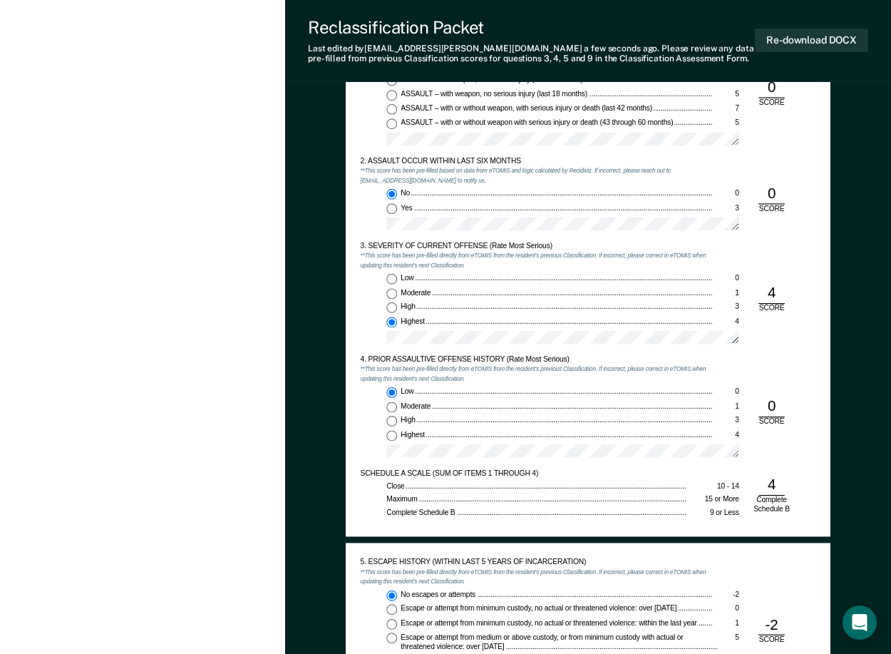
scroll to position [0, 0]
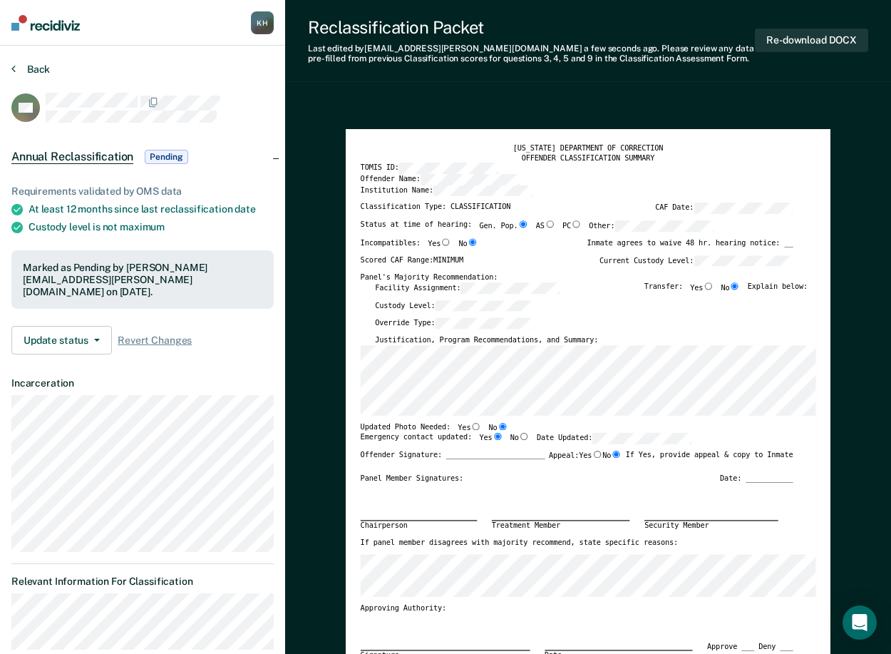
click at [27, 69] on button "Back" at bounding box center [30, 69] width 38 height 13
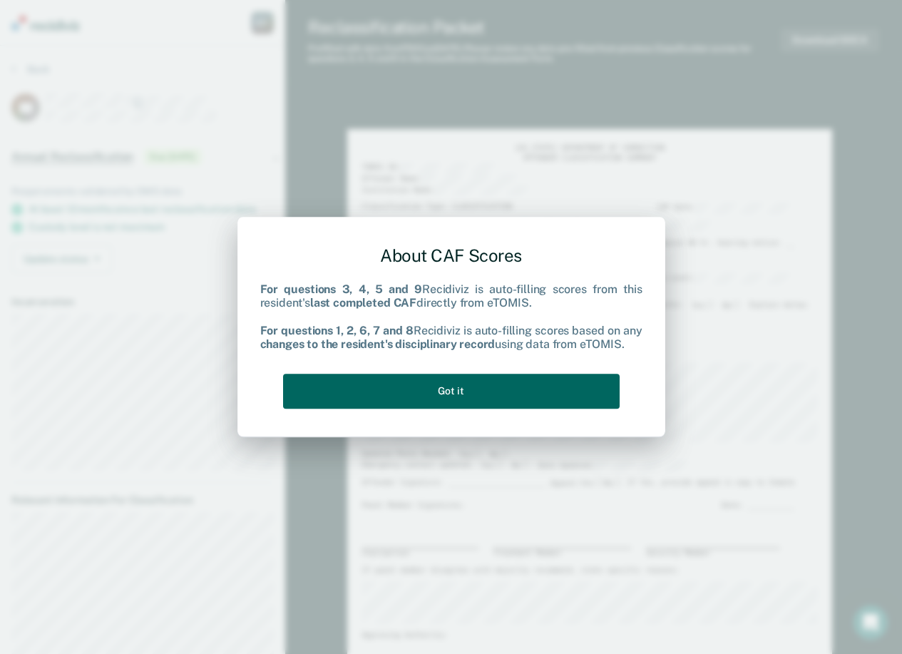
click at [500, 379] on button "Got it" at bounding box center [451, 391] width 336 height 35
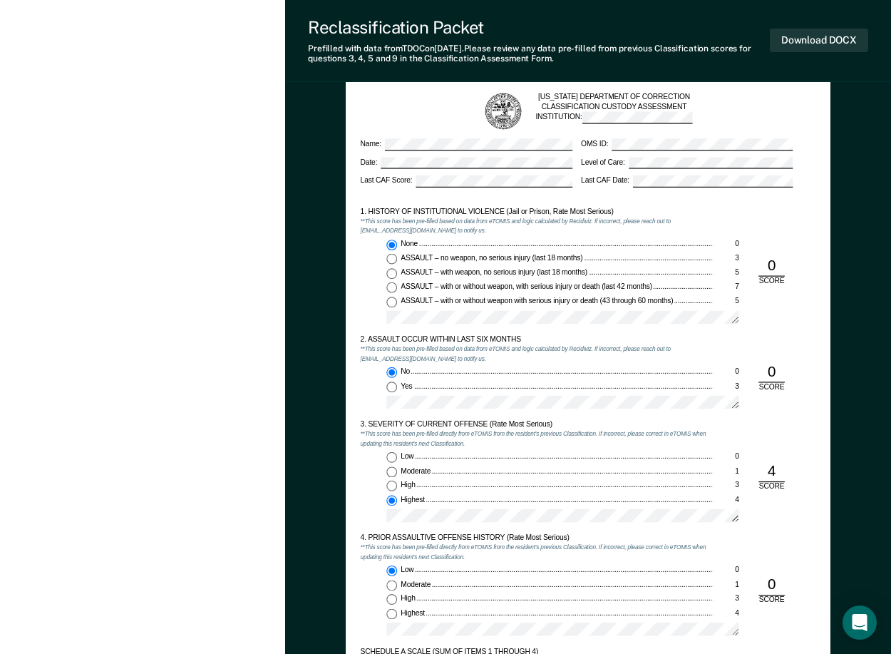
scroll to position [1069, 0]
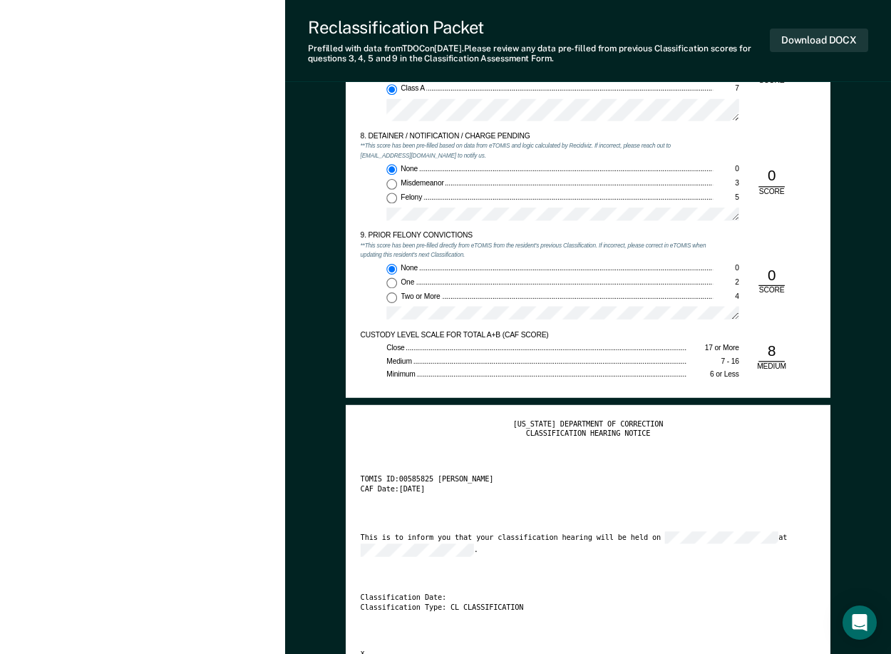
scroll to position [0, 0]
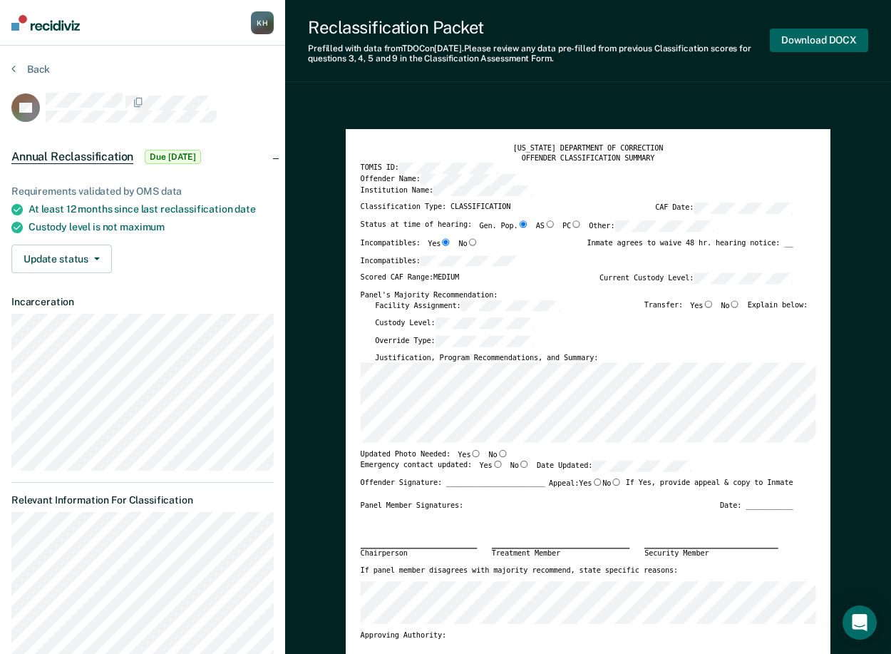
click at [839, 40] on button "Download DOCX" at bounding box center [819, 41] width 98 height 24
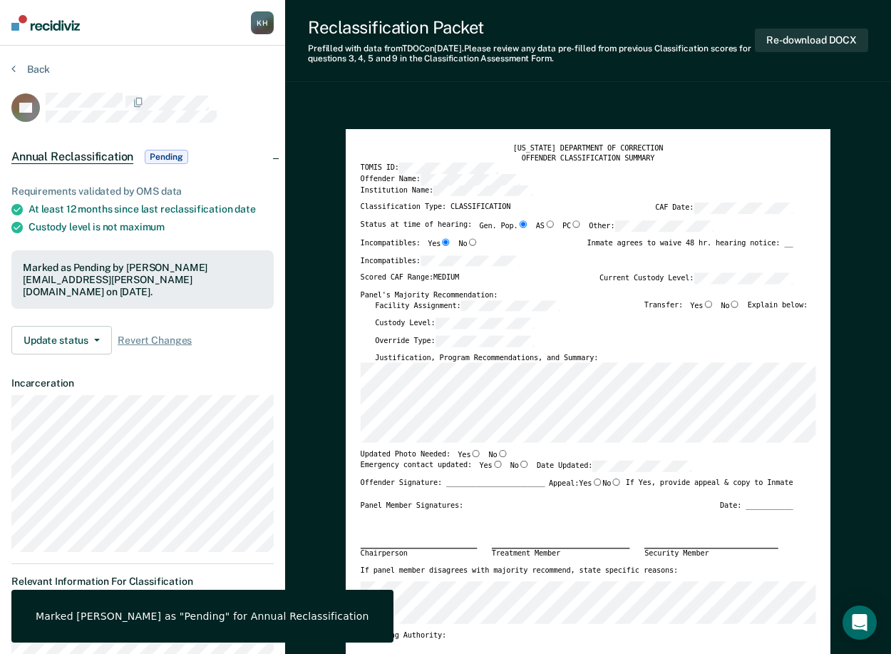
drag, startPoint x: 491, startPoint y: 453, endPoint x: 496, endPoint y: 461, distance: 9.3
click at [498, 455] on input "No" at bounding box center [503, 453] width 11 height 7
type textarea "x"
radio input "true"
click at [479, 463] on label "Yes" at bounding box center [491, 465] width 24 height 11
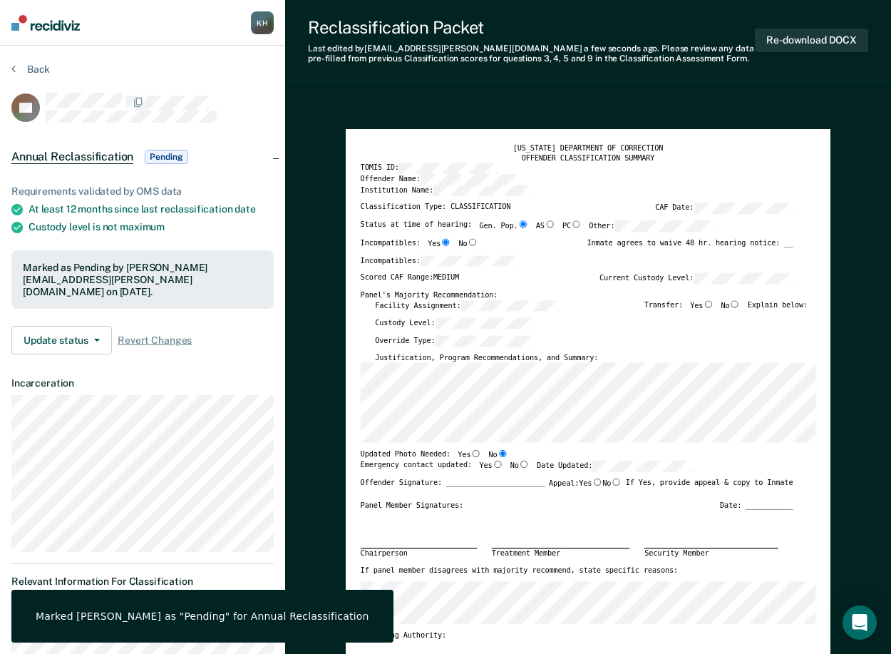
click at [493, 463] on input "Yes" at bounding box center [498, 463] width 11 height 7
type textarea "x"
radio input "true"
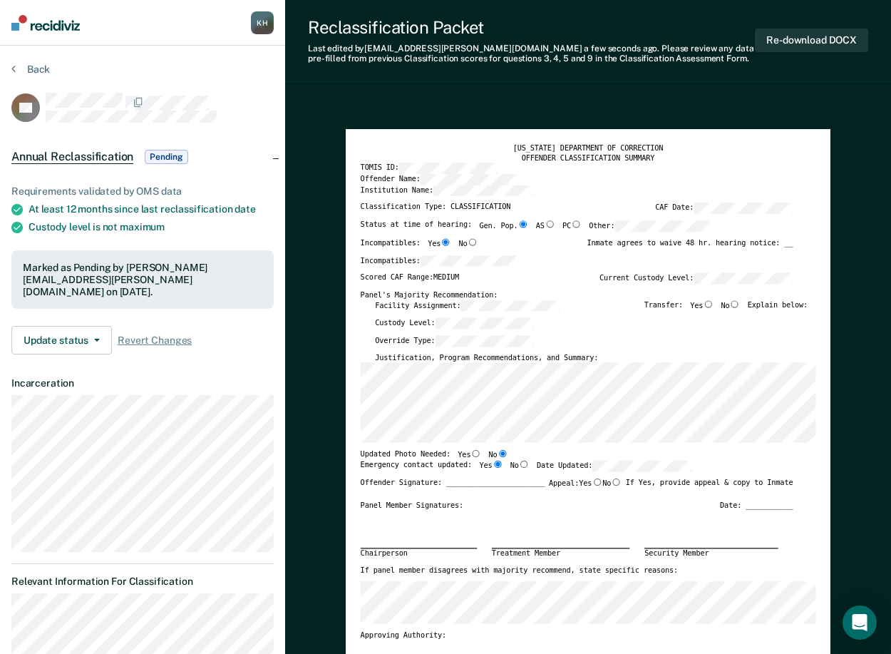
click at [462, 349] on div "Override Type:" at bounding box center [591, 344] width 433 height 18
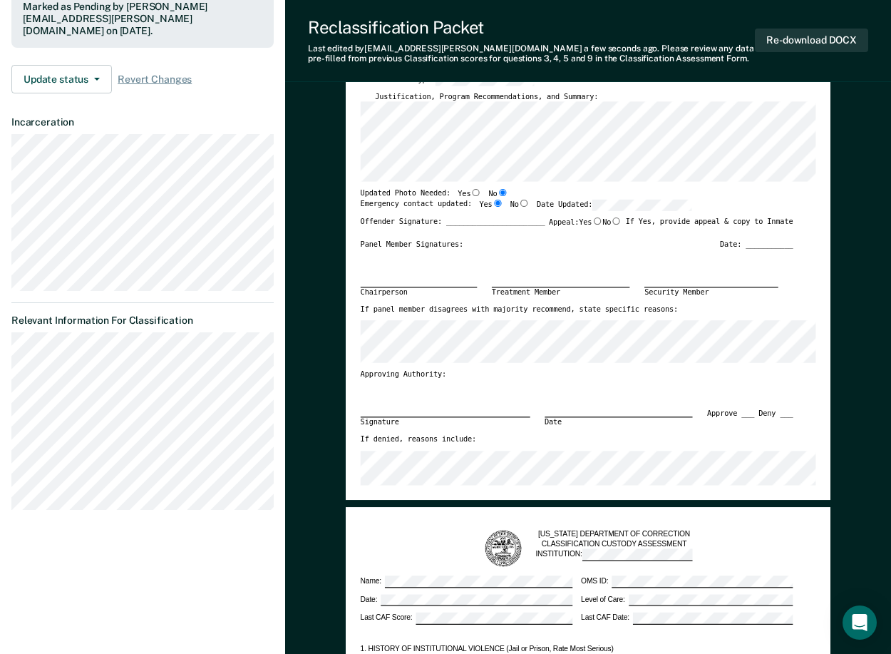
scroll to position [428, 0]
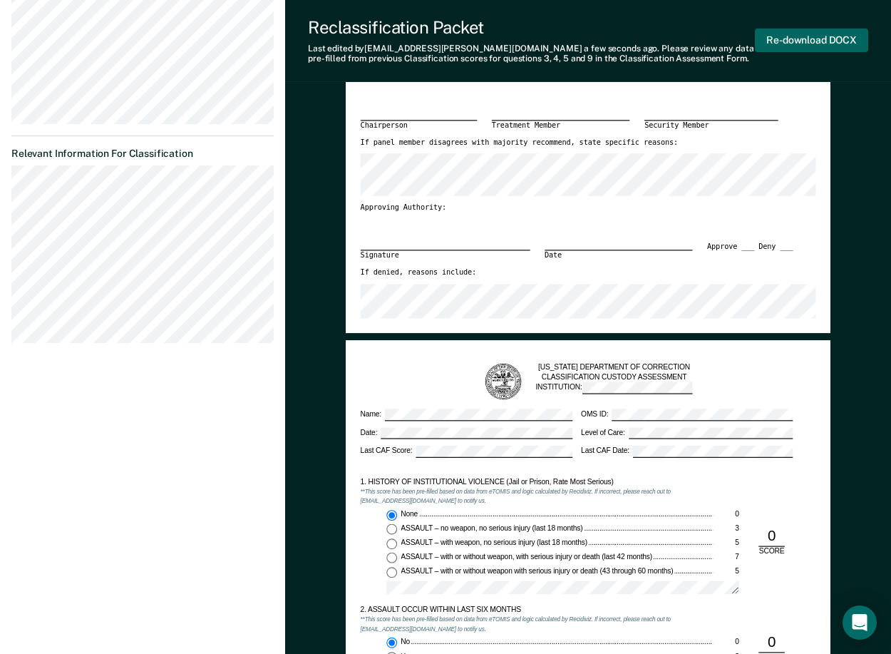
click at [803, 41] on button "Re-download DOCX" at bounding box center [811, 41] width 113 height 24
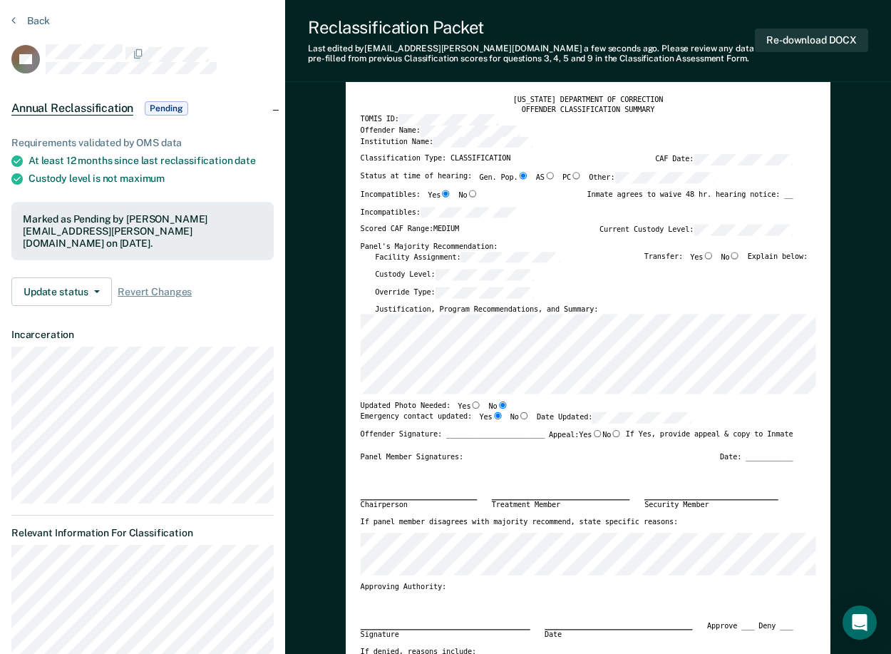
scroll to position [0, 0]
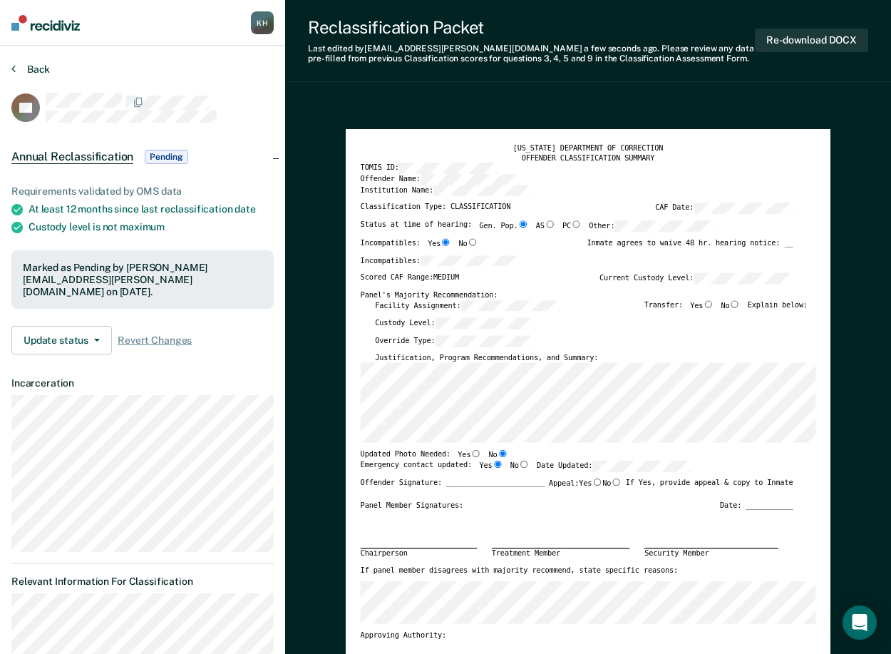
click at [37, 66] on button "Back" at bounding box center [30, 69] width 38 height 13
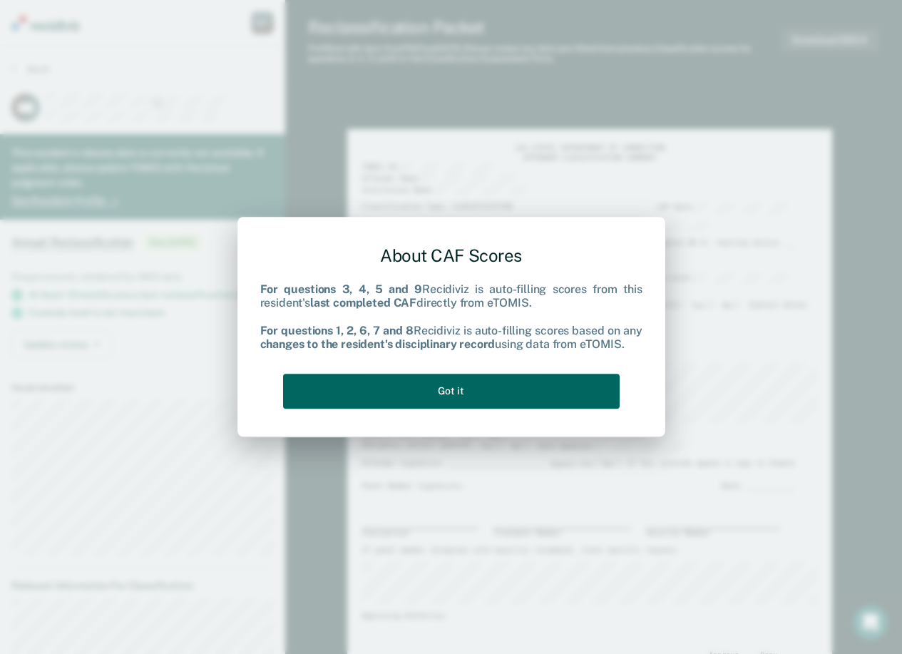
click at [530, 386] on button "Got it" at bounding box center [451, 391] width 336 height 35
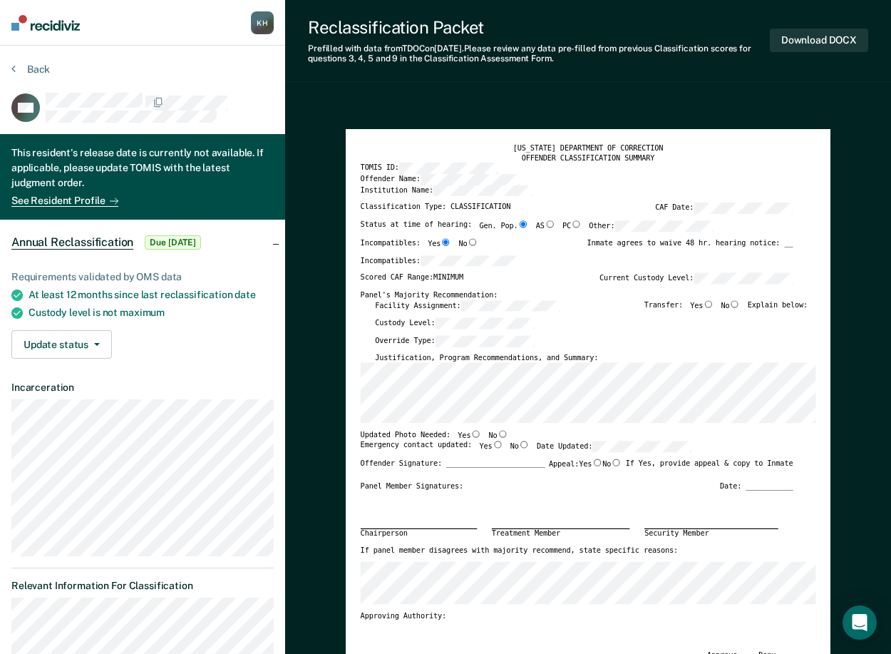
click at [741, 305] on input "No" at bounding box center [735, 302] width 11 height 7
type textarea "x"
radio input "true"
click at [484, 450] on label "Yes" at bounding box center [491, 446] width 24 height 11
click at [493, 448] on input "Yes" at bounding box center [498, 444] width 11 height 7
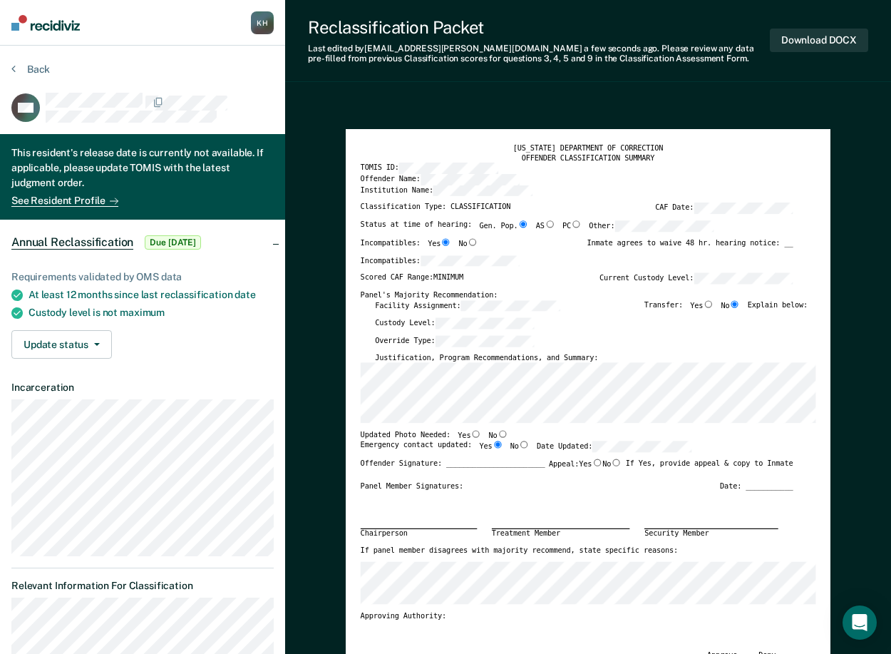
type textarea "x"
radio input "true"
click at [498, 432] on input "No" at bounding box center [503, 433] width 11 height 7
type textarea "x"
radio input "true"
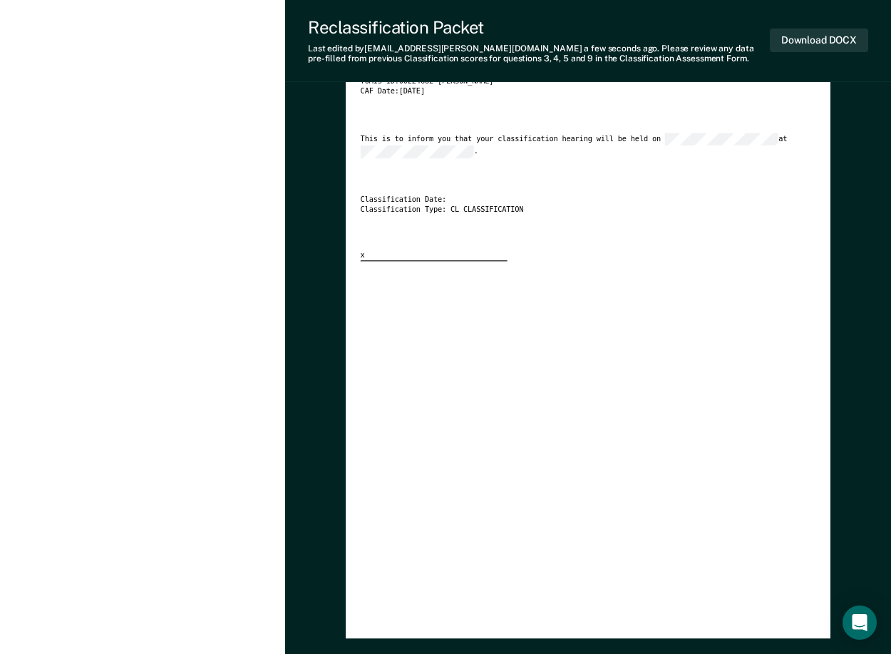
scroll to position [2206, 0]
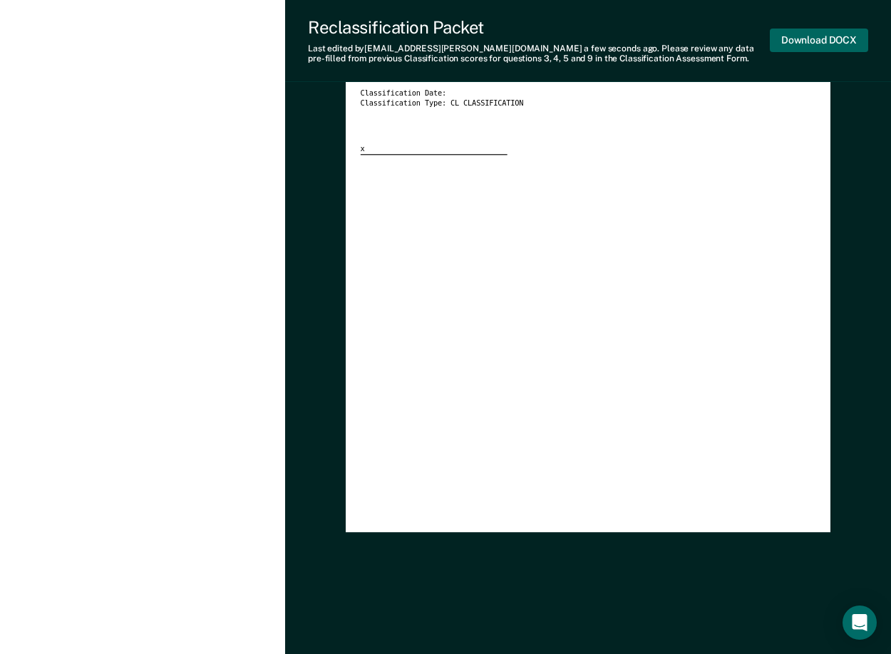
click at [798, 33] on button "Download DOCX" at bounding box center [819, 41] width 98 height 24
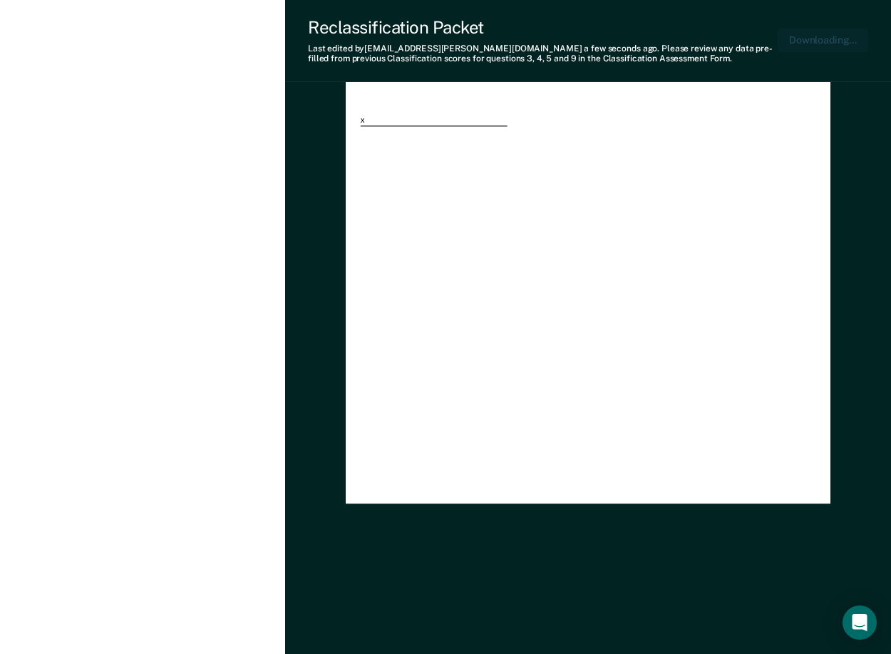
type textarea "x"
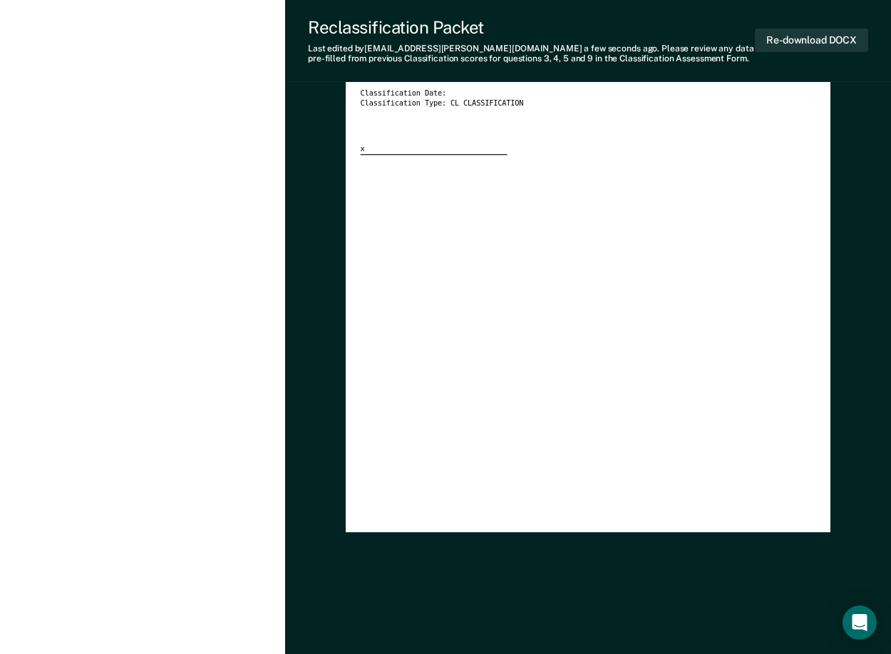
scroll to position [0, 0]
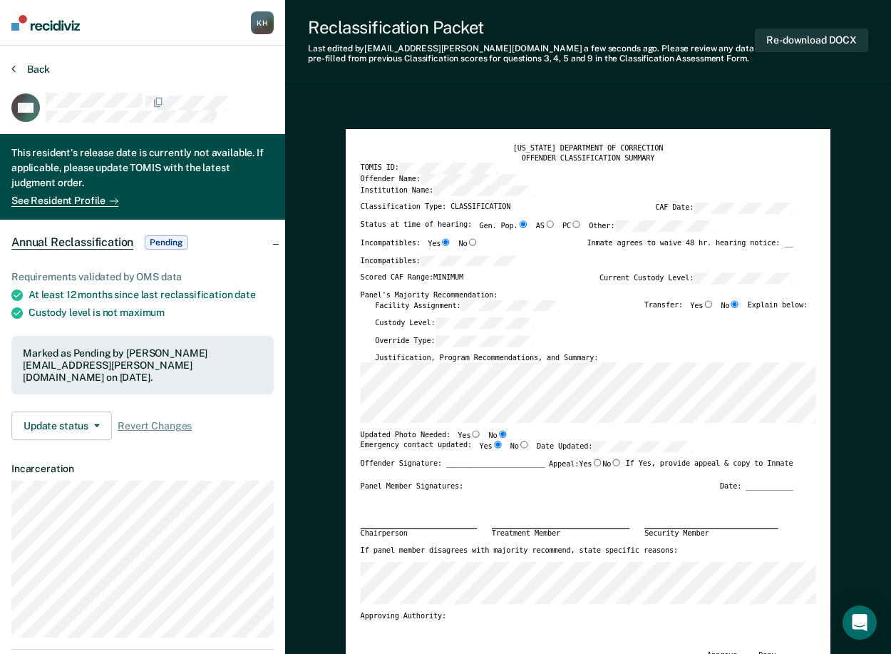
click at [42, 70] on button "Back" at bounding box center [30, 69] width 38 height 13
